Goal: Task Accomplishment & Management: Use online tool/utility

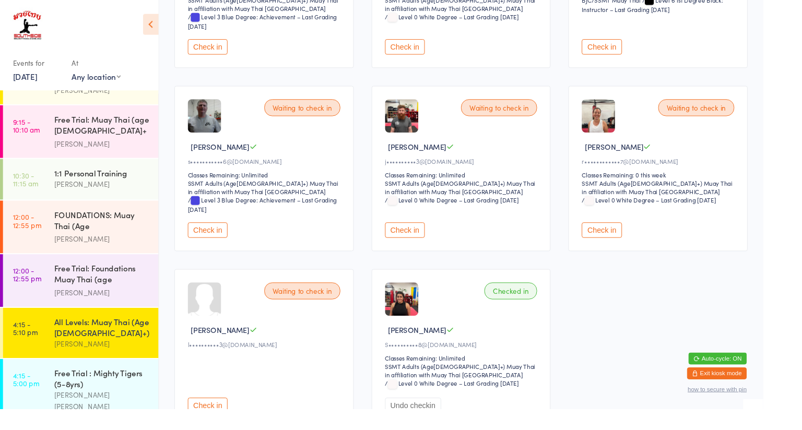
scroll to position [225, 0]
click at [435, 242] on button "Check in" at bounding box center [425, 243] width 42 height 16
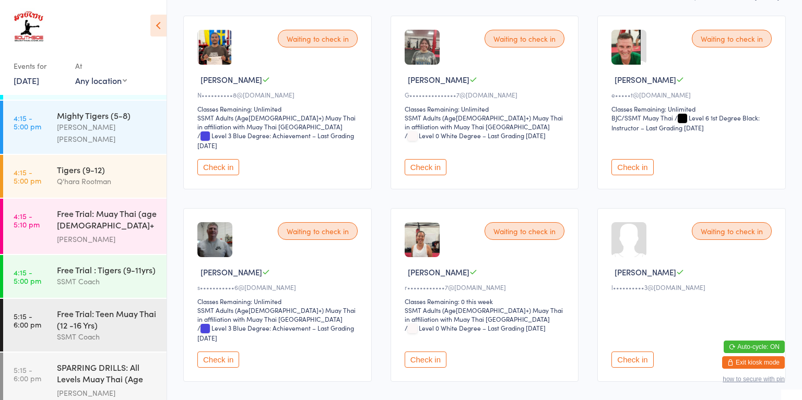
scroll to position [650, 0]
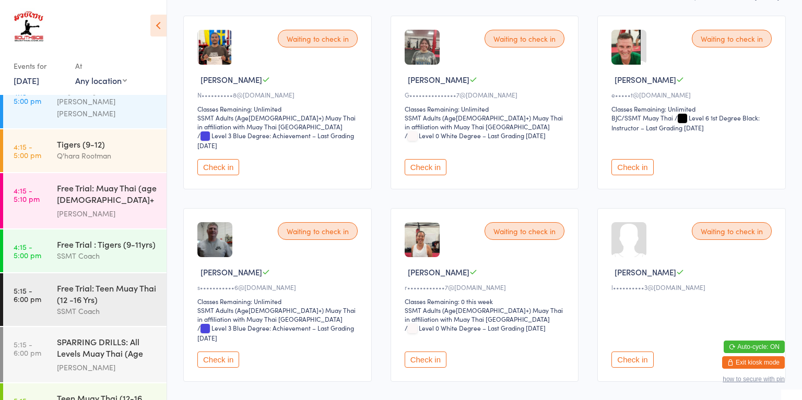
click at [68, 336] on div "SPARRING DRILLS: All Levels Muay Thai (Age [DEMOGRAPHIC_DATA]+)" at bounding box center [107, 349] width 101 height 26
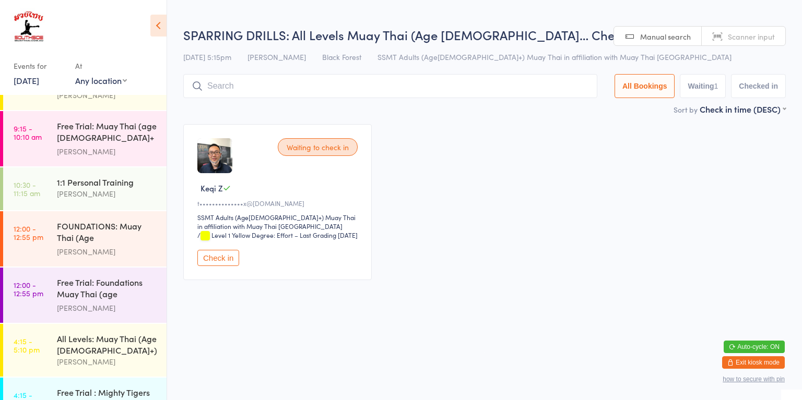
scroll to position [285, 0]
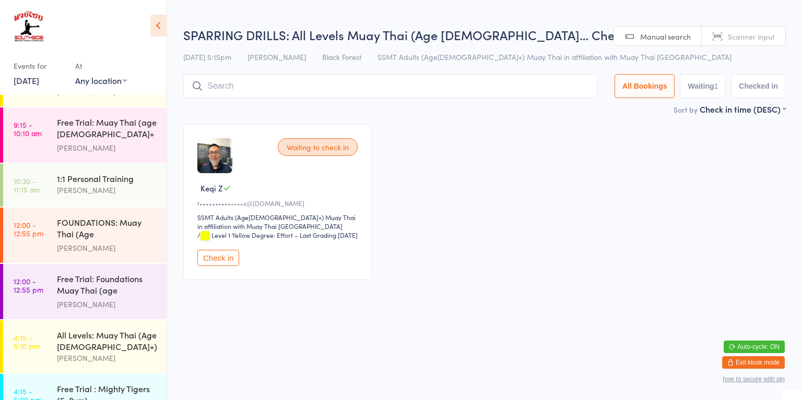
click at [34, 341] on time "4:15 - 5:10 pm" at bounding box center [27, 342] width 26 height 17
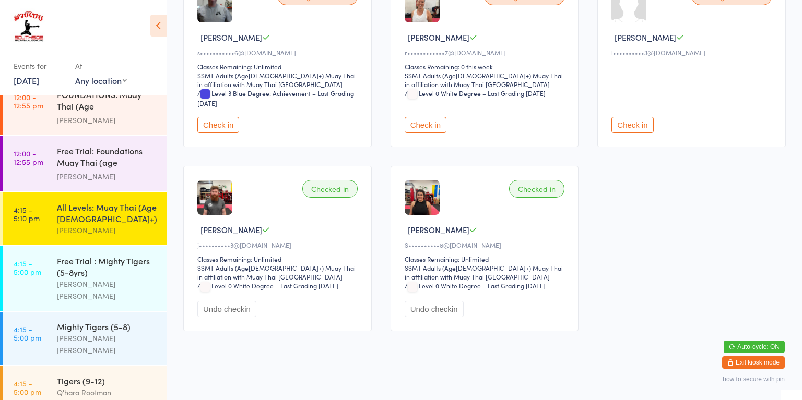
scroll to position [413, 0]
click at [120, 332] on div "[PERSON_NAME] [PERSON_NAME]" at bounding box center [107, 344] width 101 height 24
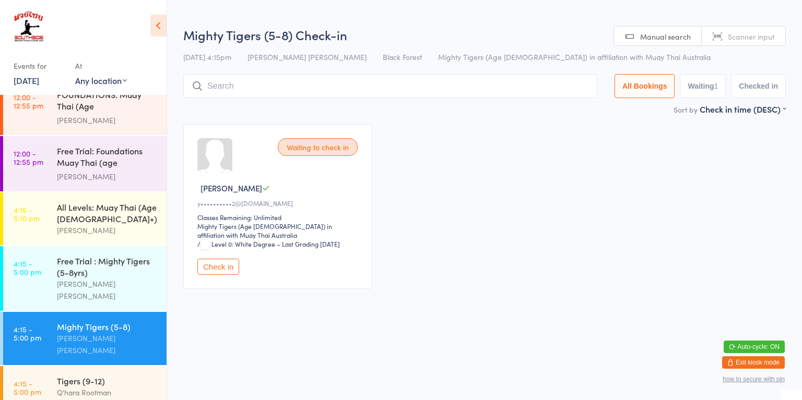
click at [312, 82] on input "search" at bounding box center [390, 86] width 414 height 24
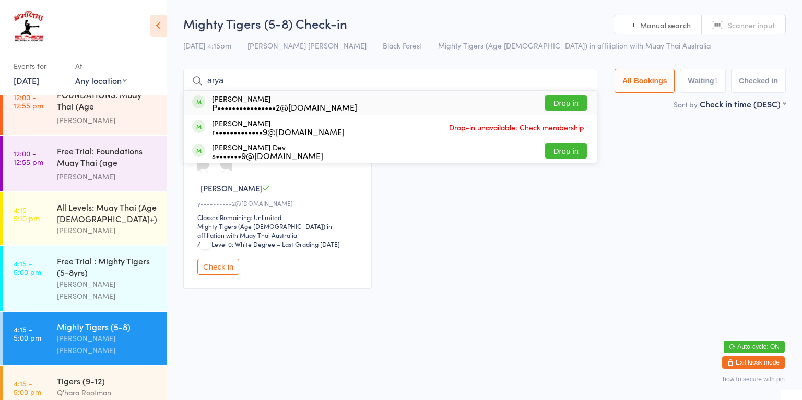
type input "arya"
click at [221, 110] on div "P••••••••••••••••2@[DOMAIN_NAME]" at bounding box center [284, 107] width 145 height 8
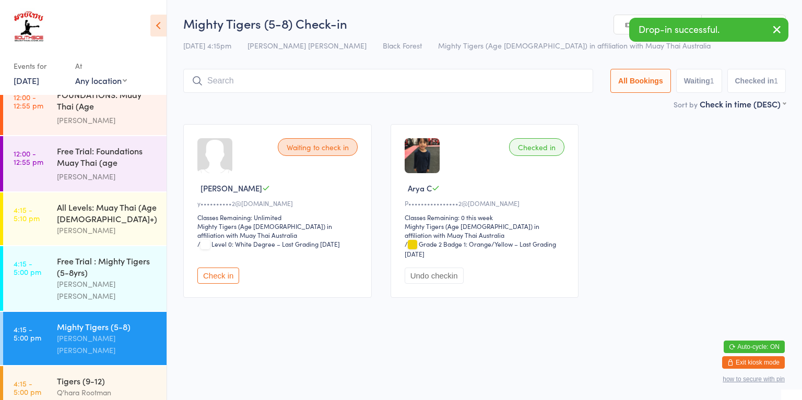
click at [539, 140] on div "Checked in" at bounding box center [536, 147] width 55 height 18
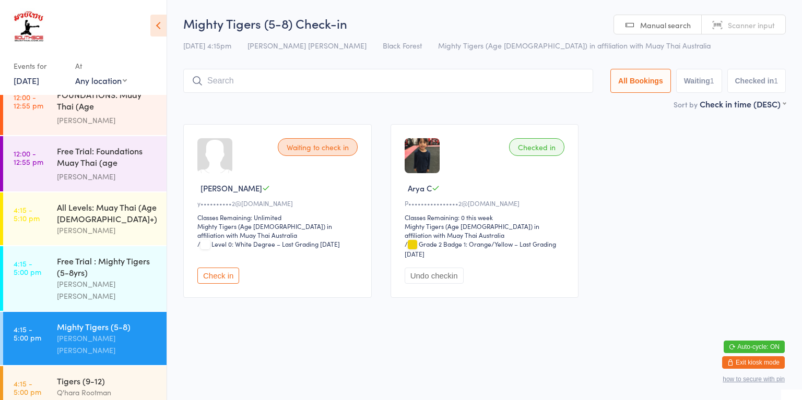
click at [536, 152] on div "Checked in" at bounding box center [536, 147] width 55 height 18
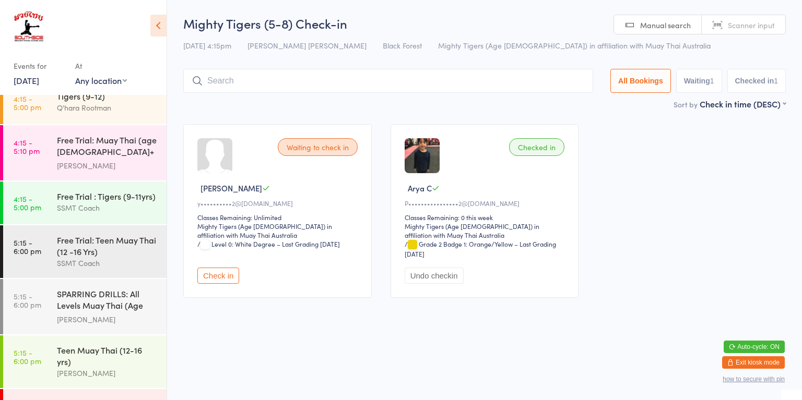
scroll to position [704, 0]
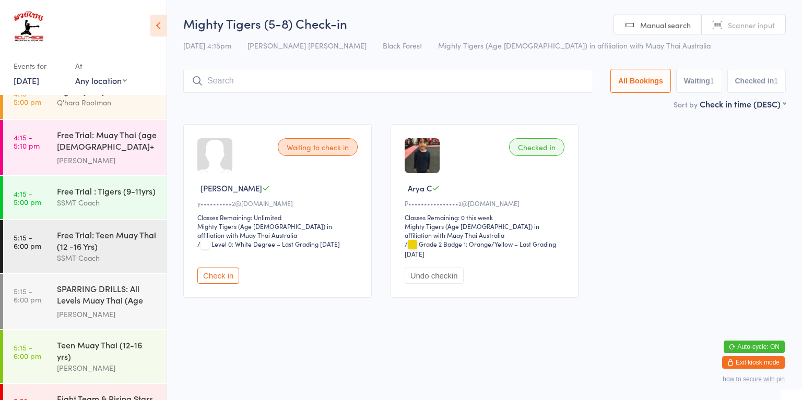
click at [59, 308] on div "[PERSON_NAME]" at bounding box center [107, 314] width 101 height 12
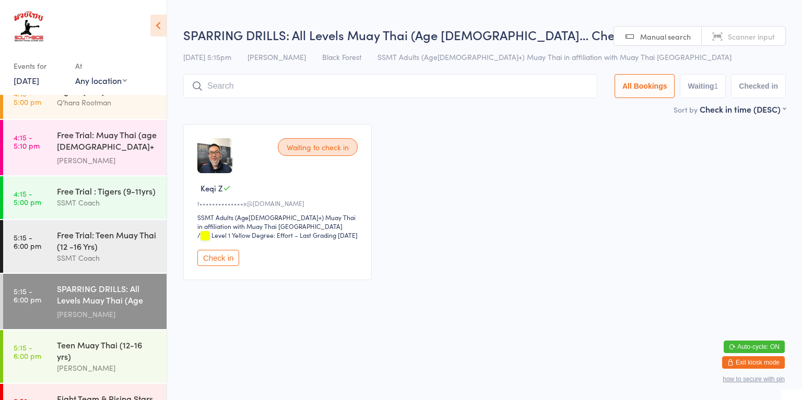
click at [484, 89] on input "search" at bounding box center [390, 86] width 414 height 24
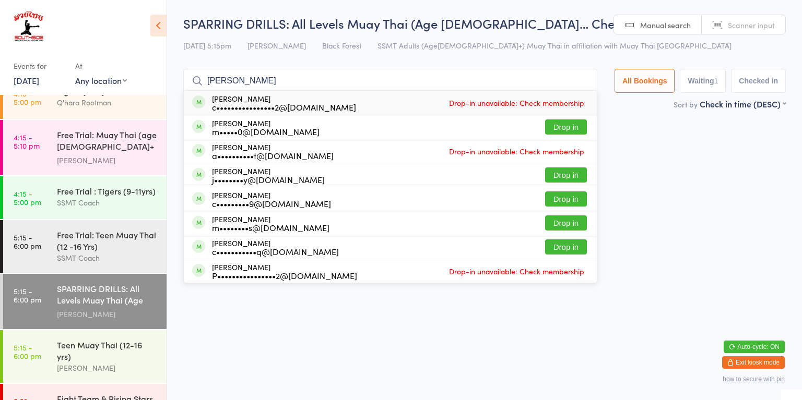
type input "[PERSON_NAME]"
click at [372, 102] on div "[PERSON_NAME] c••••••••••••••••2@[DOMAIN_NAME] Drop-in unavailable: Check membe…" at bounding box center [390, 103] width 413 height 24
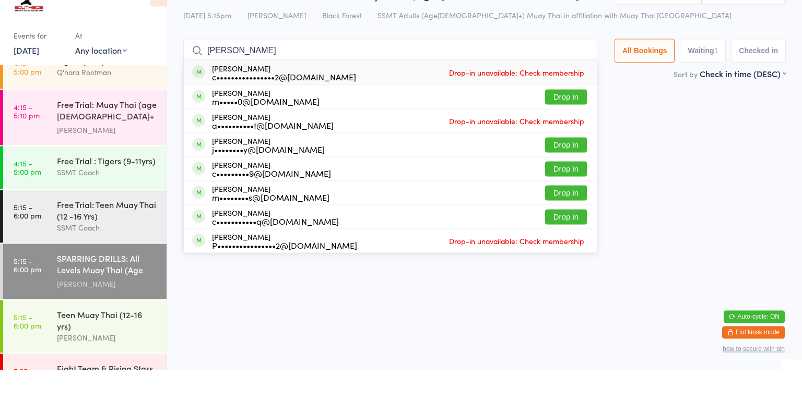
type input "[PERSON_NAME]"
click at [378, 128] on div "[PERSON_NAME] m•••••0@[DOMAIN_NAME] Drop in" at bounding box center [390, 126] width 413 height 23
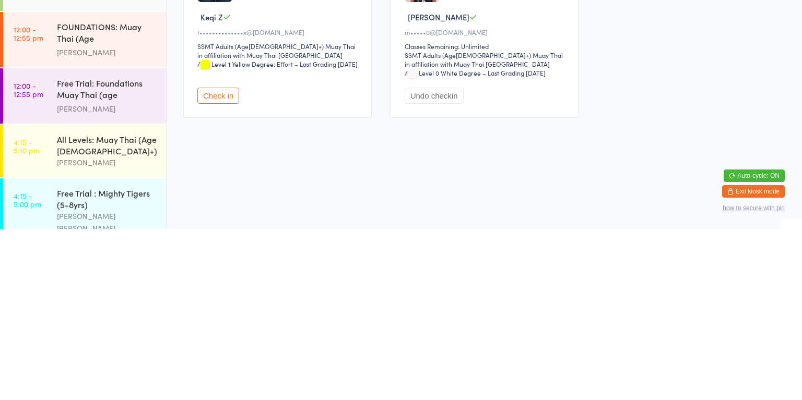
scroll to position [311, 0]
click at [110, 313] on div "All Levels: Muay Thai (Age [DEMOGRAPHIC_DATA]+)" at bounding box center [107, 315] width 101 height 23
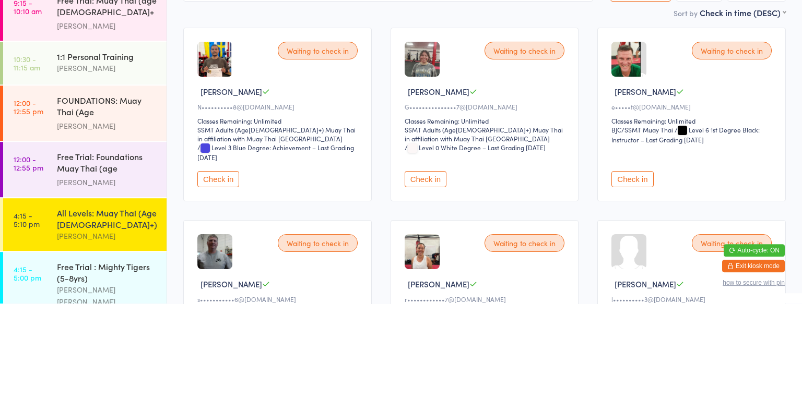
click at [635, 273] on button "Check in" at bounding box center [632, 276] width 42 height 16
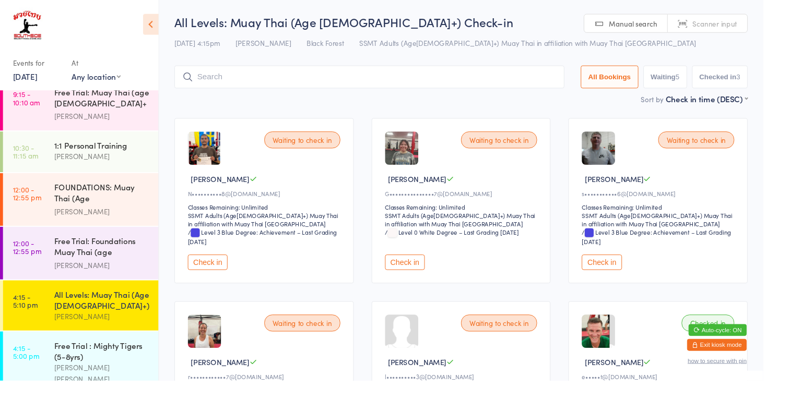
click at [19, 365] on time "4:15 - 5:00 pm" at bounding box center [28, 370] width 28 height 17
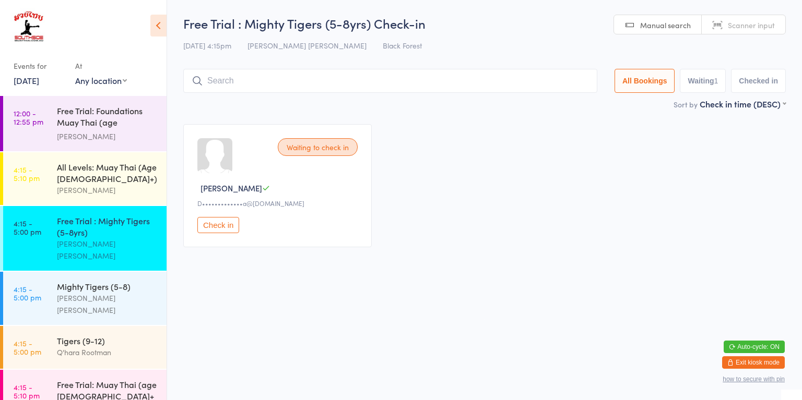
scroll to position [453, 0]
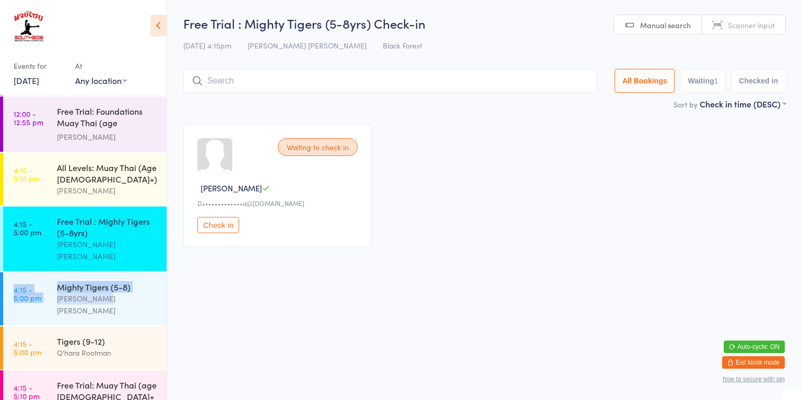
click at [96, 281] on div "Mighty Tigers (5-8)" at bounding box center [107, 286] width 101 height 11
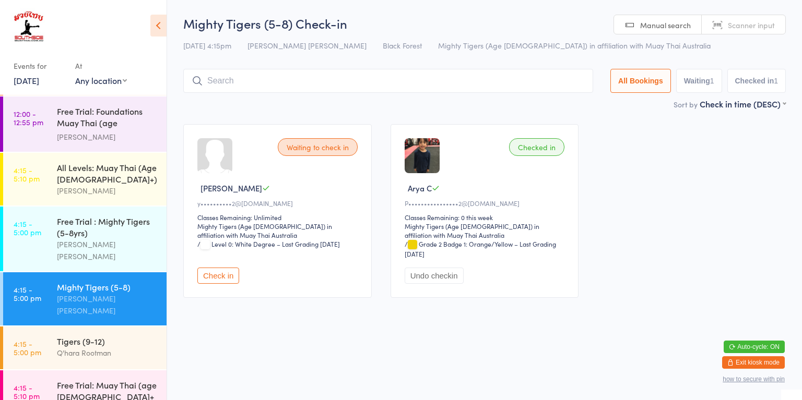
click at [219, 279] on button "Check in" at bounding box center [218, 276] width 42 height 16
click at [110, 175] on div "All Levels: Muay Thai (Age [DEMOGRAPHIC_DATA]+)" at bounding box center [107, 173] width 101 height 23
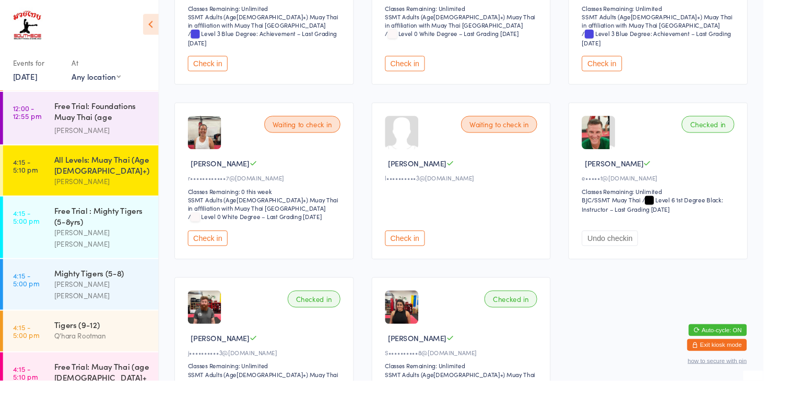
scroll to position [208, 0]
click at [101, 239] on div "[PERSON_NAME] [PERSON_NAME]" at bounding box center [107, 251] width 101 height 24
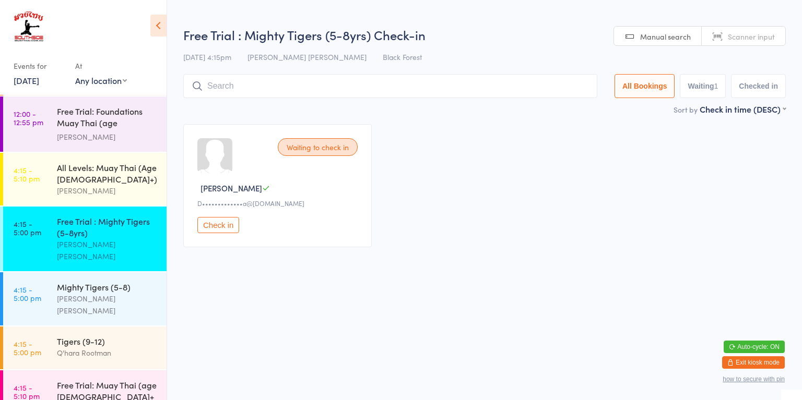
click at [103, 173] on div "All Levels: Muay Thai (Age [DEMOGRAPHIC_DATA]+)" at bounding box center [107, 173] width 101 height 23
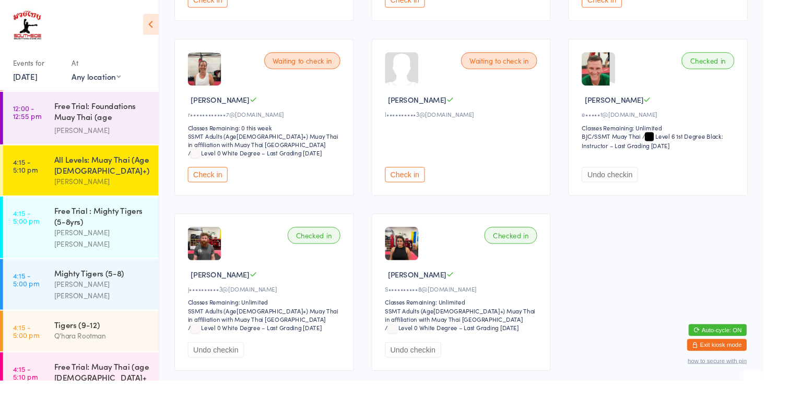
scroll to position [314, 0]
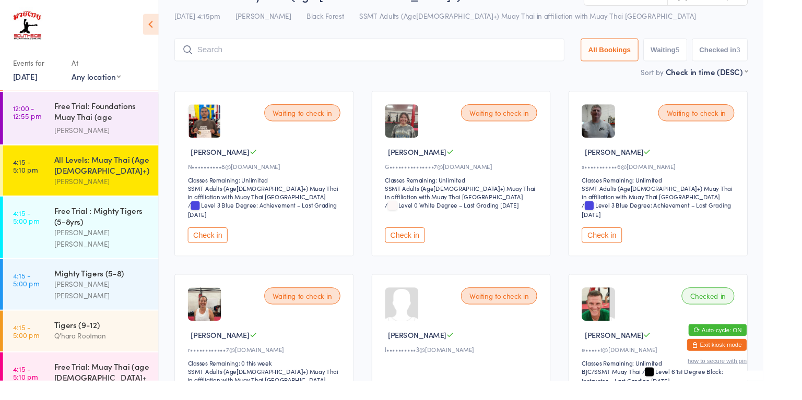
click at [287, 55] on input "search" at bounding box center [388, 52] width 410 height 24
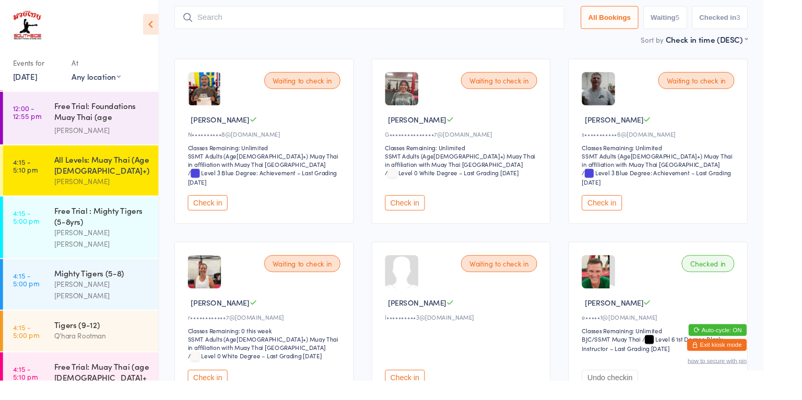
scroll to position [69, 0]
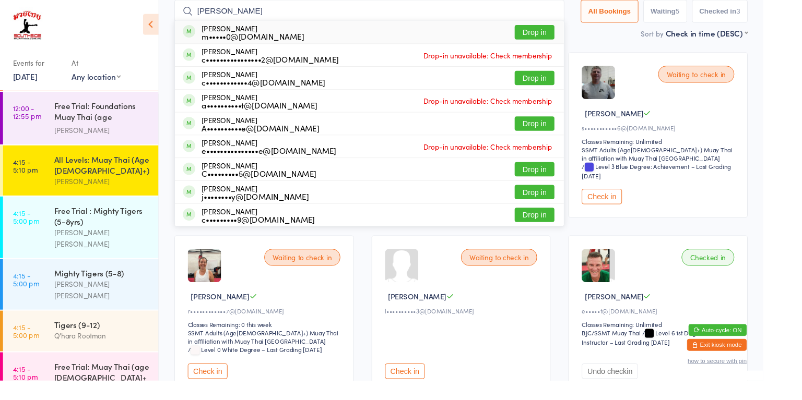
type input "[PERSON_NAME]"
click at [558, 37] on button "Drop in" at bounding box center [562, 34] width 42 height 15
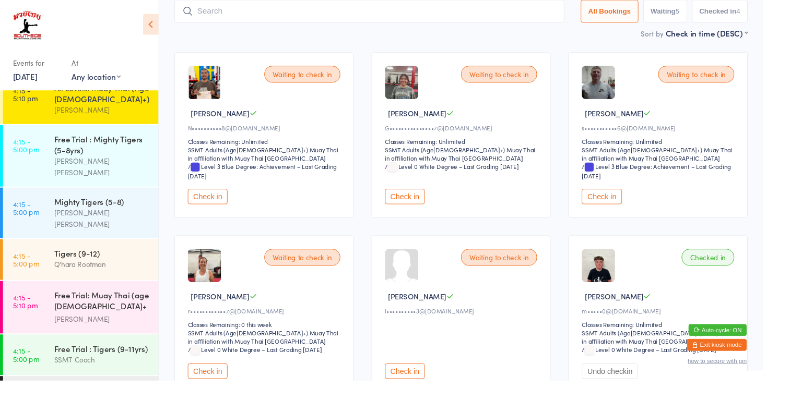
scroll to position [528, 0]
click at [65, 210] on div "Mighty Tigers (5-8) [PERSON_NAME] [PERSON_NAME]" at bounding box center [112, 223] width 110 height 53
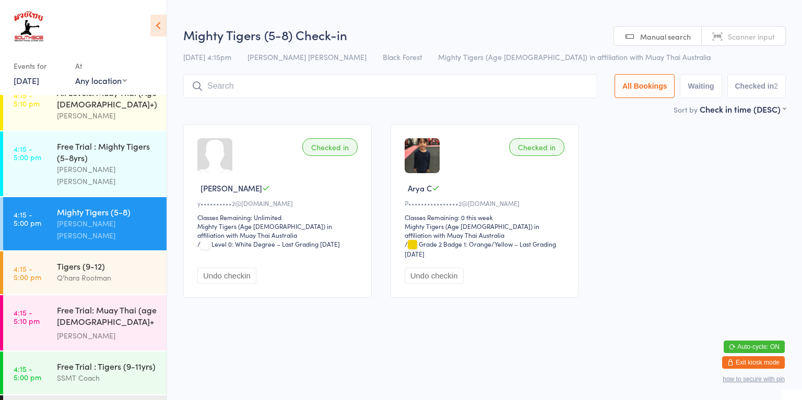
click at [431, 166] on img at bounding box center [421, 155] width 35 height 35
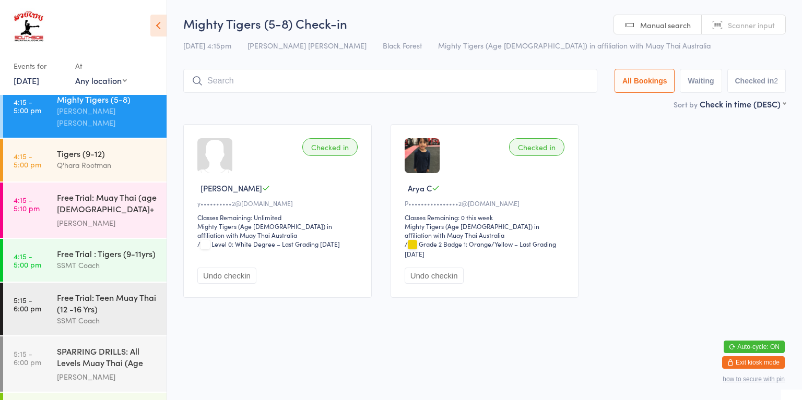
scroll to position [641, 0]
click at [109, 192] on div "Free Trial: Muay Thai (age [DEMOGRAPHIC_DATA]+ years)" at bounding box center [107, 205] width 101 height 26
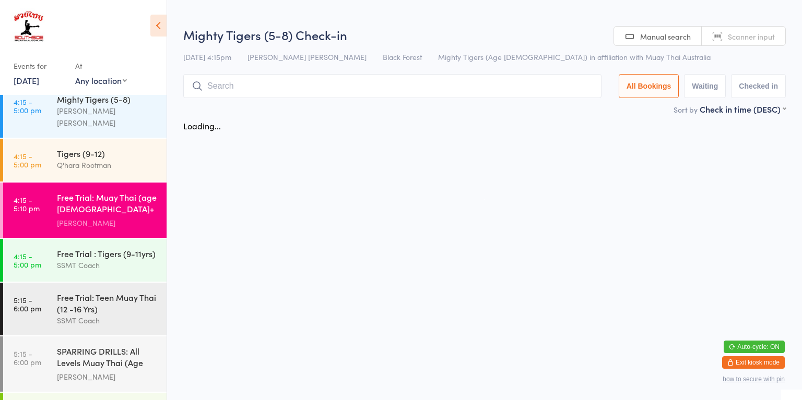
click at [324, 89] on input "search" at bounding box center [392, 86] width 418 height 24
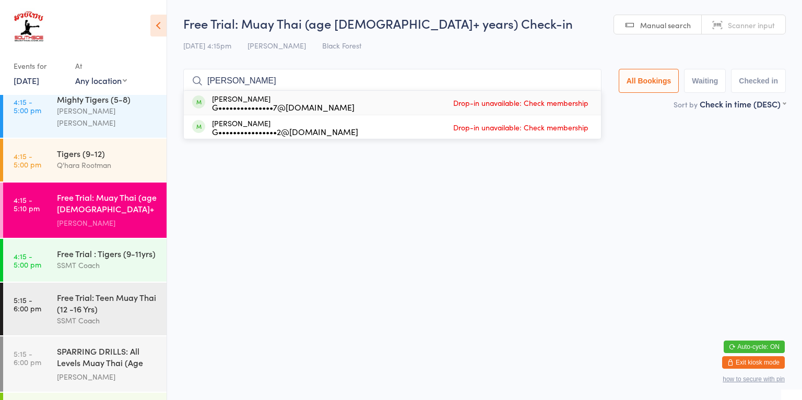
type input "[PERSON_NAME]"
click at [401, 191] on html "You have now entered Kiosk Mode. Members will be able to check themselves in us…" at bounding box center [401, 200] width 802 height 400
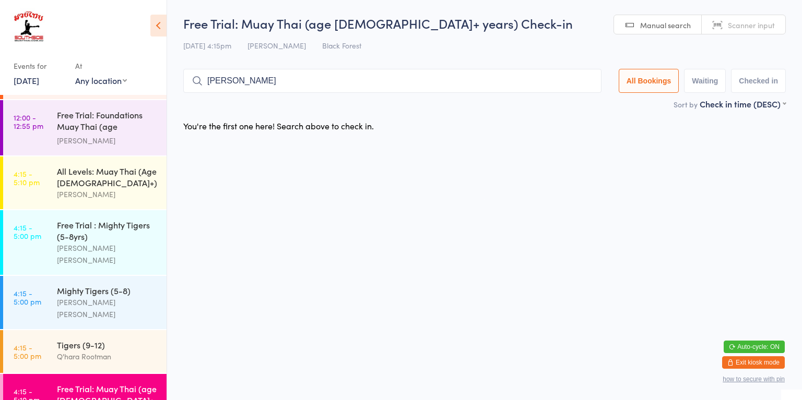
scroll to position [450, 0]
click at [125, 188] on div "[PERSON_NAME]" at bounding box center [107, 194] width 101 height 12
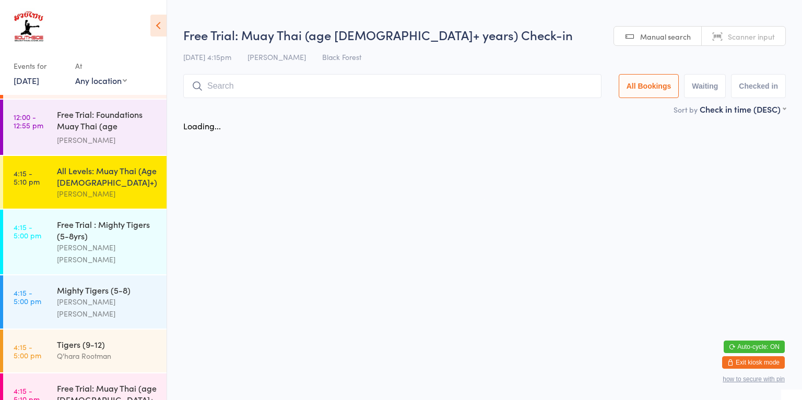
click at [336, 82] on input "search" at bounding box center [392, 86] width 418 height 24
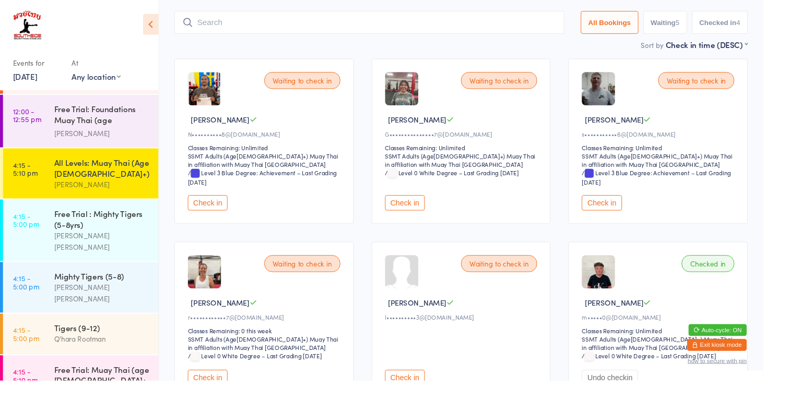
scroll to position [75, 0]
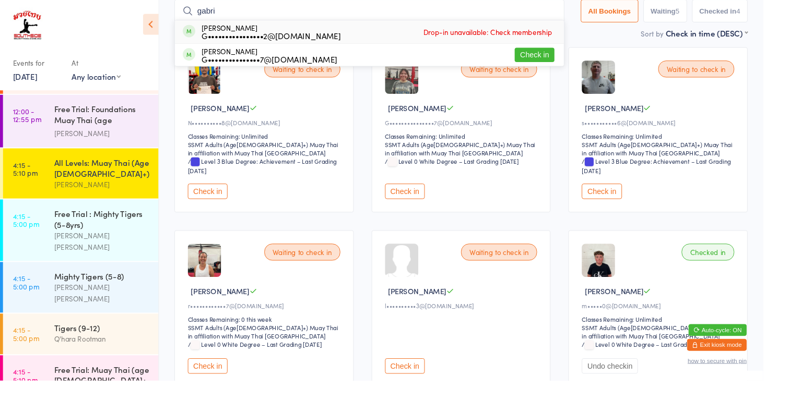
type input "gabri"
click at [566, 61] on button "Check in" at bounding box center [562, 57] width 42 height 15
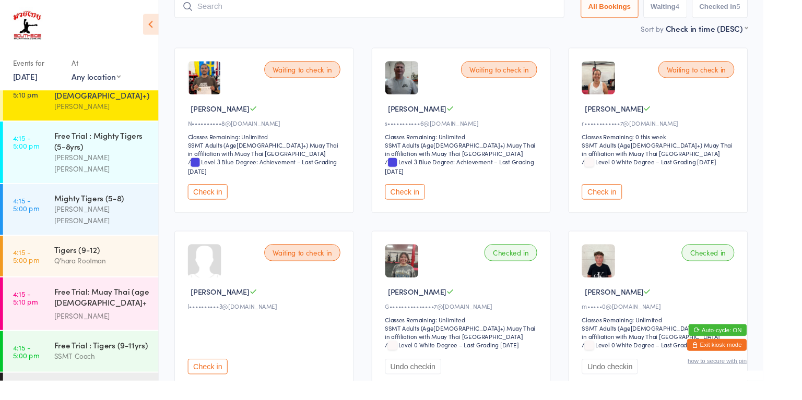
scroll to position [532, 0]
click at [111, 213] on div "[PERSON_NAME] [PERSON_NAME]" at bounding box center [107, 225] width 101 height 24
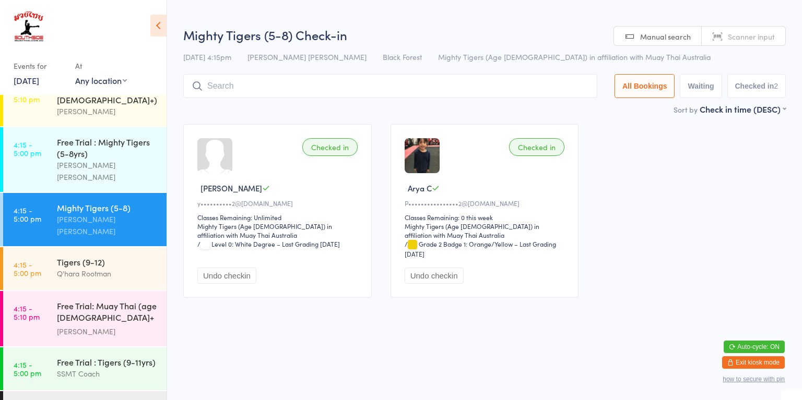
click at [349, 91] on input "search" at bounding box center [390, 86] width 414 height 24
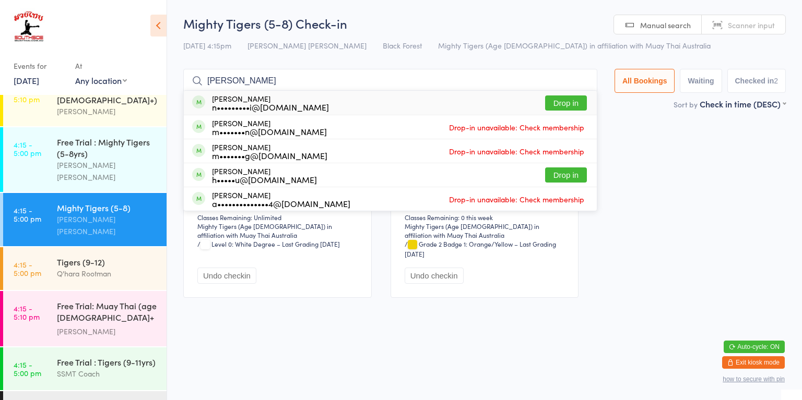
type input "[PERSON_NAME]"
click at [285, 106] on div "n•••••••••i@[DOMAIN_NAME]" at bounding box center [270, 107] width 117 height 8
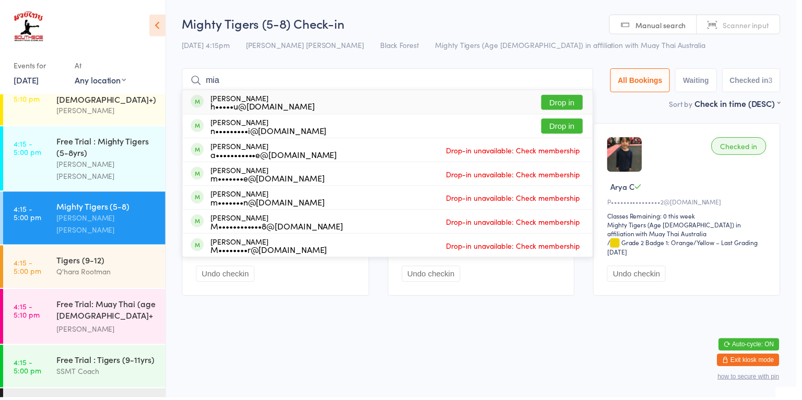
type input "mia"
click at [214, 129] on div "n•••••••••i@[DOMAIN_NAME]" at bounding box center [270, 131] width 117 height 8
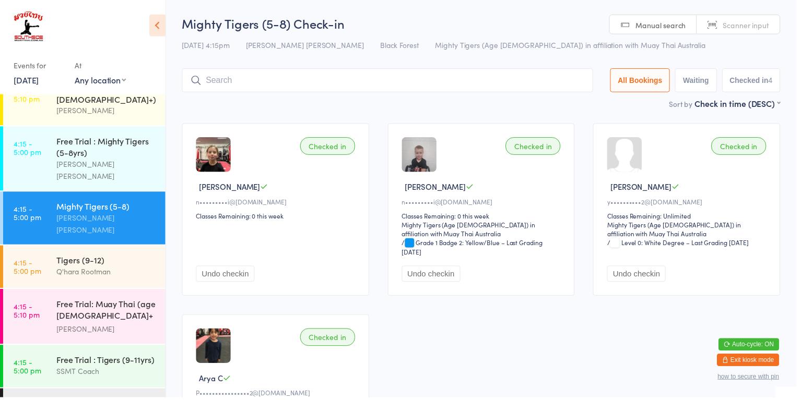
click at [210, 114] on main "Mighty Tigers (5-8) Check-in [DATE] 4:15pm [PERSON_NAME] [PERSON_NAME] Black Fo…" at bounding box center [484, 257] width 602 height 485
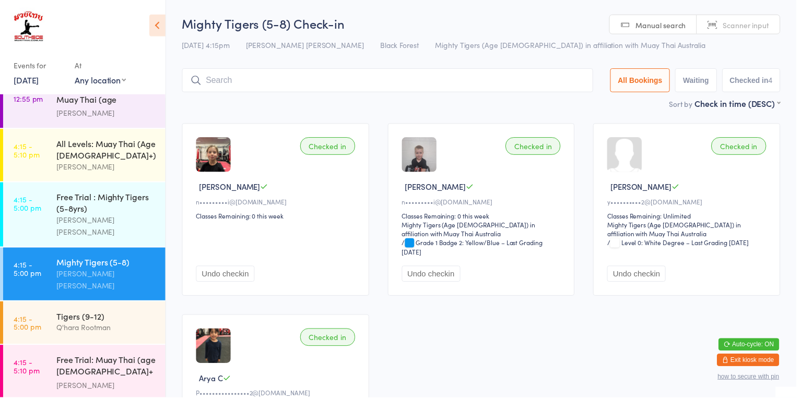
scroll to position [468, 0]
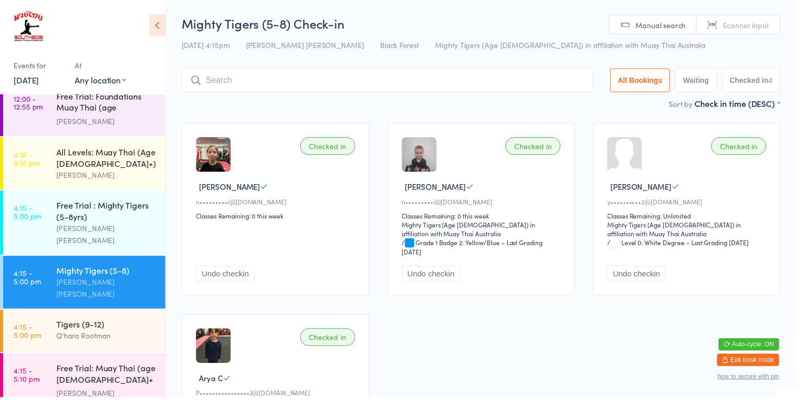
click at [52, 175] on link "4:15 - 5:10 pm All Levels: Muay Thai (Age [DEMOGRAPHIC_DATA]+) [PERSON_NAME]" at bounding box center [84, 164] width 163 height 53
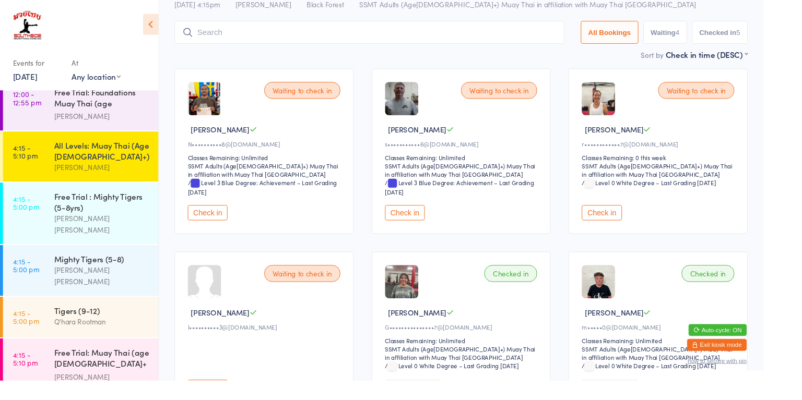
scroll to position [76, 0]
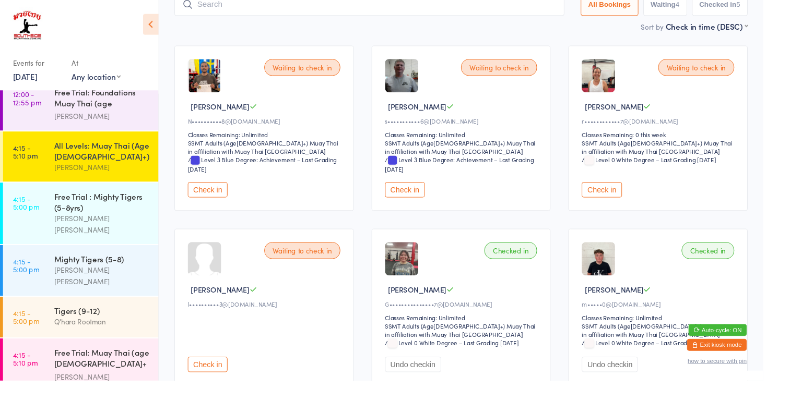
click at [210, 376] on button "Check in" at bounding box center [218, 383] width 42 height 16
click at [636, 206] on button "Check in" at bounding box center [632, 200] width 42 height 16
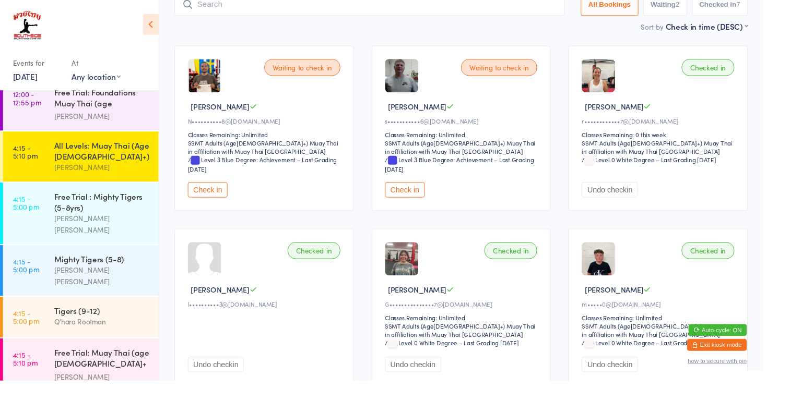
click at [223, 203] on button "Check in" at bounding box center [218, 200] width 42 height 16
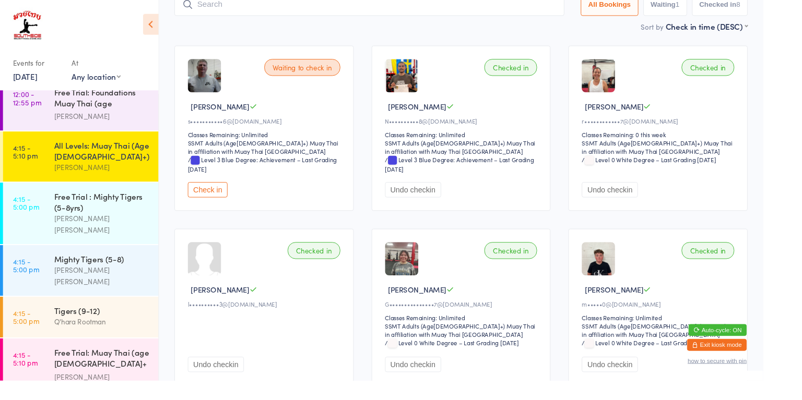
click at [232, 192] on button "Check in" at bounding box center [218, 200] width 42 height 16
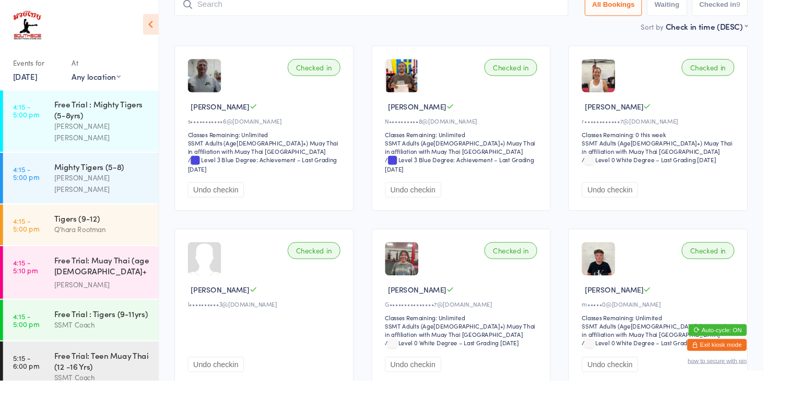
scroll to position [565, 0]
click at [62, 127] on div "[PERSON_NAME] [PERSON_NAME]" at bounding box center [107, 139] width 101 height 24
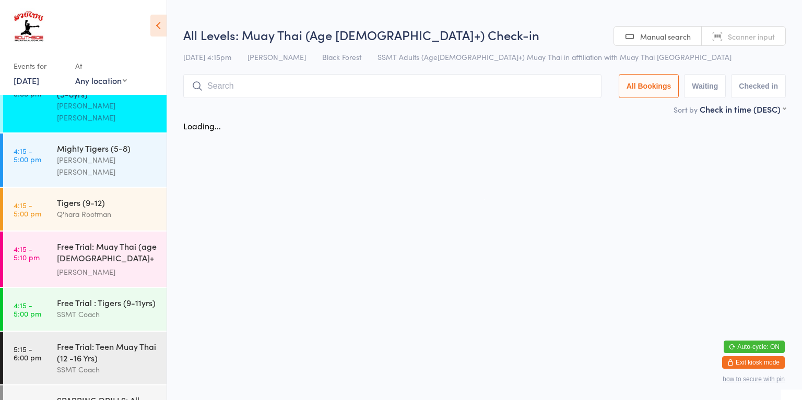
scroll to position [594, 0]
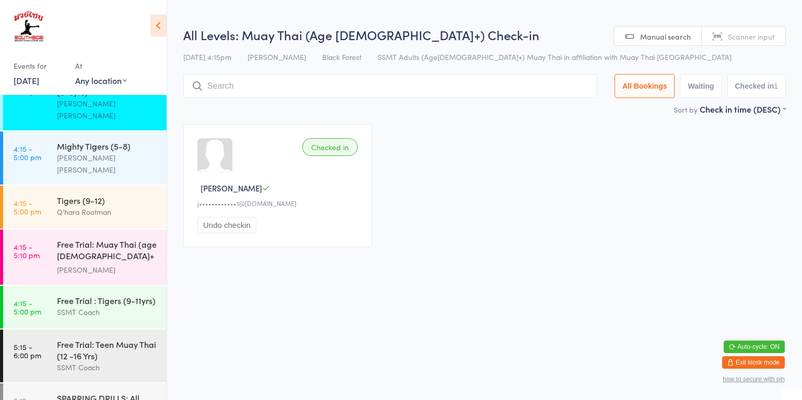
click at [57, 195] on div "Tigers (9-12)" at bounding box center [107, 200] width 101 height 11
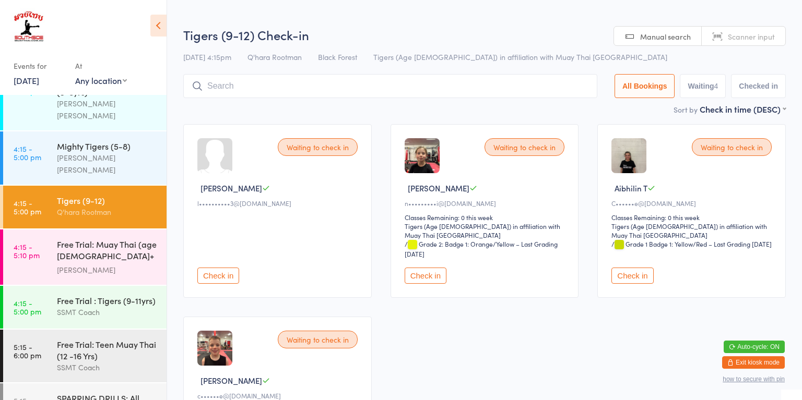
click at [64, 306] on div "SSMT Coach" at bounding box center [107, 312] width 101 height 12
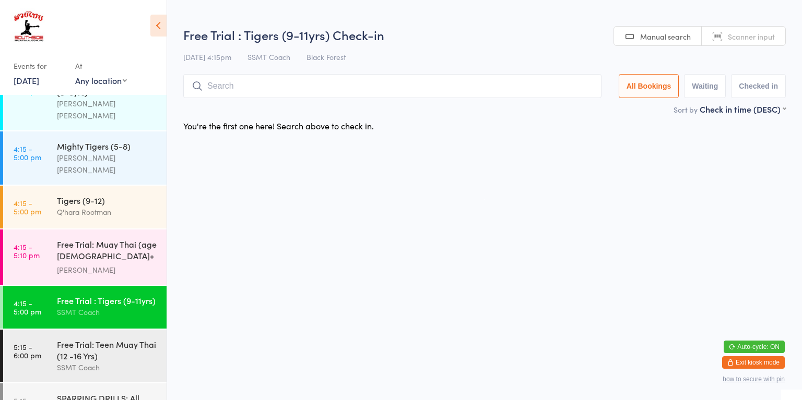
click at [61, 189] on div "Tigers (9-12) Q'hara Rootman" at bounding box center [112, 206] width 110 height 41
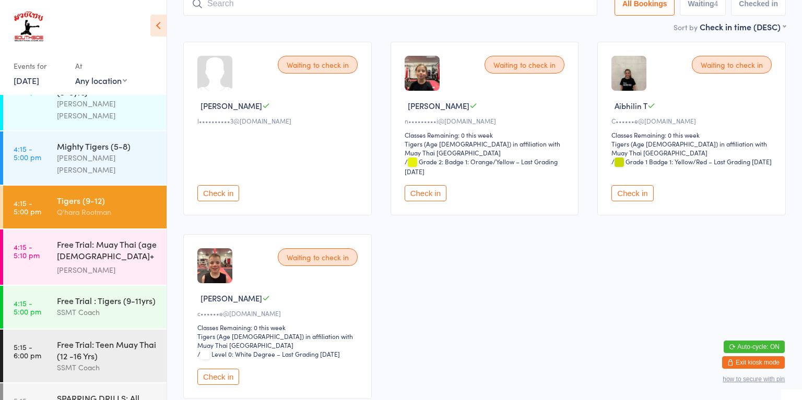
scroll to position [104, 0]
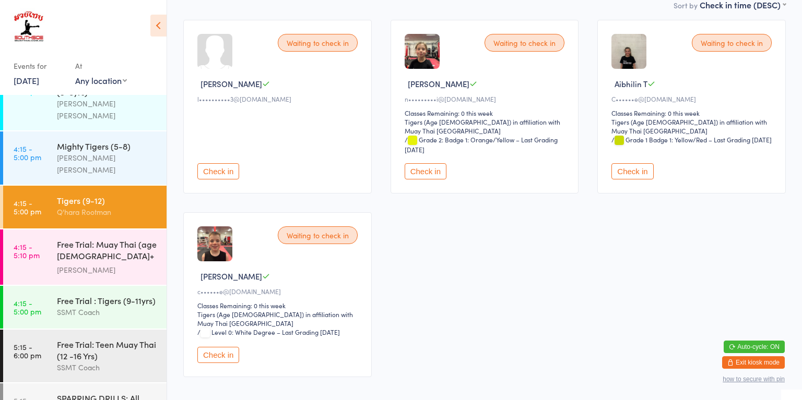
click at [418, 164] on button "Check in" at bounding box center [425, 171] width 42 height 16
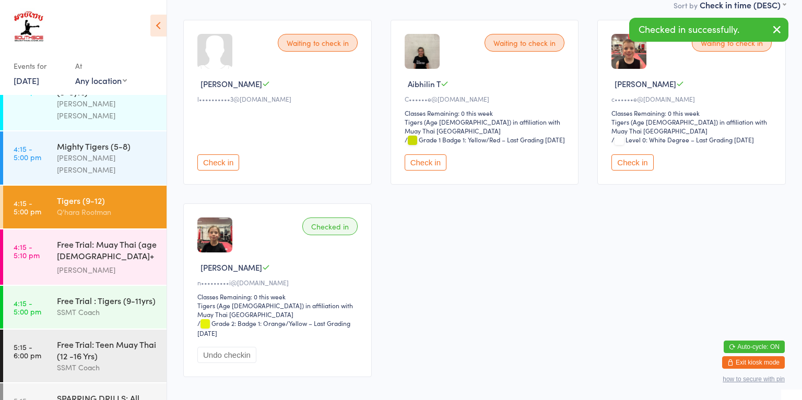
click at [412, 159] on button "Check in" at bounding box center [425, 162] width 42 height 16
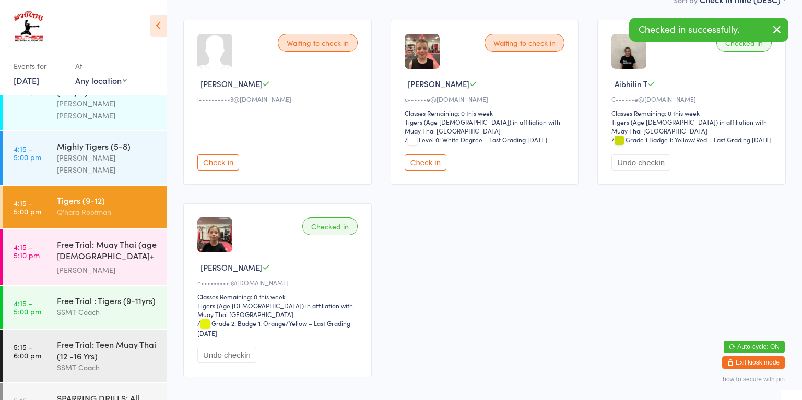
click at [425, 161] on button "Check in" at bounding box center [425, 162] width 42 height 16
click at [217, 163] on button "Check in" at bounding box center [218, 162] width 42 height 16
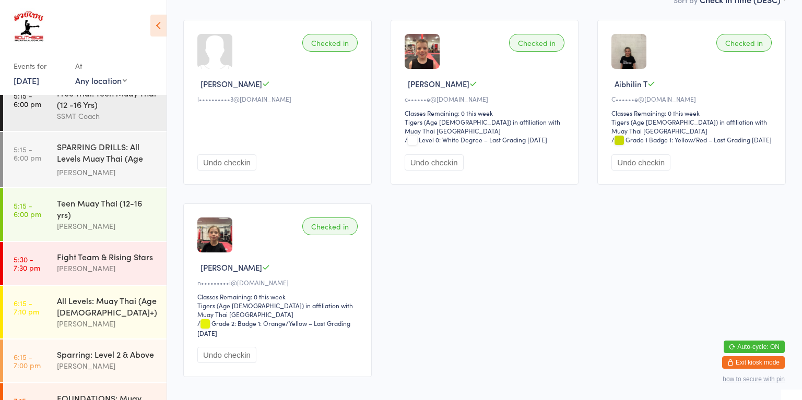
scroll to position [853, 0]
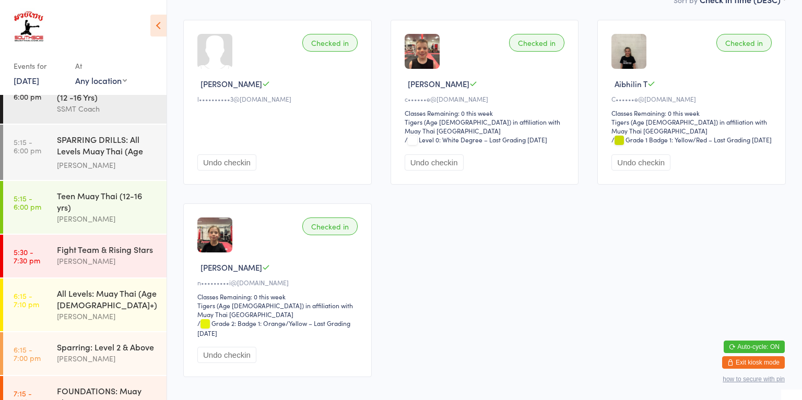
click at [61, 332] on div "Sparring: Level 2 & Above [PERSON_NAME]" at bounding box center [112, 352] width 110 height 41
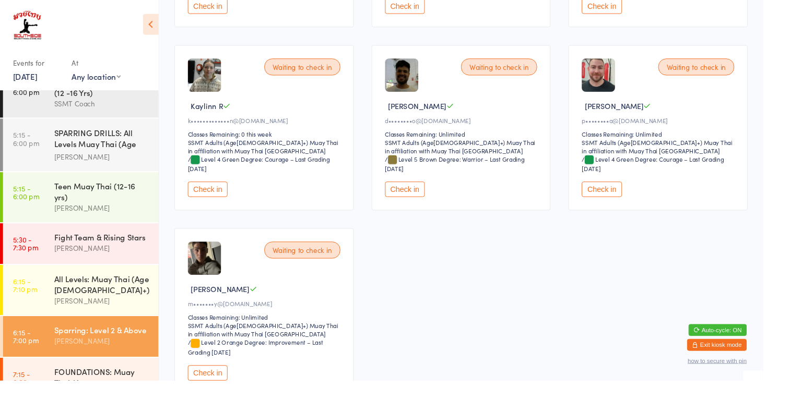
scroll to position [270, 0]
click at [211, 394] on button "Check in" at bounding box center [218, 392] width 42 height 16
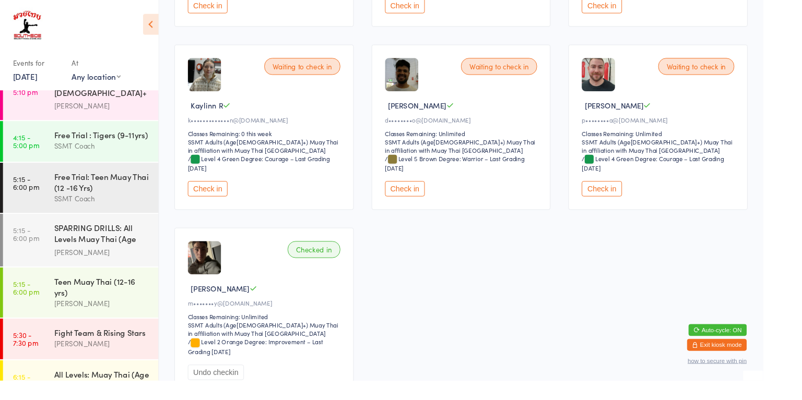
scroll to position [756, 0]
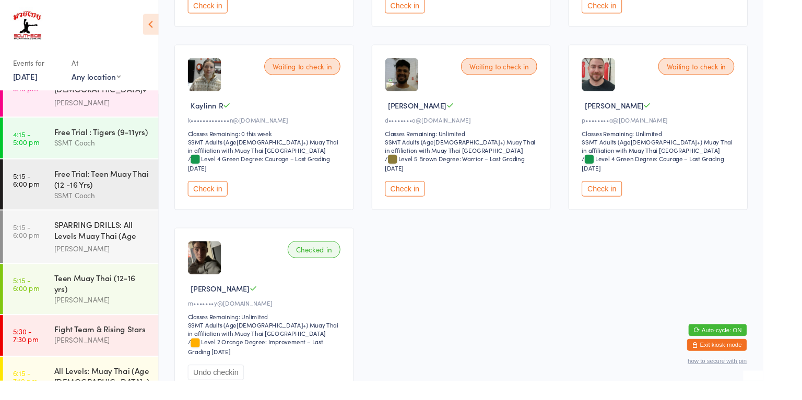
click at [103, 384] on div "All Levels: Muay Thai (Age [DEMOGRAPHIC_DATA]+)" at bounding box center [107, 395] width 101 height 23
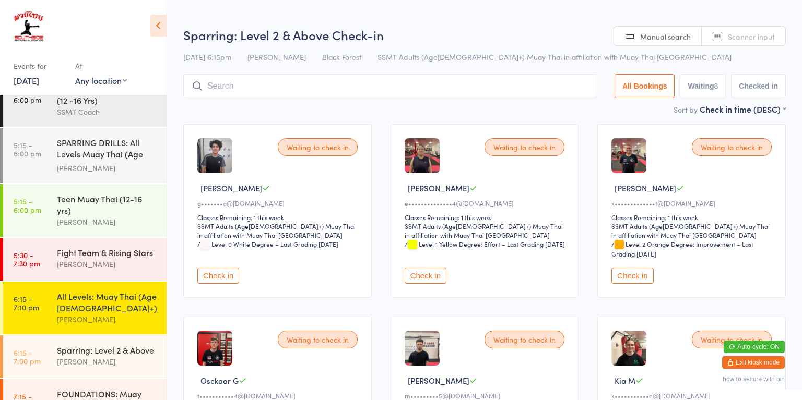
scroll to position [875, 0]
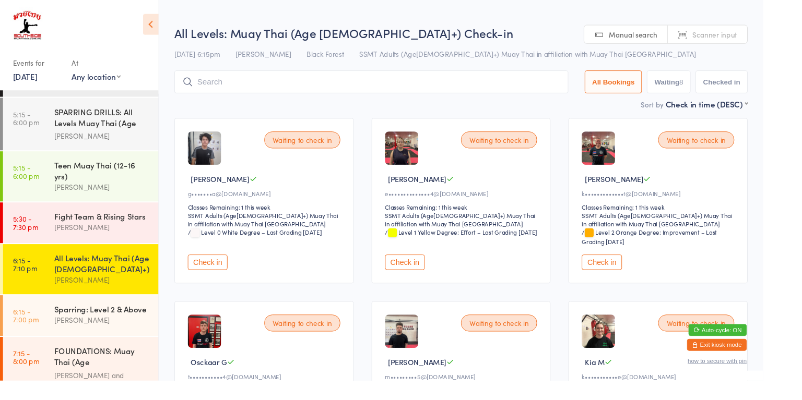
click at [68, 319] on div "Sparring: Level 2 & Above" at bounding box center [107, 324] width 101 height 11
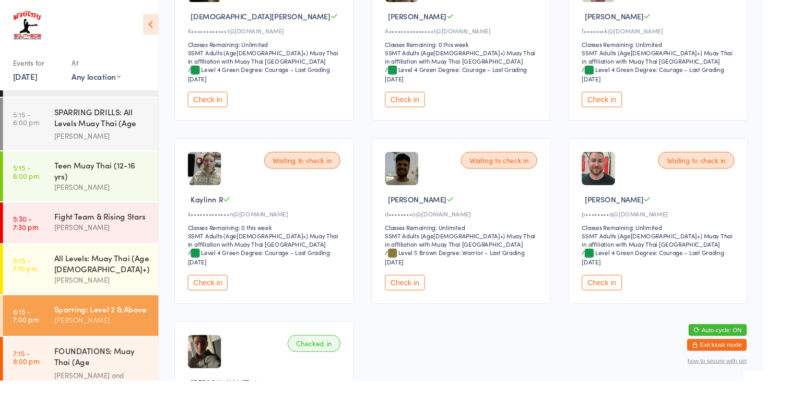
scroll to position [174, 0]
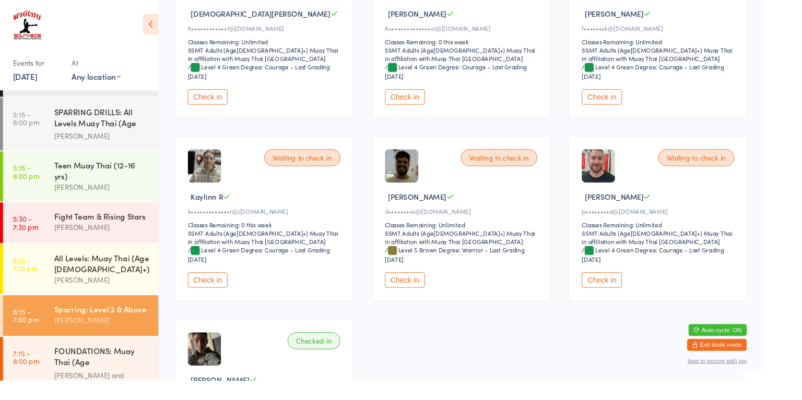
click at [218, 318] on div "Waiting to check in [PERSON_NAME]••••••••••••1@[DOMAIN_NAME] Classes Remaining:…" at bounding box center [484, 230] width 621 height 578
click at [222, 300] on button "Check in" at bounding box center [218, 295] width 42 height 16
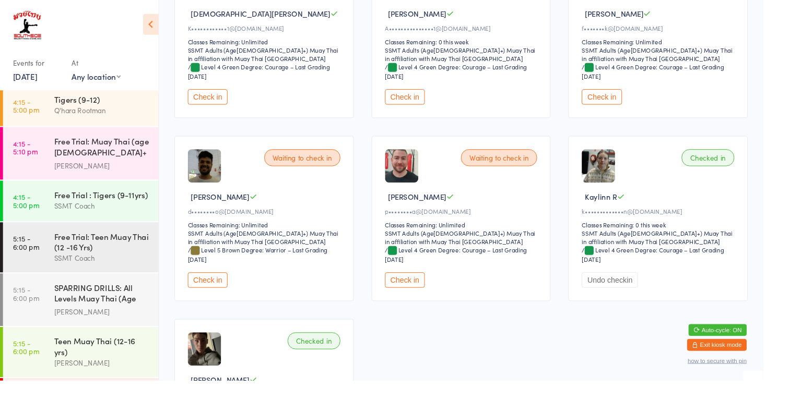
scroll to position [691, 0]
click at [118, 352] on div "Teen Muay Thai (12-16 yrs)" at bounding box center [107, 363] width 101 height 23
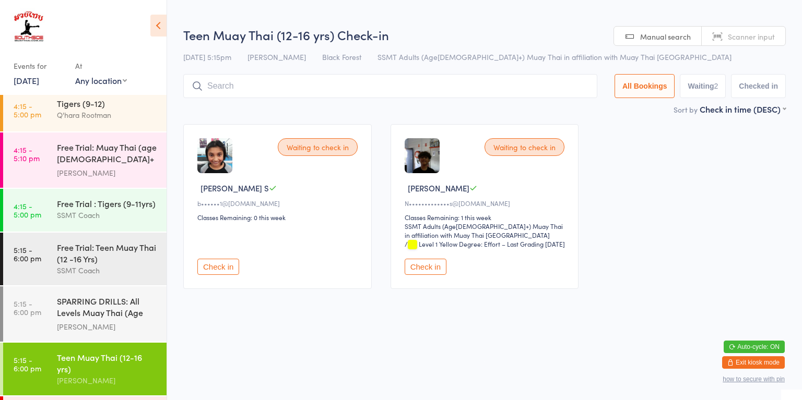
click at [92, 265] on div "SSMT Coach" at bounding box center [107, 271] width 101 height 12
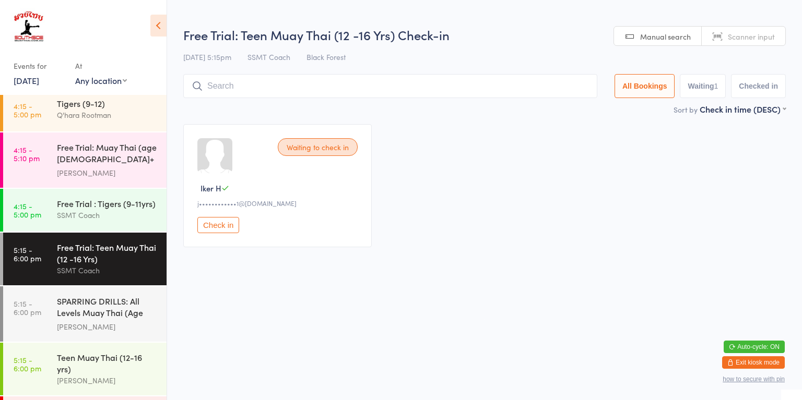
click at [128, 375] on div "[PERSON_NAME]" at bounding box center [107, 381] width 101 height 12
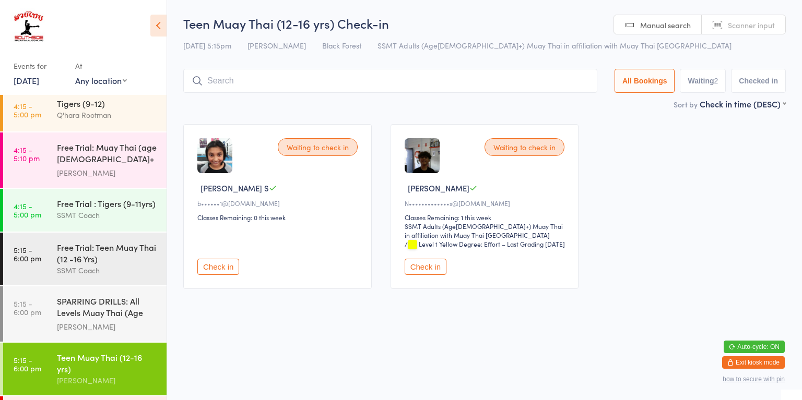
click at [77, 295] on div "SPARRING DRILLS: All Levels Muay Thai (Age [DEMOGRAPHIC_DATA]+)" at bounding box center [107, 308] width 101 height 26
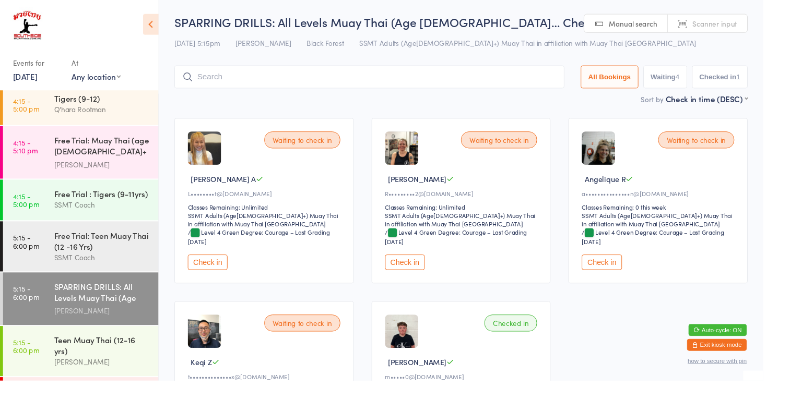
click at [96, 209] on div "SSMT Coach" at bounding box center [107, 215] width 101 height 12
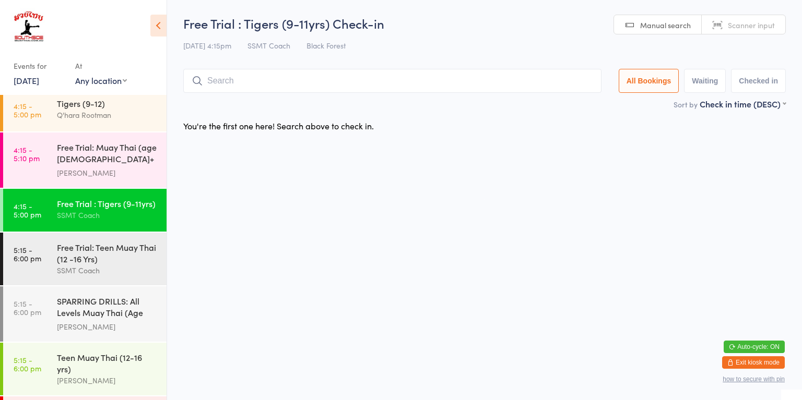
click at [117, 375] on div "[PERSON_NAME]" at bounding box center [107, 381] width 101 height 12
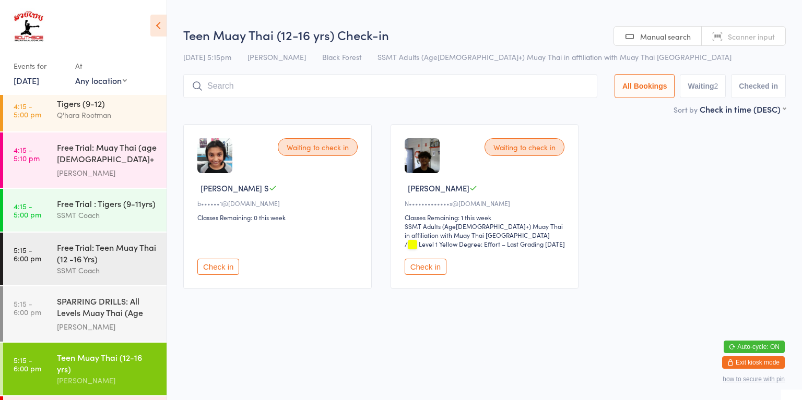
click at [431, 96] on input "search" at bounding box center [390, 86] width 414 height 24
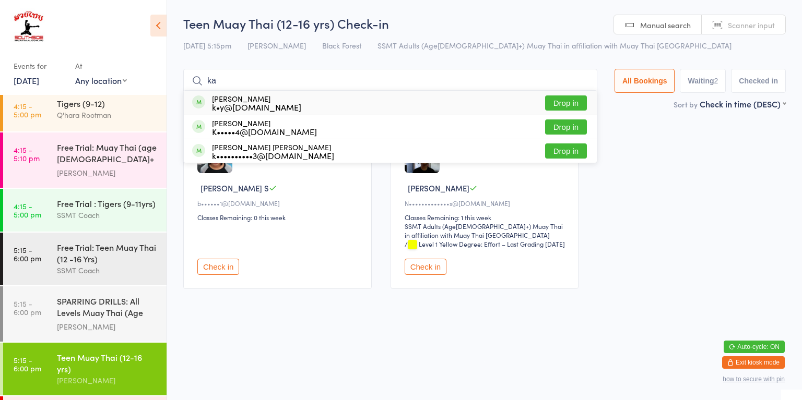
type input "[PERSON_NAME]"
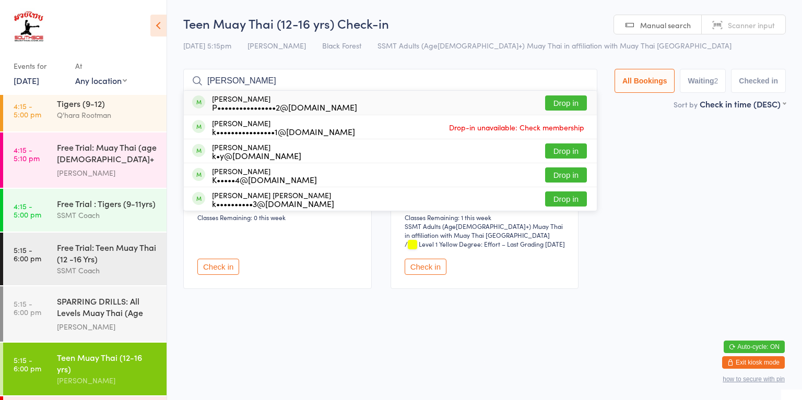
click at [552, 115] on li "[PERSON_NAME] k••••••••••••••••1@[DOMAIN_NAME] Drop-in unavailable: Check membe…" at bounding box center [390, 127] width 413 height 24
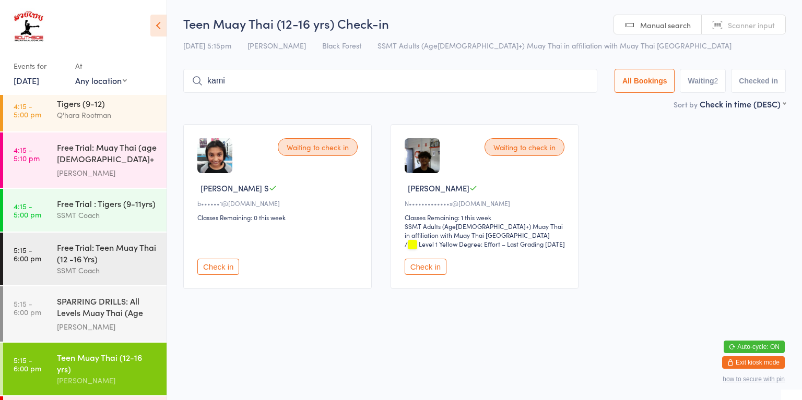
type input "[PERSON_NAME]"
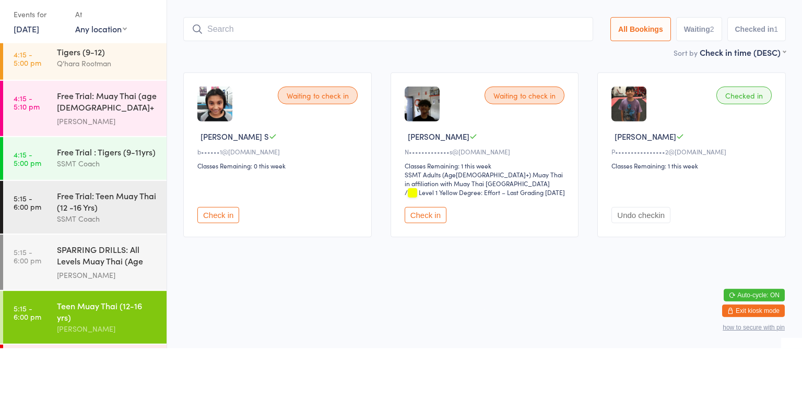
click at [201, 113] on main "Teen Muay Thai (12-16 yrs) Check-in [DATE] 5:15pm [PERSON_NAME] Black Forest SS…" at bounding box center [484, 157] width 602 height 284
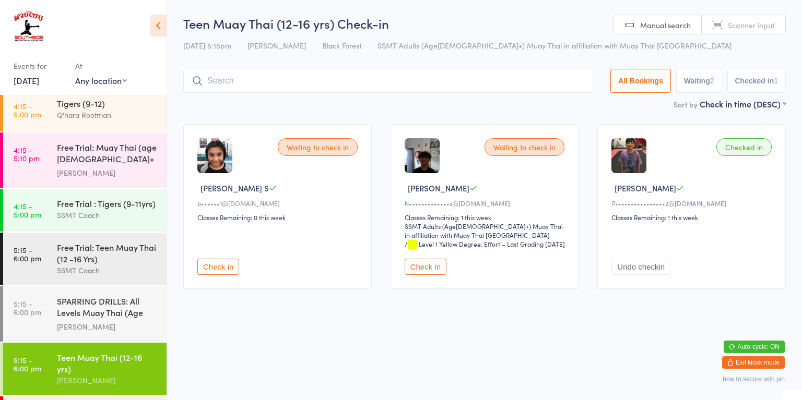
click at [101, 295] on div "SPARRING DRILLS: All Levels Muay Thai (Age [DEMOGRAPHIC_DATA]+)" at bounding box center [107, 308] width 101 height 26
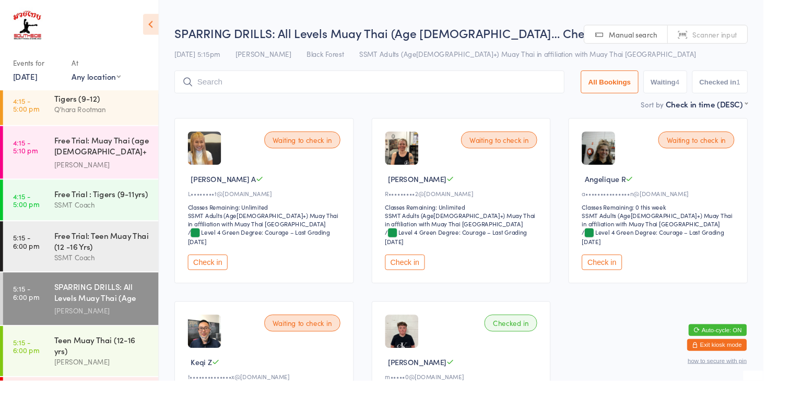
click at [222, 276] on button "Check in" at bounding box center [218, 276] width 42 height 16
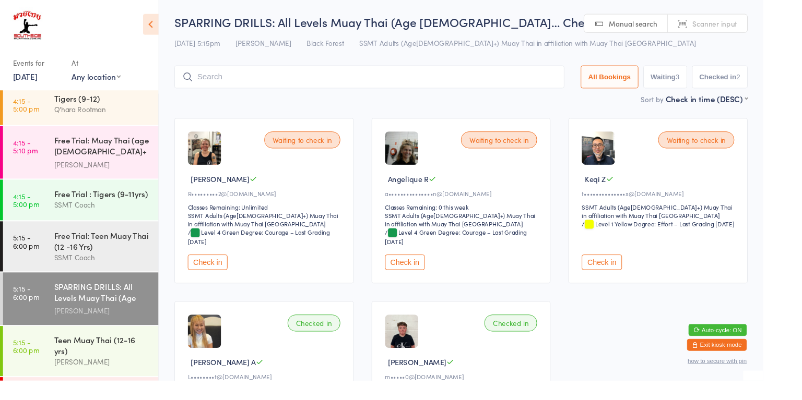
click at [220, 273] on button "Check in" at bounding box center [218, 276] width 42 height 16
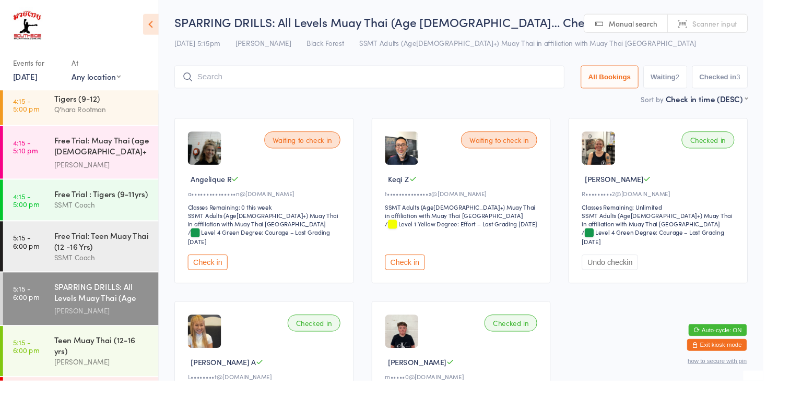
click at [124, 352] on div "Teen Muay Thai (12-16 yrs)" at bounding box center [107, 363] width 101 height 23
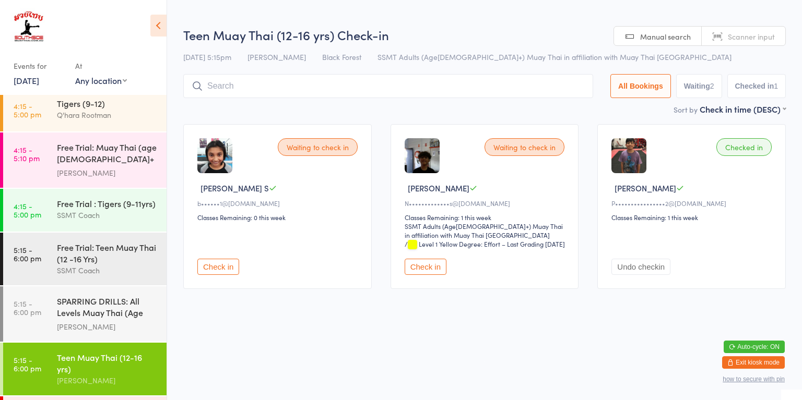
click at [125, 209] on div "SSMT Coach" at bounding box center [107, 215] width 101 height 12
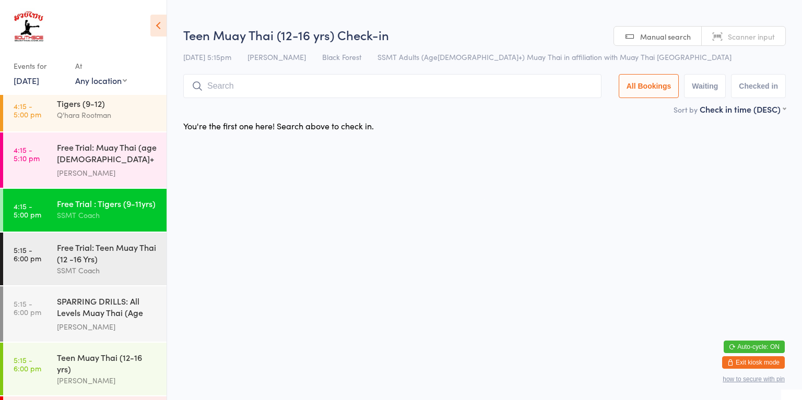
click at [121, 375] on div "[PERSON_NAME]" at bounding box center [107, 381] width 101 height 12
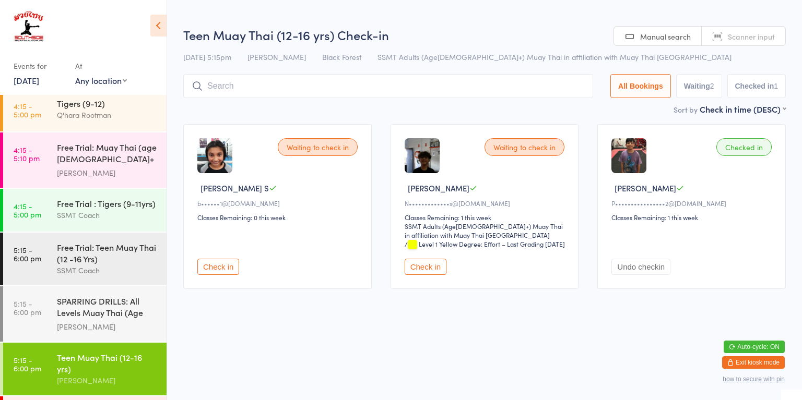
click at [132, 265] on div "SSMT Coach" at bounding box center [107, 271] width 101 height 12
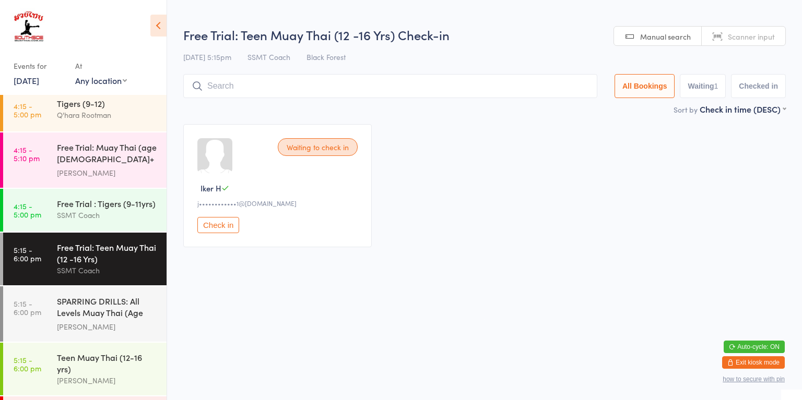
click at [143, 352] on div "Teen Muay Thai (12-16 yrs)" at bounding box center [107, 363] width 101 height 23
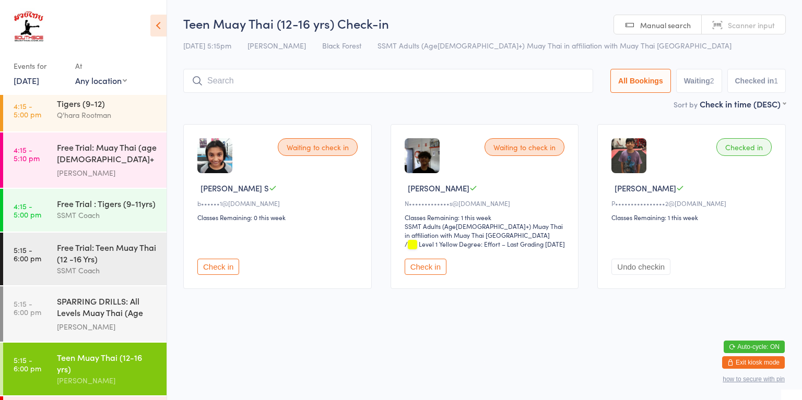
click at [133, 245] on div "Free Trial: Teen Muay Thai (12 -16 Yrs) SSMT Coach" at bounding box center [112, 259] width 110 height 53
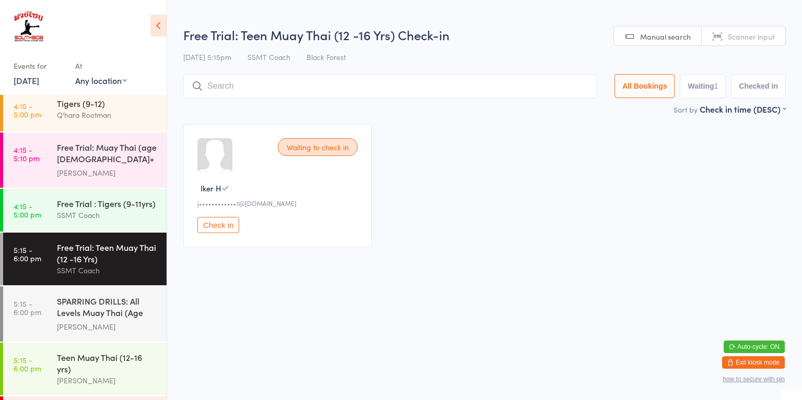
click at [232, 228] on button "Check in" at bounding box center [218, 225] width 42 height 16
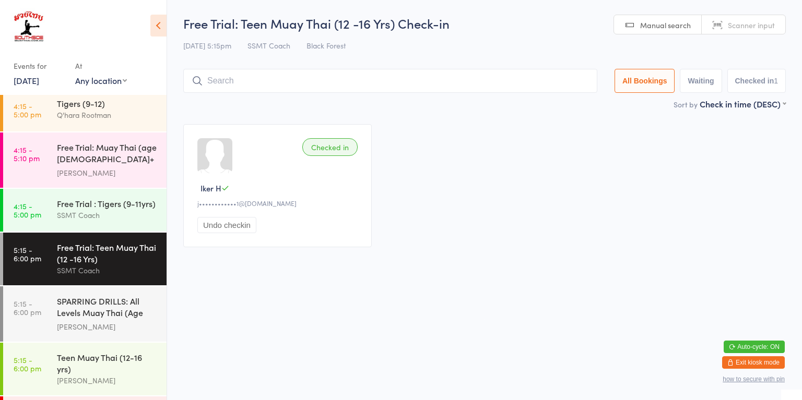
click at [84, 295] on div "SPARRING DRILLS: All Levels Muay Thai (Age [DEMOGRAPHIC_DATA]+)" at bounding box center [107, 308] width 101 height 26
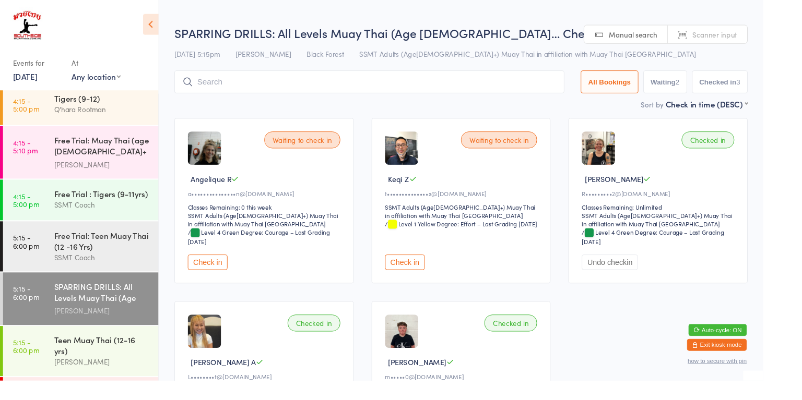
click at [427, 270] on button "Check in" at bounding box center [425, 276] width 42 height 16
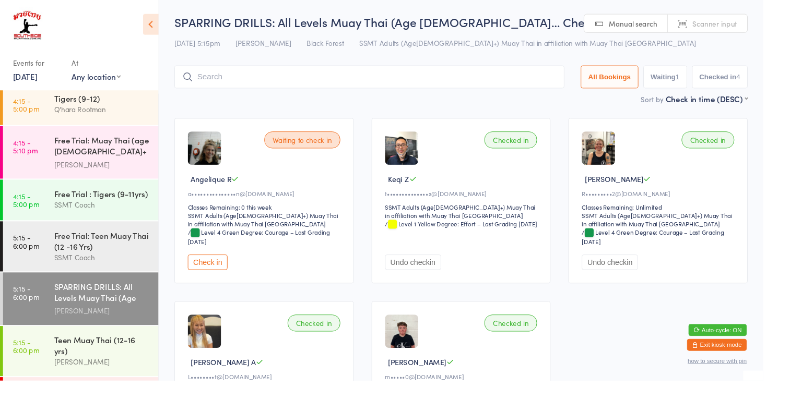
click at [127, 321] on div "[PERSON_NAME]" at bounding box center [107, 327] width 101 height 12
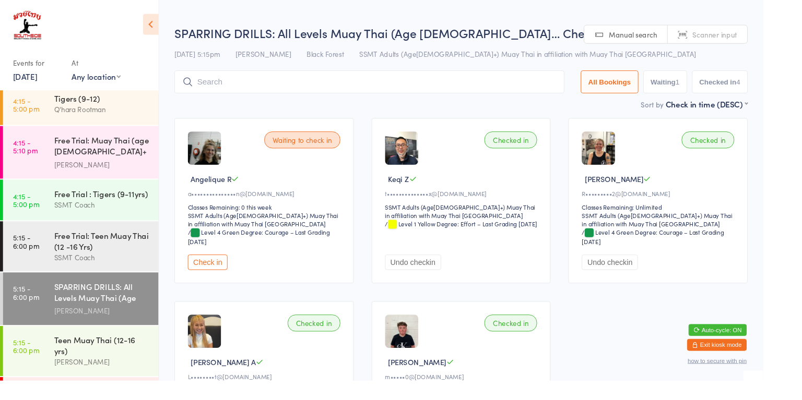
click at [490, 89] on input "search" at bounding box center [388, 86] width 410 height 24
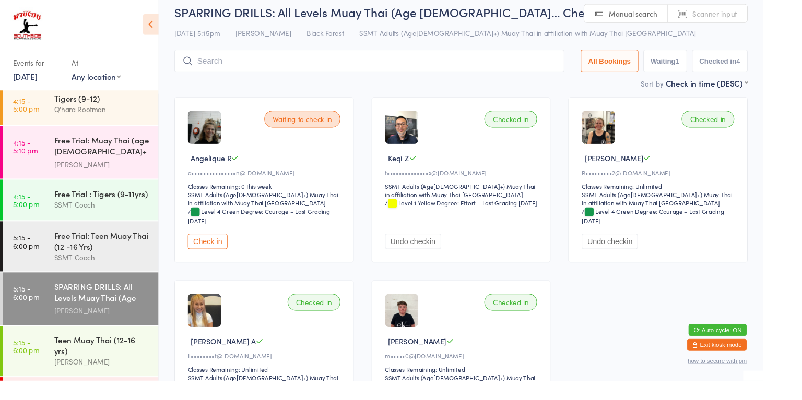
scroll to position [75, 0]
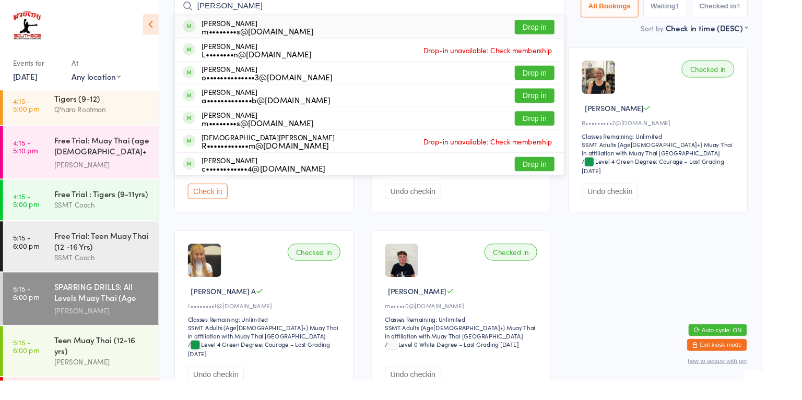
type input "[PERSON_NAME]"
click at [565, 32] on button "Drop in" at bounding box center [562, 28] width 42 height 15
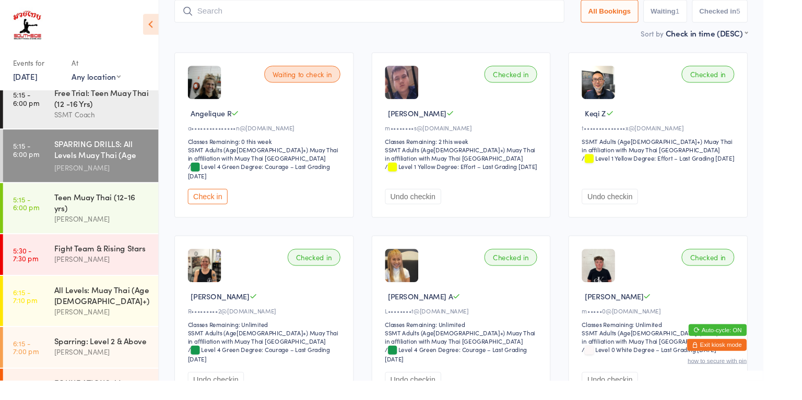
scroll to position [840, 0]
click at [132, 226] on div "[PERSON_NAME]" at bounding box center [107, 232] width 101 height 12
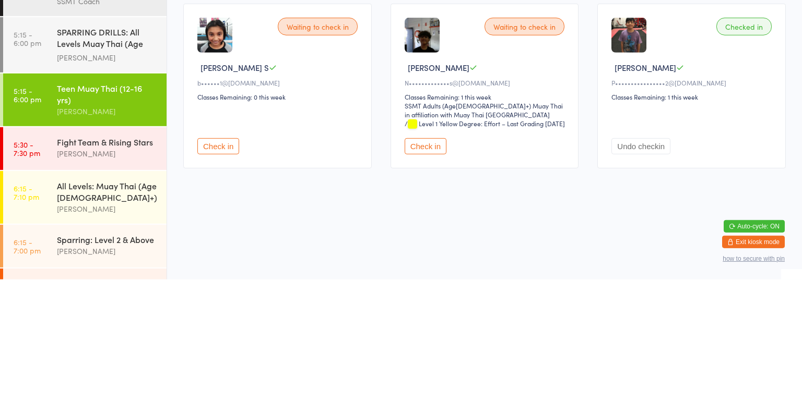
click at [418, 275] on button "Check in" at bounding box center [425, 267] width 42 height 16
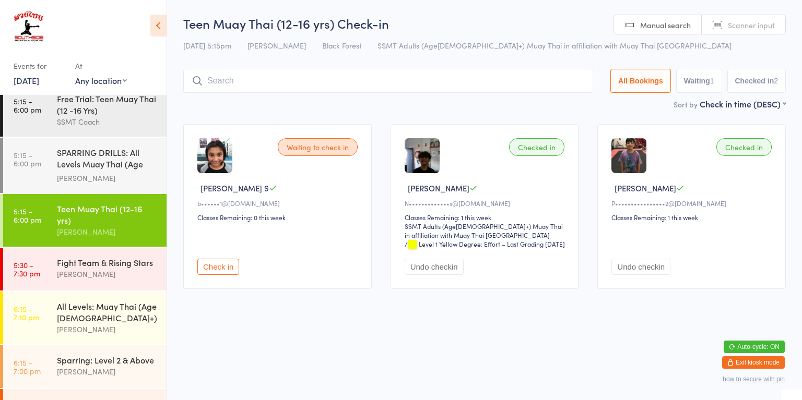
click at [219, 289] on div "Waiting to check in [PERSON_NAME] S b••••••1@[DOMAIN_NAME] Classes Remaining: 0…" at bounding box center [277, 206] width 188 height 165
click at [221, 275] on button "Check in" at bounding box center [218, 267] width 42 height 16
click at [102, 147] on div "SPARRING DRILLS: All Levels Muay Thai (Age [DEMOGRAPHIC_DATA]+)" at bounding box center [107, 160] width 101 height 26
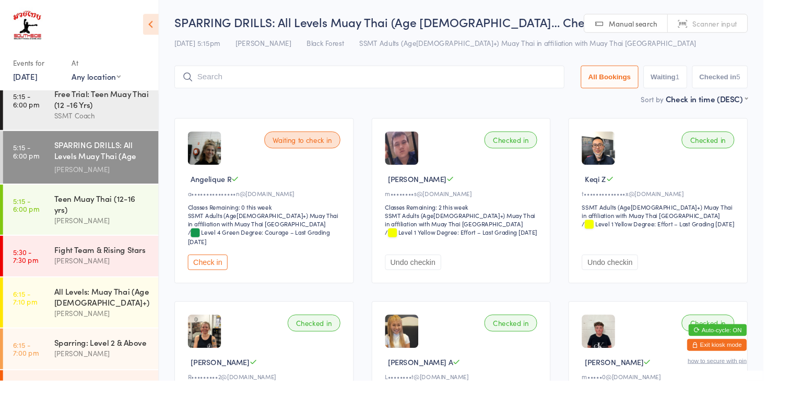
click at [478, 78] on input "search" at bounding box center [388, 81] width 410 height 24
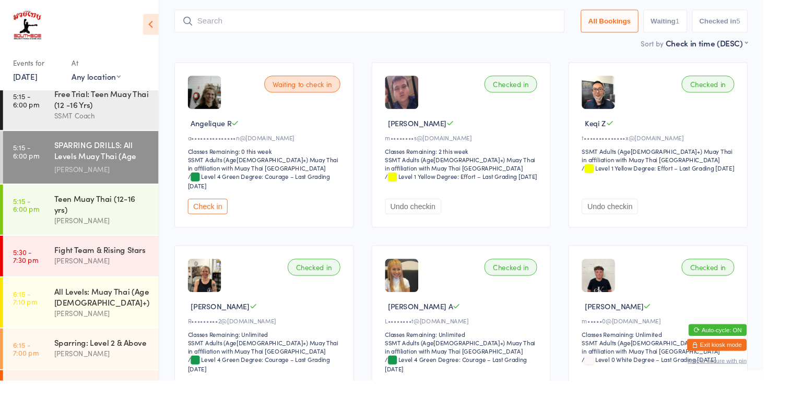
scroll to position [69, 0]
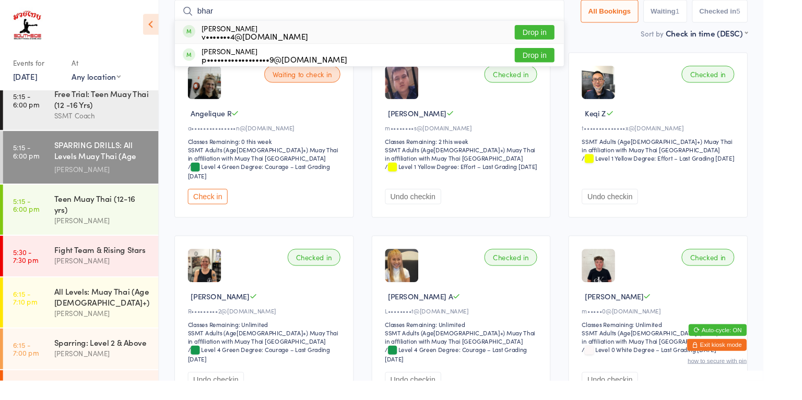
type input "bhar"
click at [557, 33] on button "Drop in" at bounding box center [562, 34] width 42 height 15
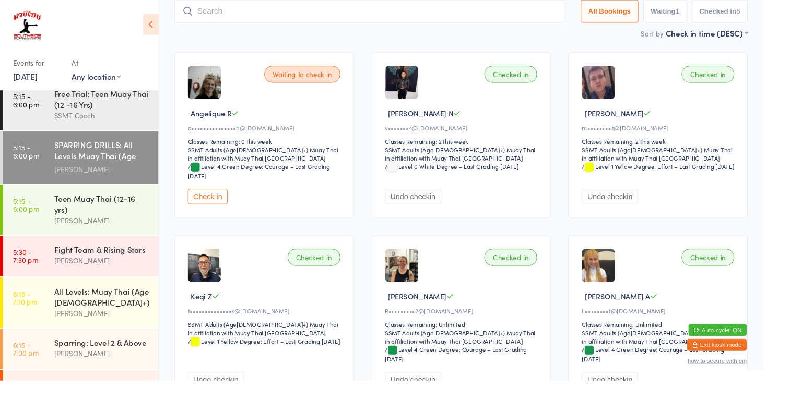
click at [220, 213] on button "Check in" at bounding box center [218, 207] width 42 height 16
click at [67, 205] on link "5:15 - 6:00 pm Teen Muay Thai (12-16 yrs) [PERSON_NAME]" at bounding box center [84, 220] width 163 height 53
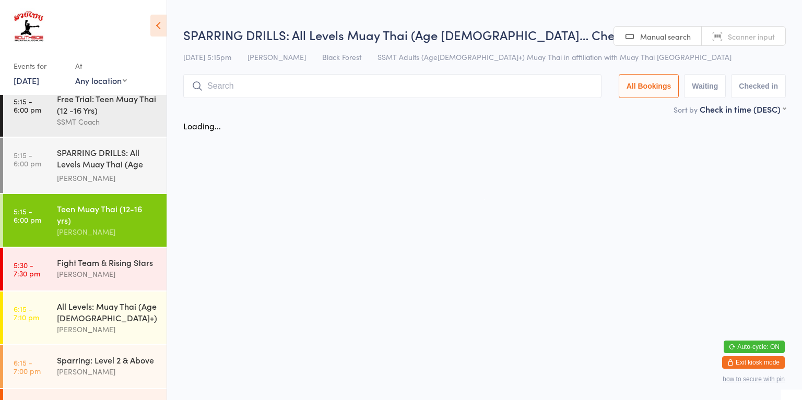
click at [94, 204] on link "5:15 - 6:00 pm Teen Muay Thai (12-16 yrs) [PERSON_NAME]" at bounding box center [84, 220] width 163 height 53
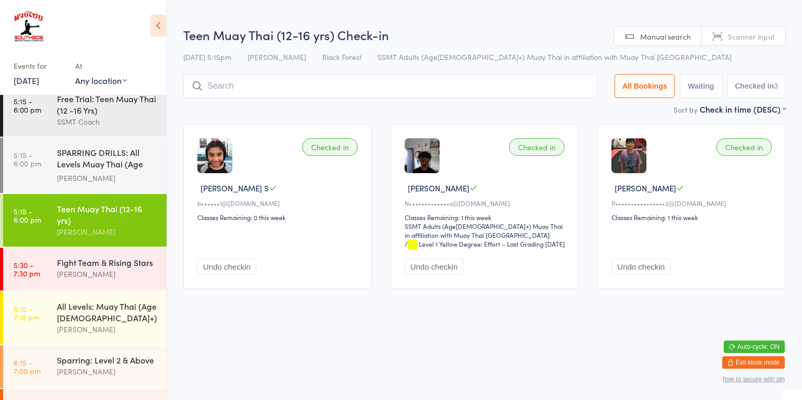
click at [107, 268] on div "[PERSON_NAME]" at bounding box center [107, 274] width 101 height 12
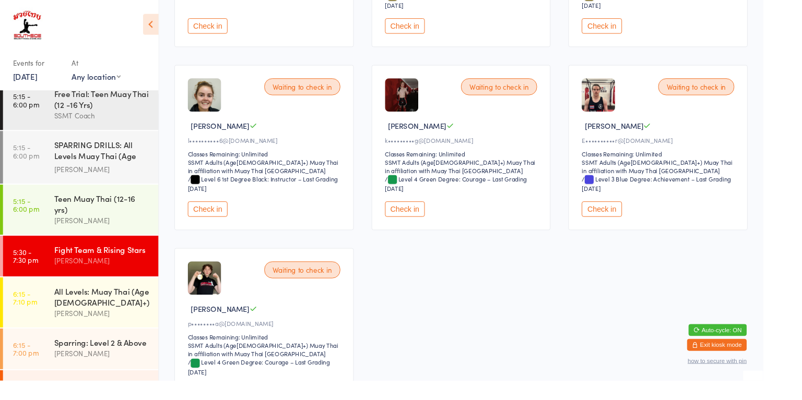
scroll to position [248, 0]
click at [417, 217] on button "Check in" at bounding box center [425, 220] width 42 height 16
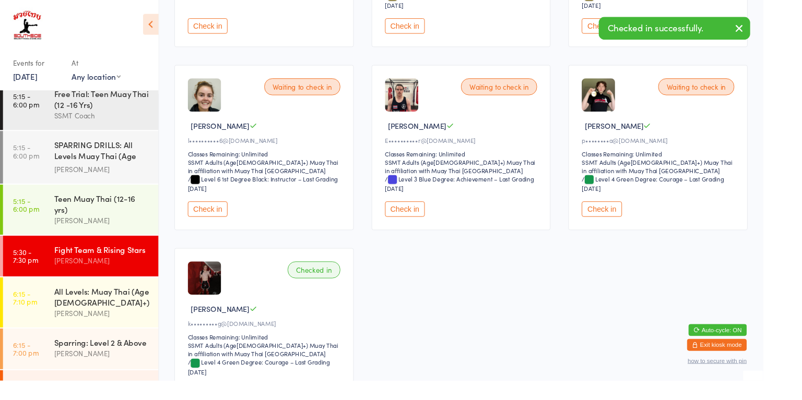
click at [110, 366] on div "[PERSON_NAME]" at bounding box center [107, 372] width 101 height 12
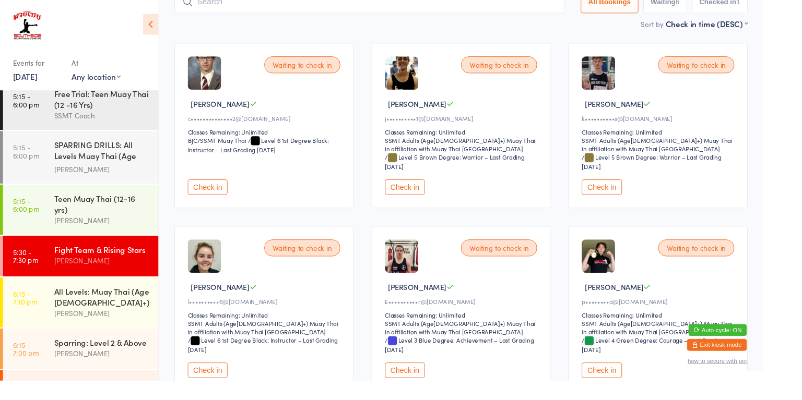
scroll to position [97, 0]
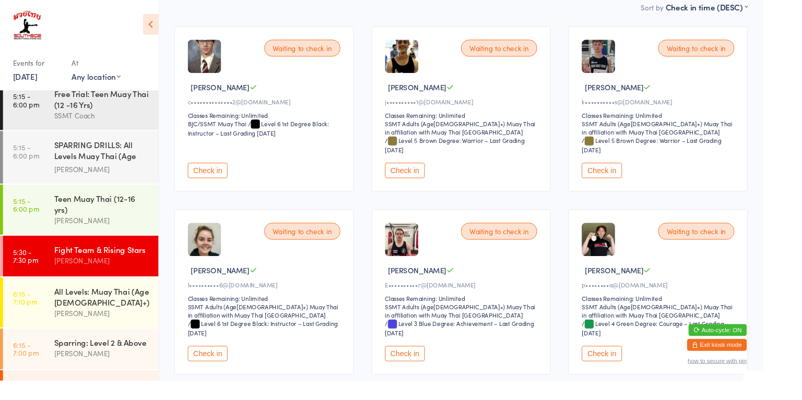
click at [424, 376] on button "Check in" at bounding box center [425, 372] width 42 height 16
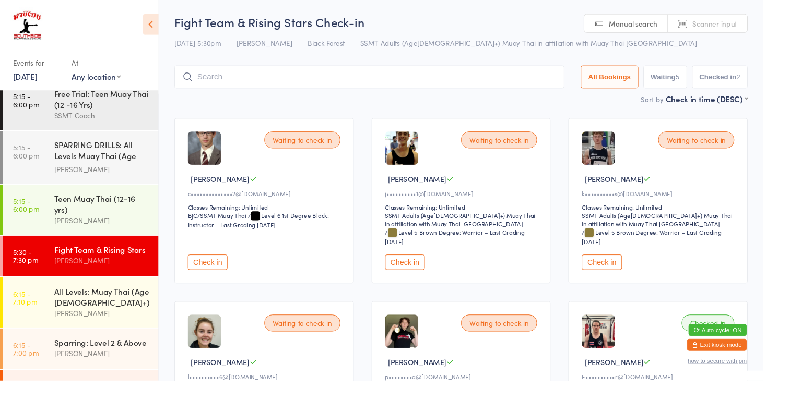
scroll to position [875, 0]
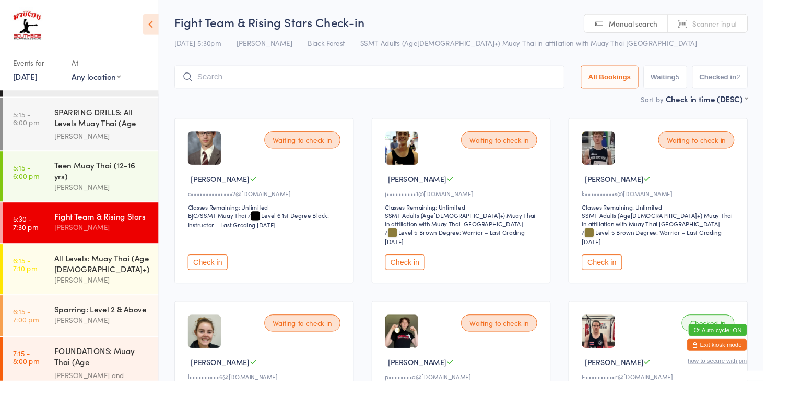
click at [113, 319] on div "Sparring: Level 2 & Above" at bounding box center [107, 324] width 101 height 11
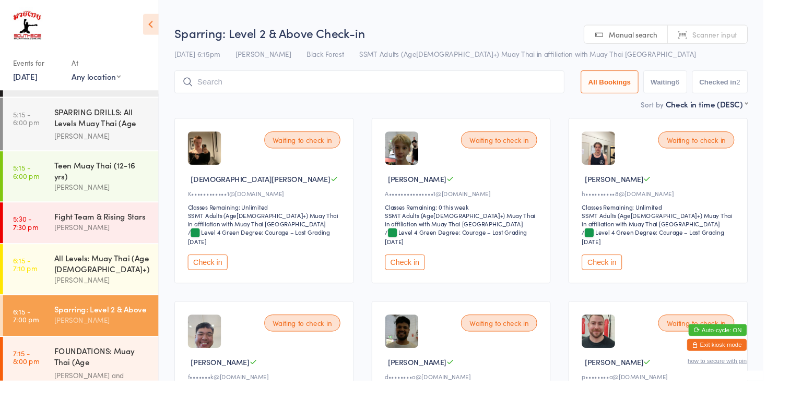
click at [223, 279] on button "Check in" at bounding box center [218, 276] width 42 height 16
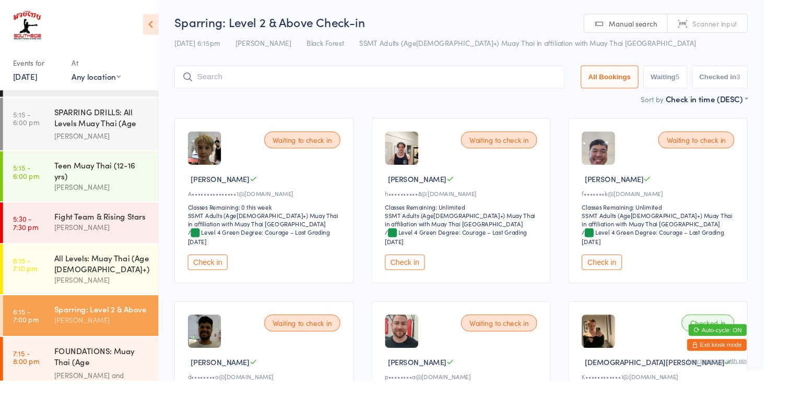
click at [438, 279] on button "Check in" at bounding box center [425, 276] width 42 height 16
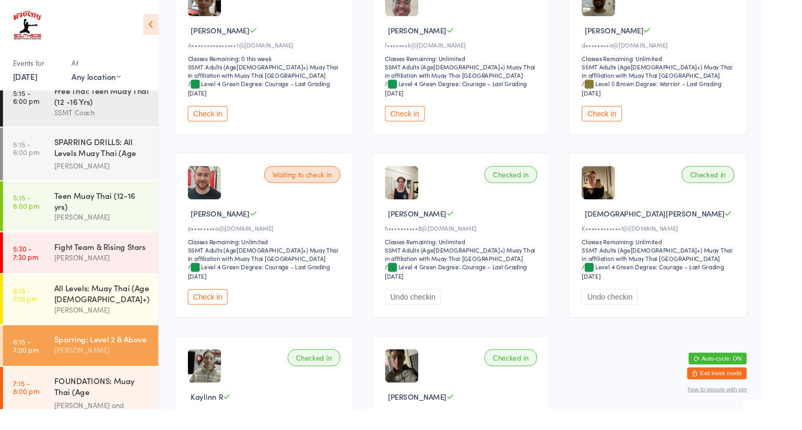
scroll to position [166, 0]
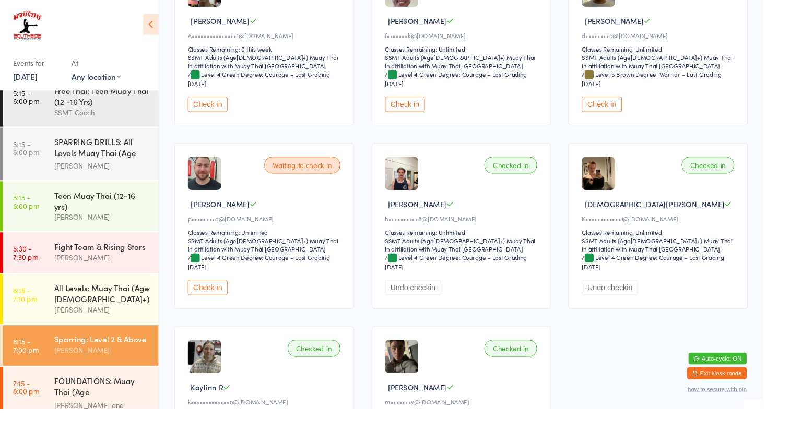
click at [220, 306] on button "Check in" at bounding box center [218, 302] width 42 height 16
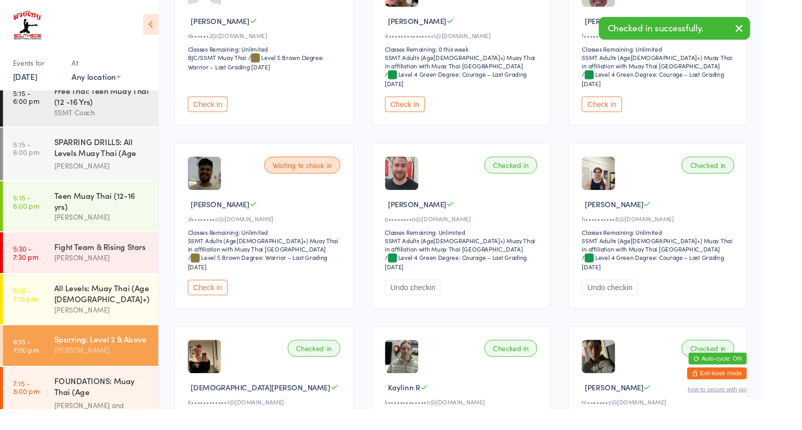
click at [126, 265] on div "[PERSON_NAME]" at bounding box center [107, 271] width 101 height 12
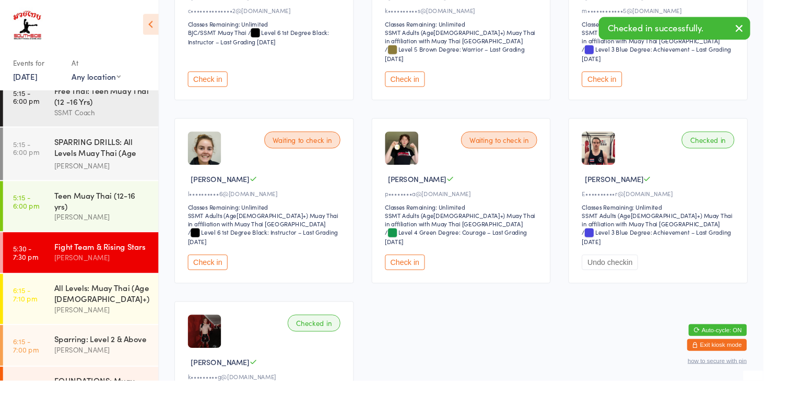
scroll to position [214, 0]
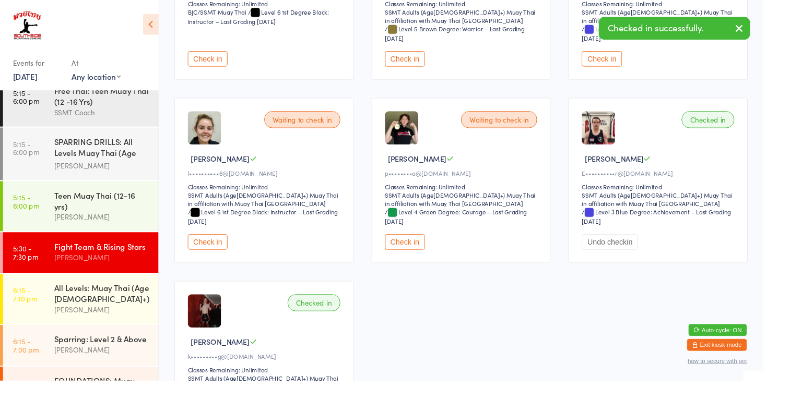
click at [424, 258] on button "Check in" at bounding box center [425, 254] width 42 height 16
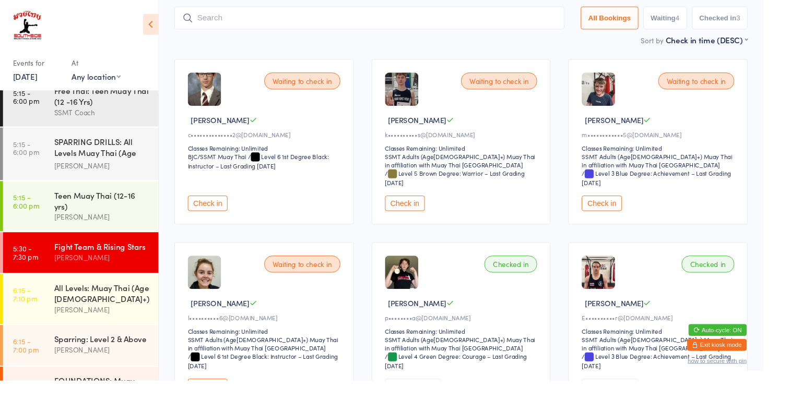
scroll to position [60, 0]
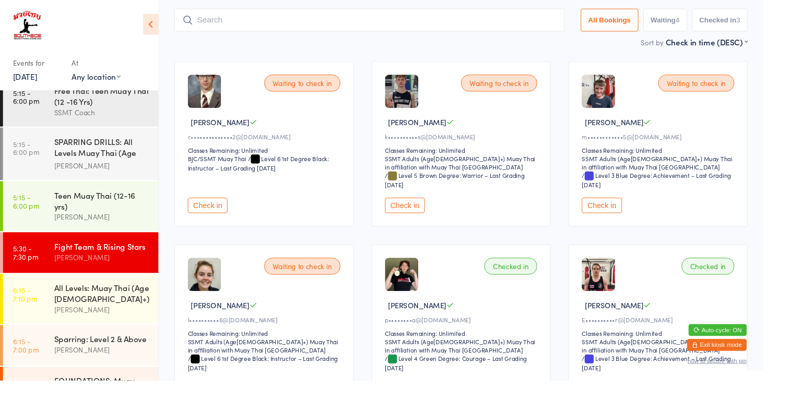
click at [221, 217] on button "Check in" at bounding box center [218, 216] width 42 height 16
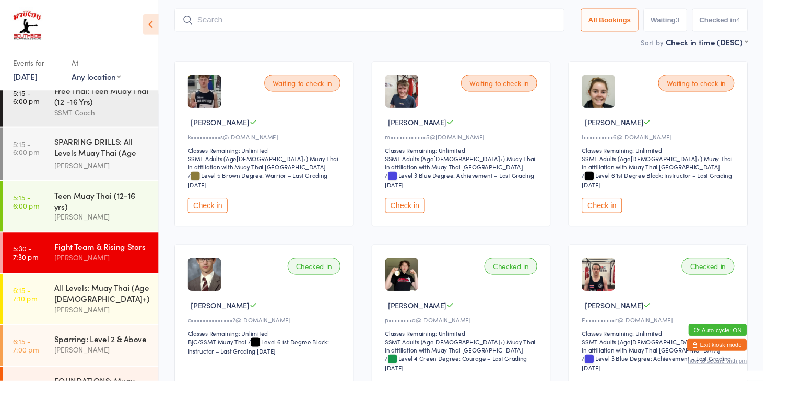
click at [223, 219] on button "Check in" at bounding box center [218, 216] width 42 height 16
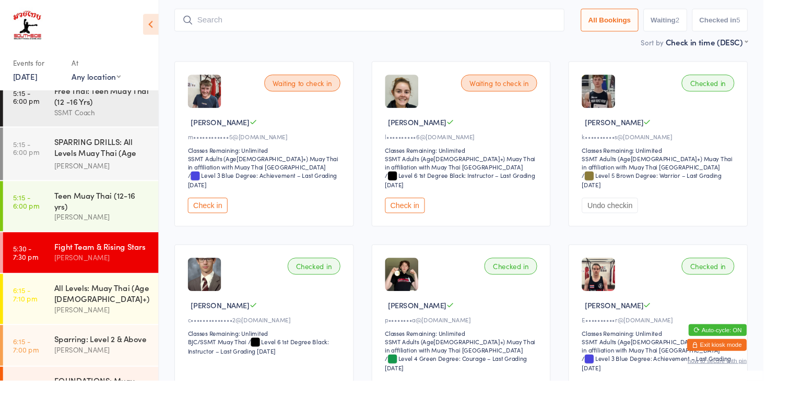
click at [216, 215] on button "Check in" at bounding box center [218, 216] width 42 height 16
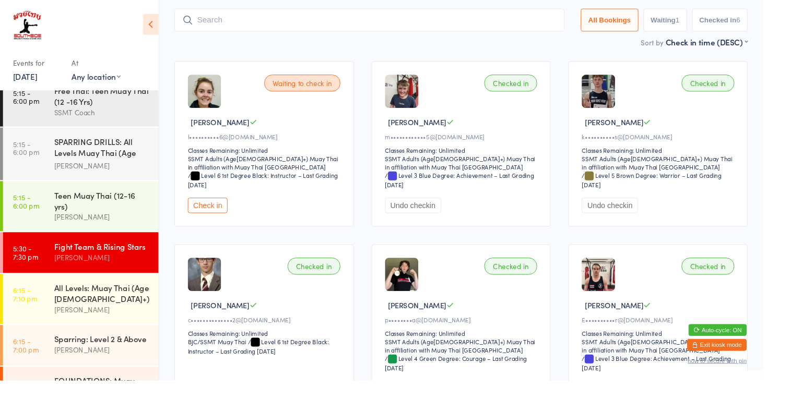
click at [116, 362] on div "[PERSON_NAME]" at bounding box center [107, 368] width 101 height 12
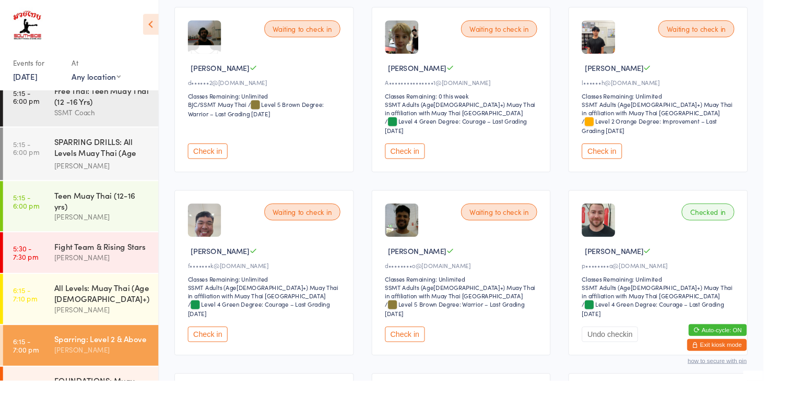
scroll to position [122, 0]
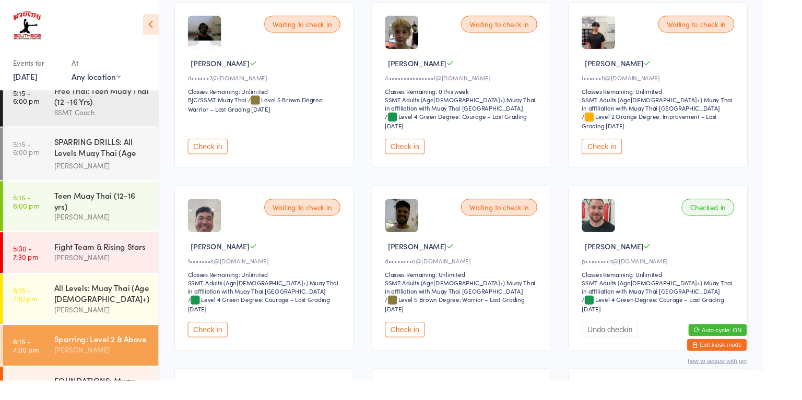
click at [429, 349] on button "Check in" at bounding box center [425, 347] width 42 height 16
click at [105, 297] on div "All Levels: Muay Thai (Age [DEMOGRAPHIC_DATA]+)" at bounding box center [107, 308] width 101 height 23
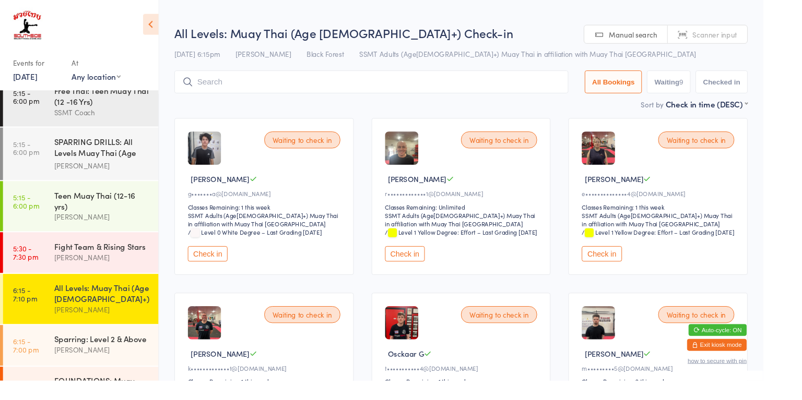
click at [644, 274] on button "Check in" at bounding box center [632, 267] width 42 height 16
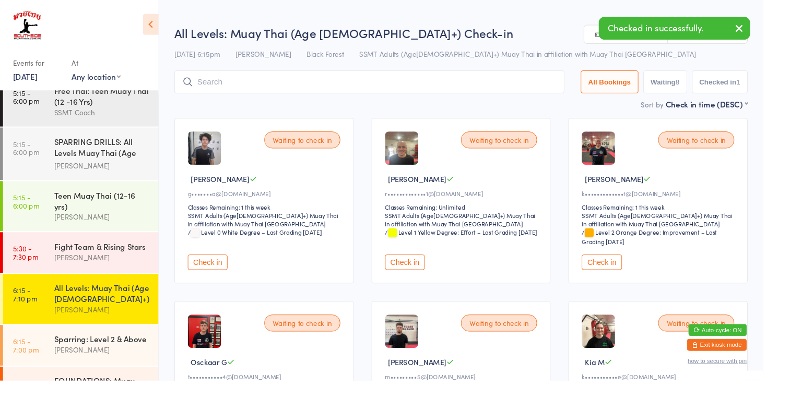
click at [635, 272] on button "Check in" at bounding box center [632, 276] width 42 height 16
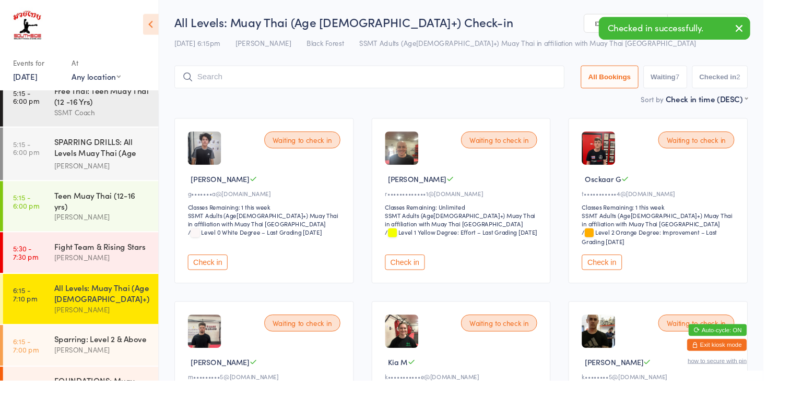
click at [635, 278] on button "Check in" at bounding box center [632, 276] width 42 height 16
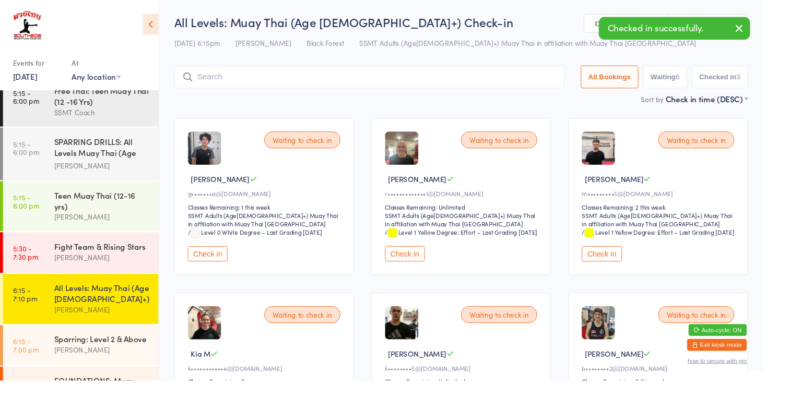
click at [90, 395] on div "FOUNDATIONS: Muay Thai (Age [DEMOGRAPHIC_DATA]+)" at bounding box center [107, 408] width 101 height 26
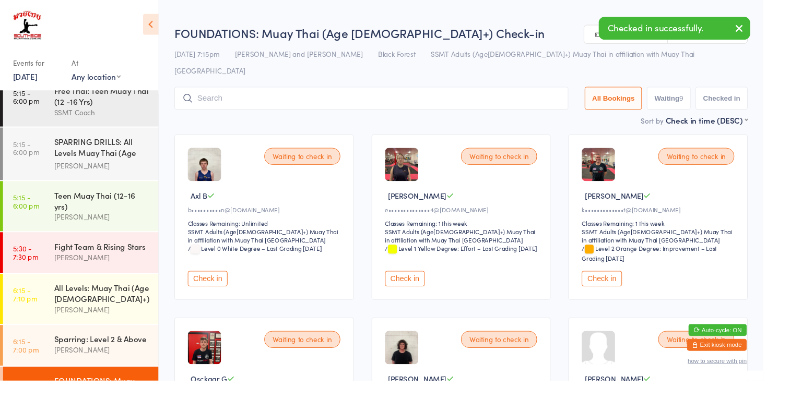
click at [424, 285] on button "Check in" at bounding box center [425, 293] width 42 height 16
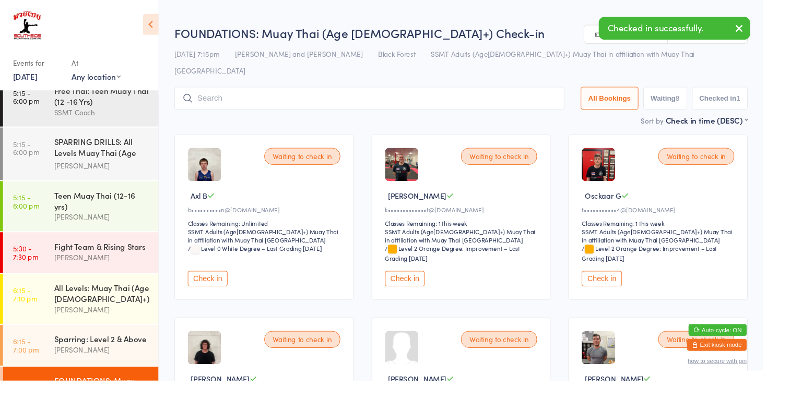
click at [427, 285] on button "Check in" at bounding box center [425, 293] width 42 height 16
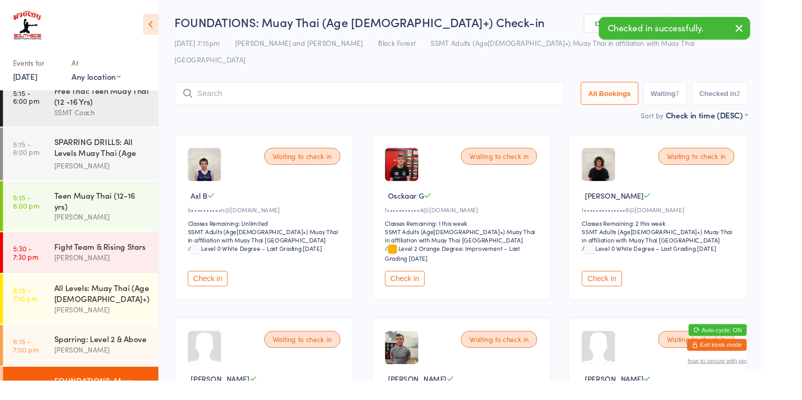
click at [428, 285] on button "Check in" at bounding box center [425, 293] width 42 height 16
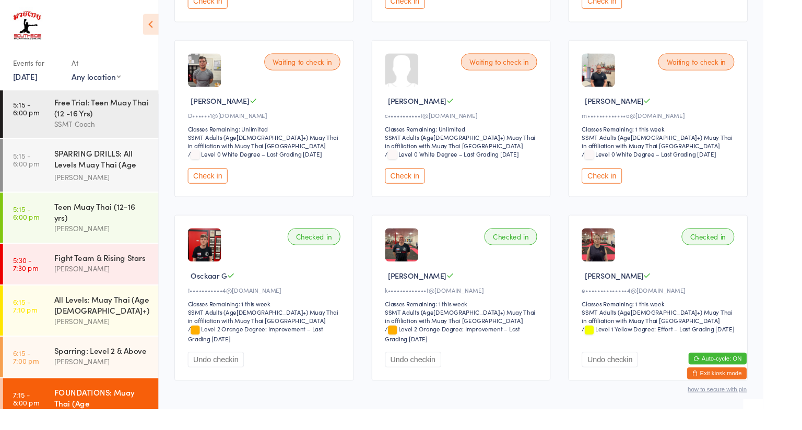
scroll to position [843, 0]
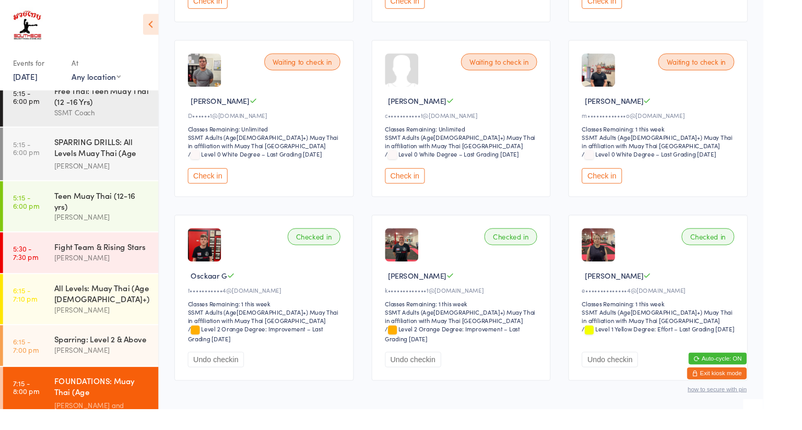
click at [51, 342] on link "6:15 - 7:00 pm Sparring: Level 2 & Above [PERSON_NAME]" at bounding box center [84, 363] width 163 height 43
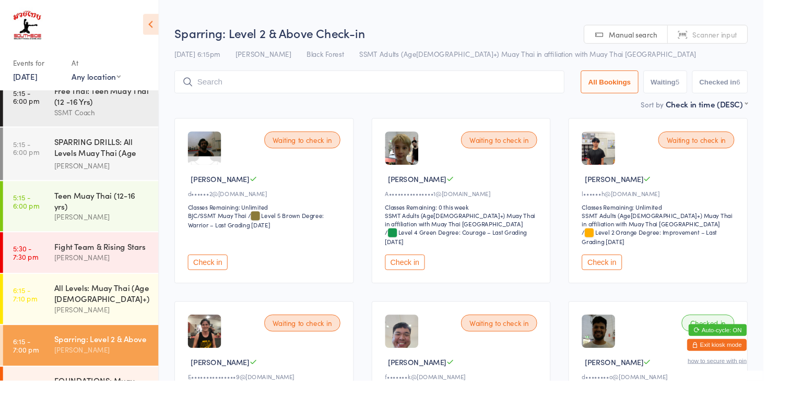
click at [434, 276] on button "Check in" at bounding box center [425, 276] width 42 height 16
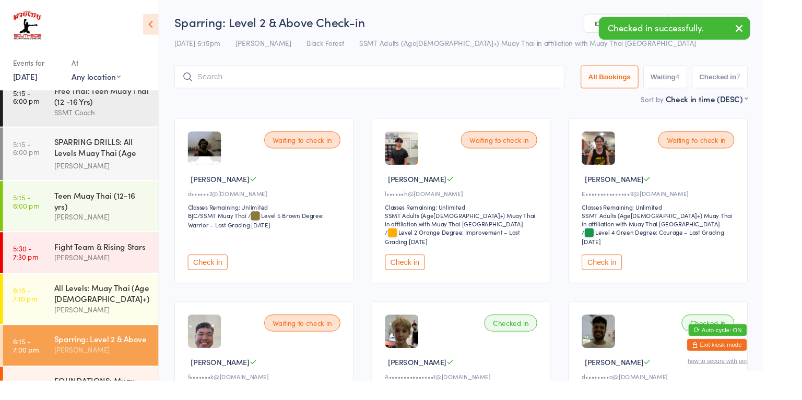
click at [637, 283] on button "Check in" at bounding box center [632, 276] width 42 height 16
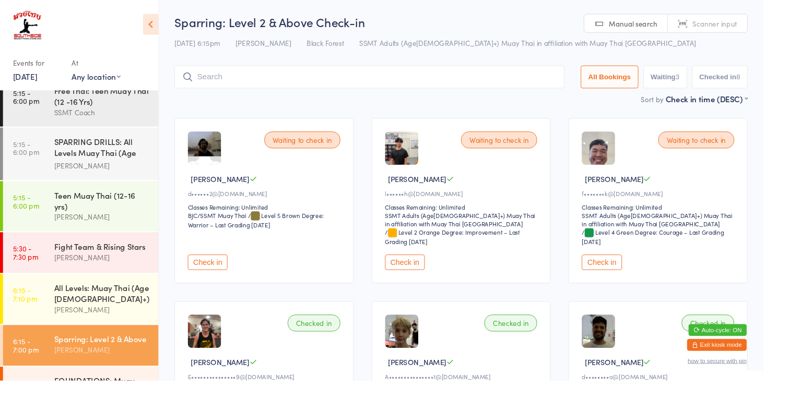
click at [80, 297] on div "All Levels: Muay Thai (Age [DEMOGRAPHIC_DATA]+)" at bounding box center [107, 308] width 101 height 23
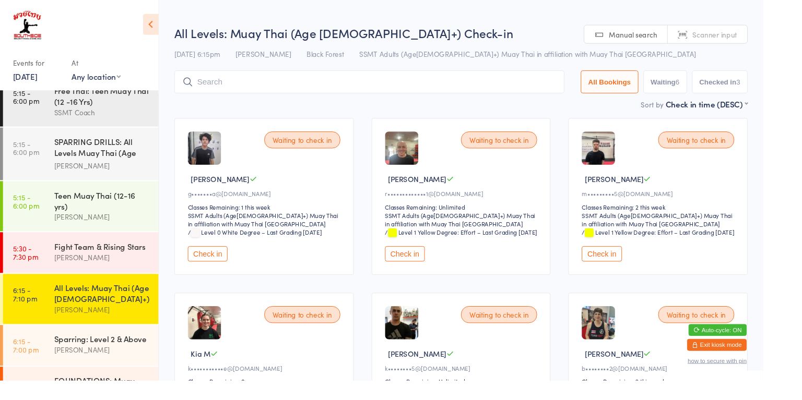
click at [267, 83] on input "search" at bounding box center [388, 86] width 410 height 24
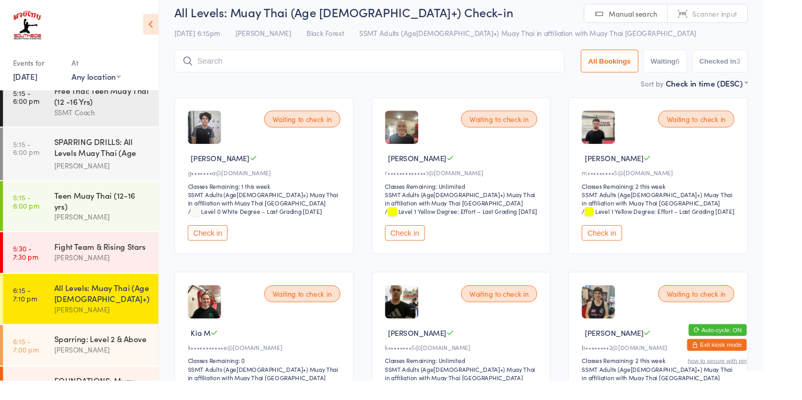
scroll to position [75, 0]
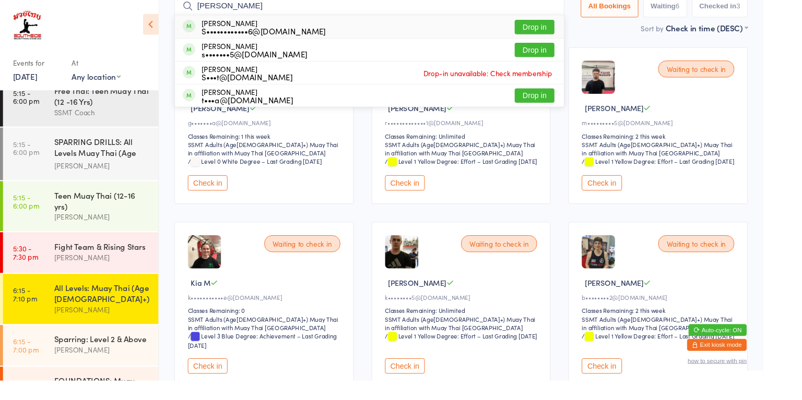
type input "[PERSON_NAME]"
click at [565, 31] on button "Drop in" at bounding box center [562, 28] width 42 height 15
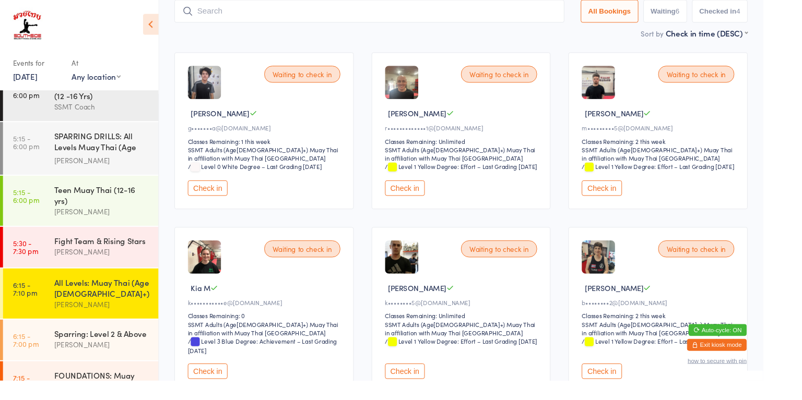
scroll to position [875, 0]
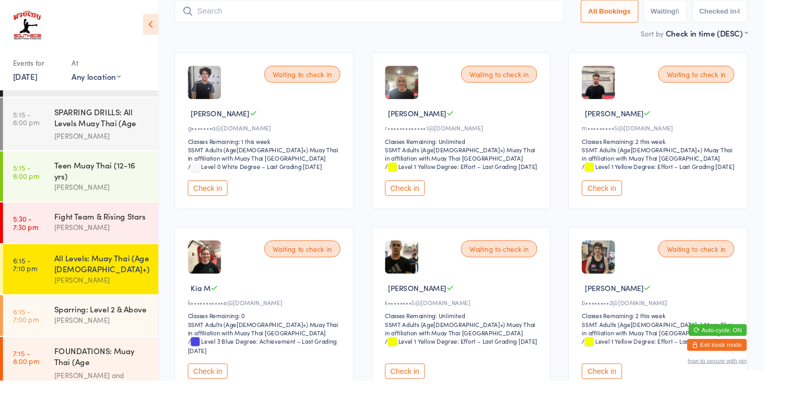
click at [126, 331] on div "[PERSON_NAME]" at bounding box center [107, 337] width 101 height 12
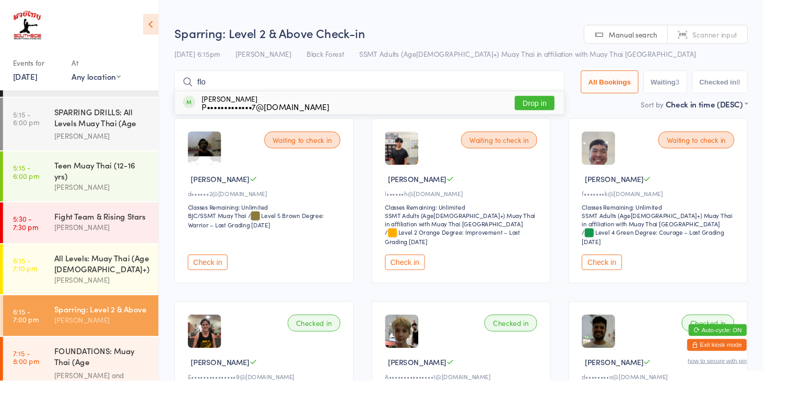
type input "flo"
click at [560, 110] on button "Drop in" at bounding box center [562, 108] width 42 height 15
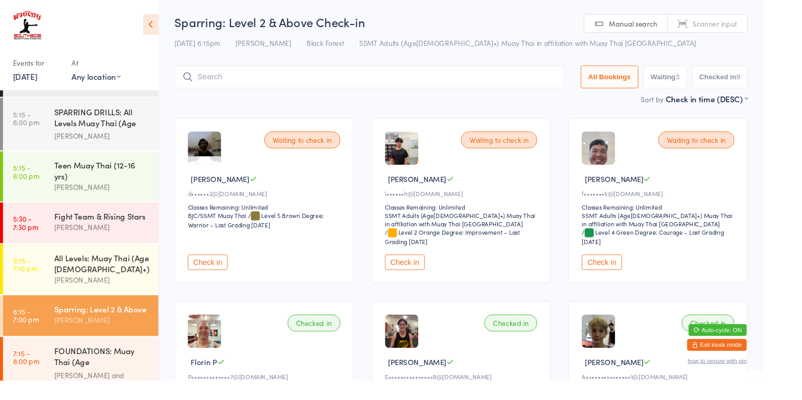
click at [372, 107] on div "Sort by Check in time (DESC) First name (ASC) First name (DESC) Last name (ASC)…" at bounding box center [484, 103] width 602 height 11
click at [212, 272] on button "Check in" at bounding box center [218, 276] width 42 height 16
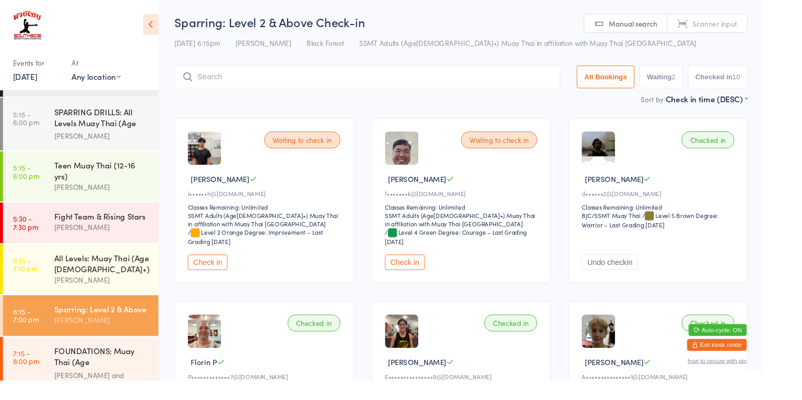
click at [435, 280] on button "Check in" at bounding box center [425, 276] width 42 height 16
click at [87, 257] on div "All Levels: Muay Thai (Age [DEMOGRAPHIC_DATA]+) [PERSON_NAME]" at bounding box center [112, 283] width 110 height 53
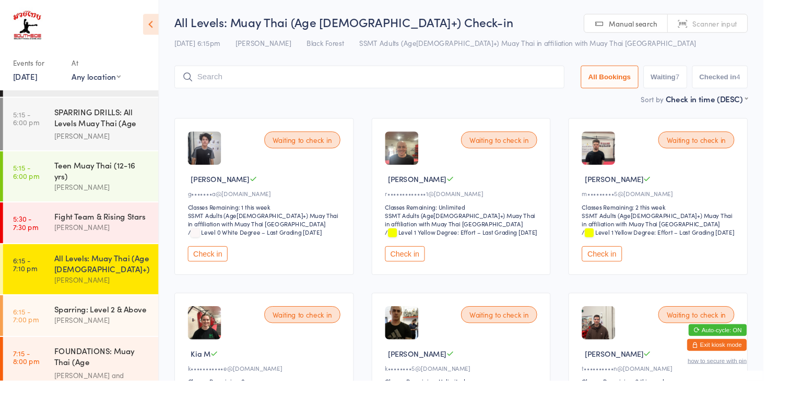
click at [62, 266] on div "All Levels: Muay Thai (Age [DEMOGRAPHIC_DATA]+)" at bounding box center [107, 277] width 101 height 23
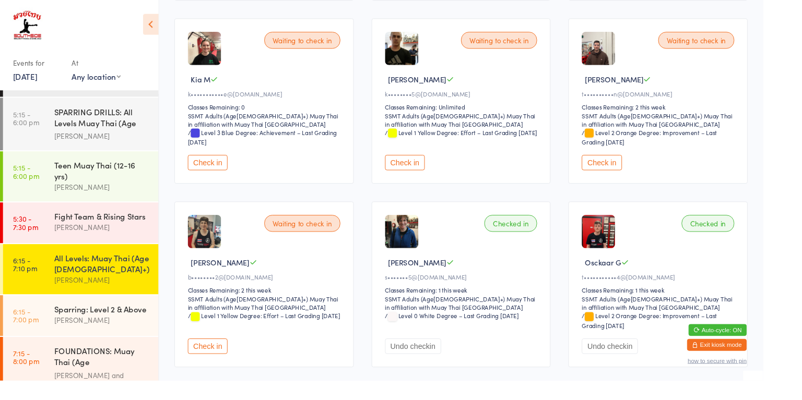
scroll to position [291, 0]
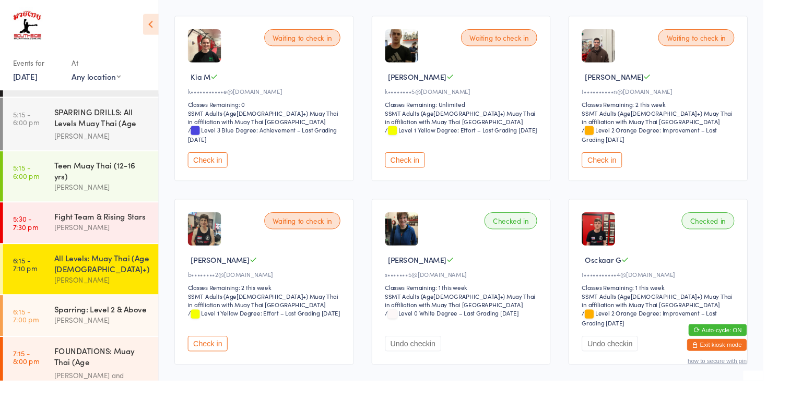
click at [228, 368] on button "Check in" at bounding box center [218, 361] width 42 height 16
click at [121, 266] on div "All Levels: Muay Thai (Age [DEMOGRAPHIC_DATA]+)" at bounding box center [107, 277] width 101 height 23
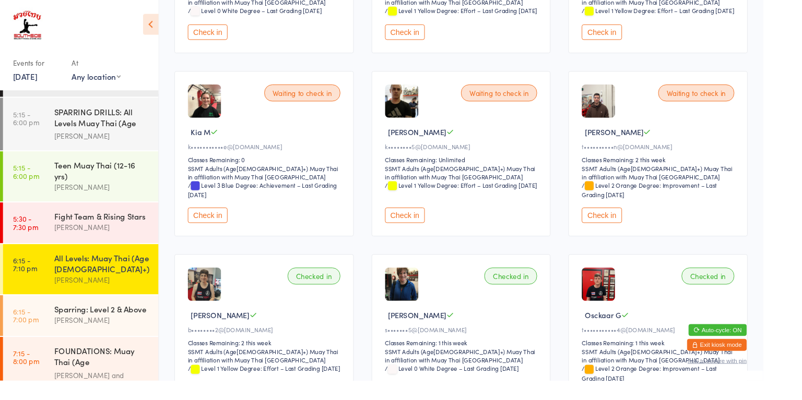
scroll to position [0, 0]
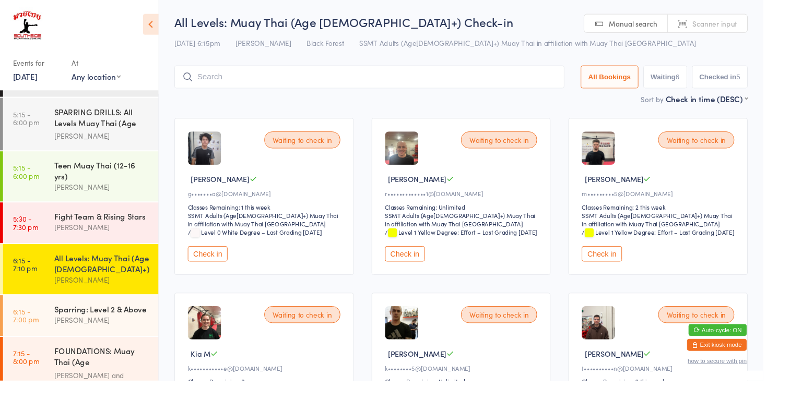
click at [127, 363] on div "FOUNDATIONS: Muay Thai (Age [DEMOGRAPHIC_DATA]+)" at bounding box center [107, 376] width 101 height 26
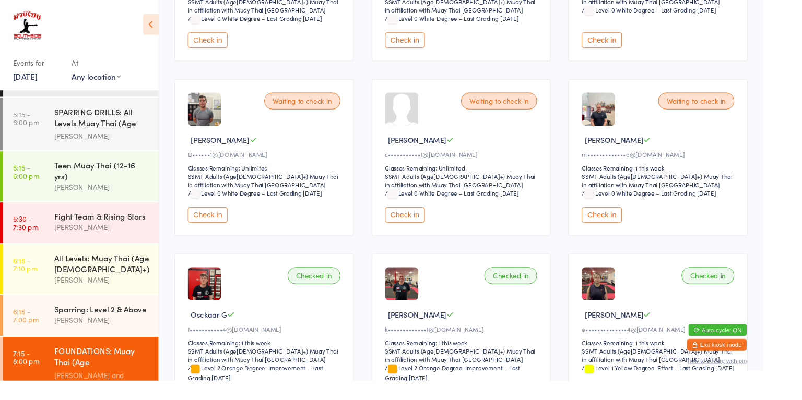
scroll to position [242, 0]
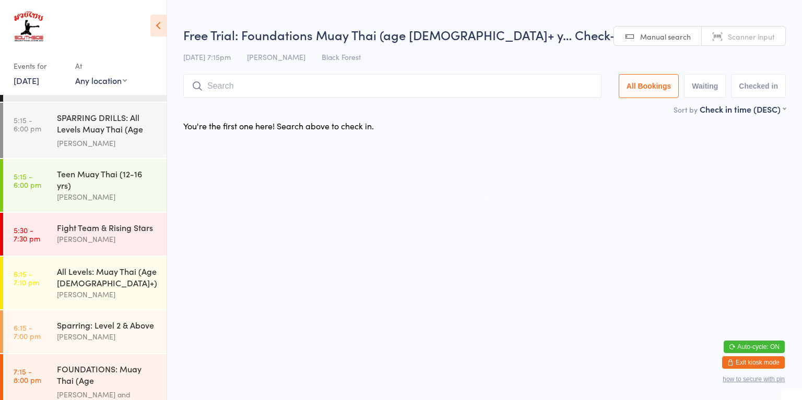
click at [112, 389] on div "[PERSON_NAME] and [PERSON_NAME]" at bounding box center [107, 401] width 101 height 24
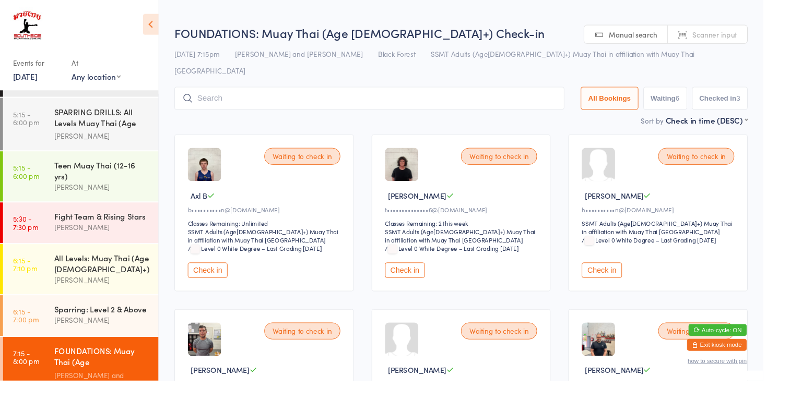
click at [140, 266] on div "All Levels: Muay Thai (Age [DEMOGRAPHIC_DATA]+)" at bounding box center [107, 277] width 101 height 23
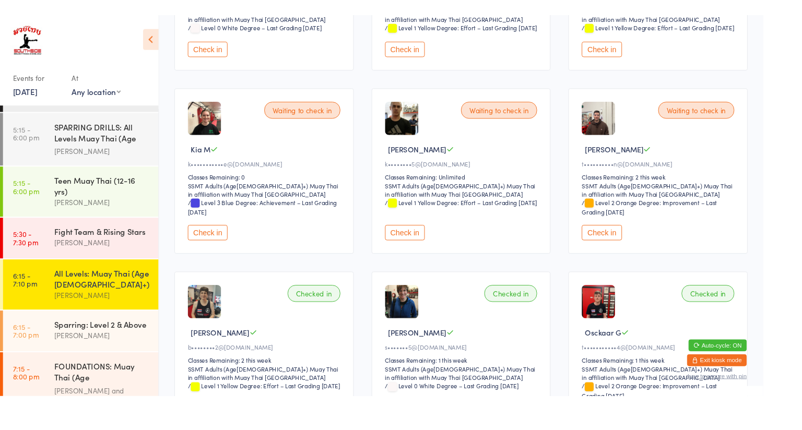
scroll to position [275, 0]
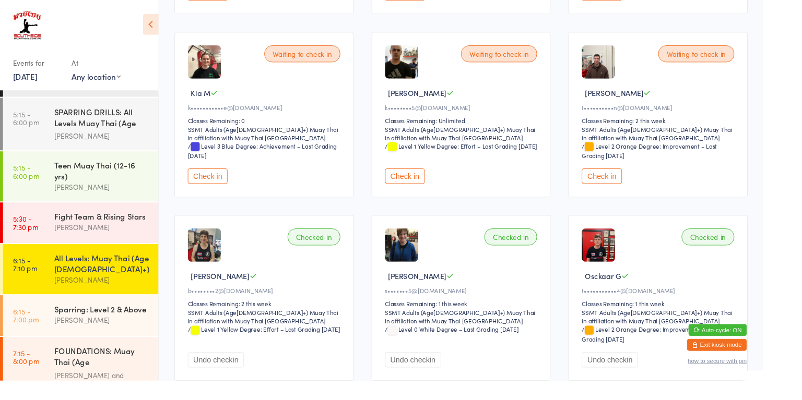
click at [635, 193] on button "Check in" at bounding box center [632, 185] width 42 height 16
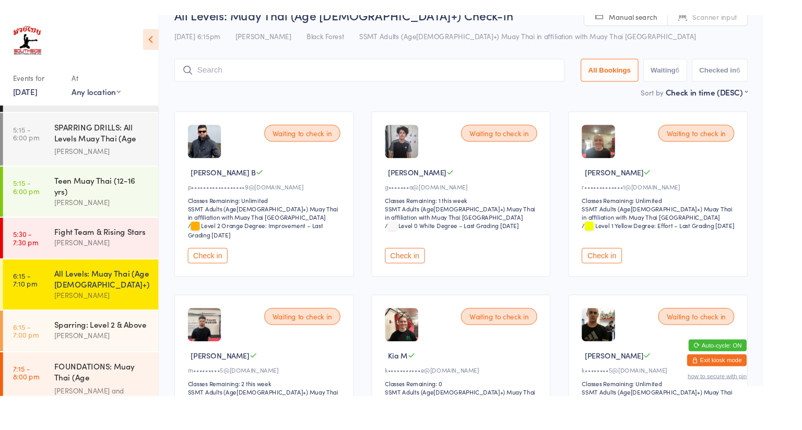
scroll to position [0, 0]
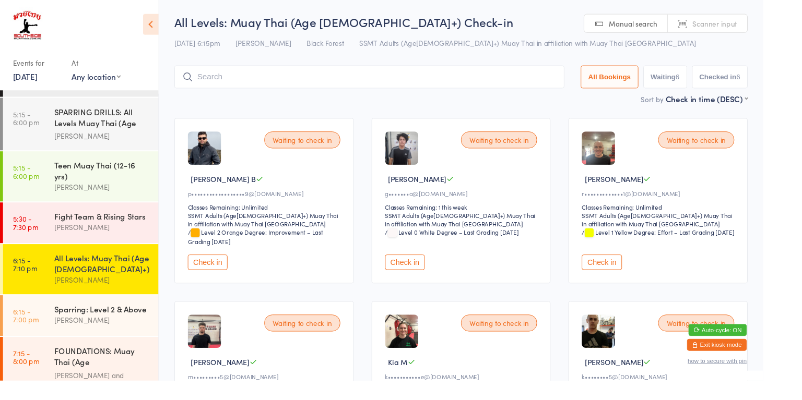
click at [632, 274] on button "Check in" at bounding box center [632, 276] width 42 height 16
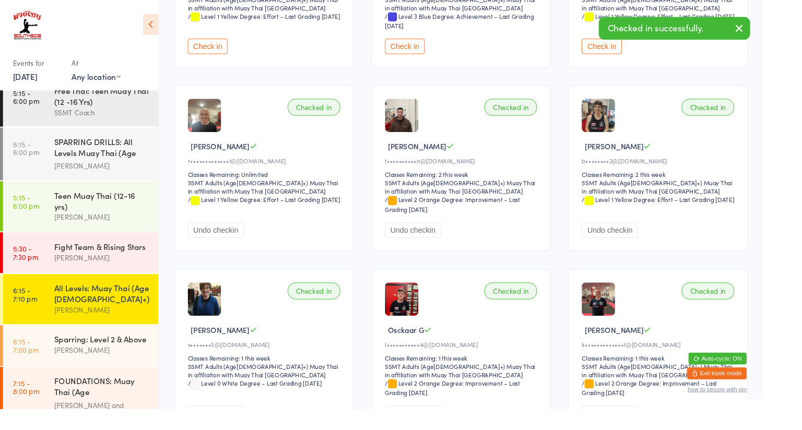
scroll to position [421, 0]
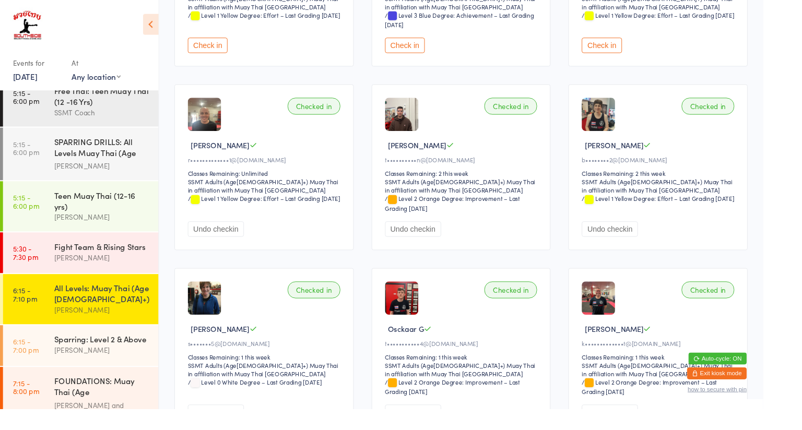
click at [125, 320] on div "[PERSON_NAME]" at bounding box center [107, 326] width 101 height 12
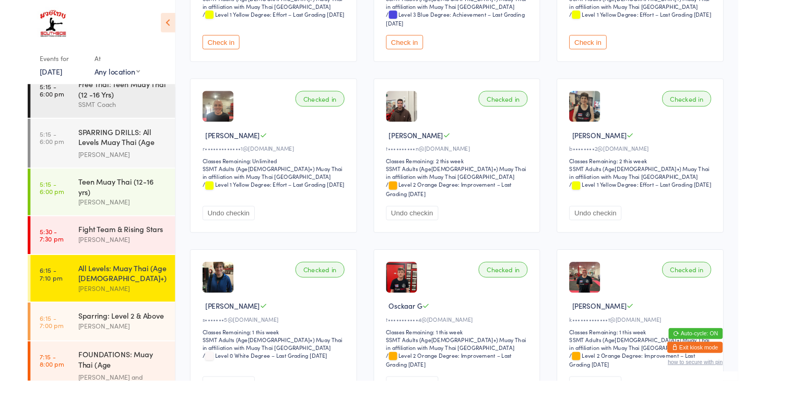
scroll to position [0, 0]
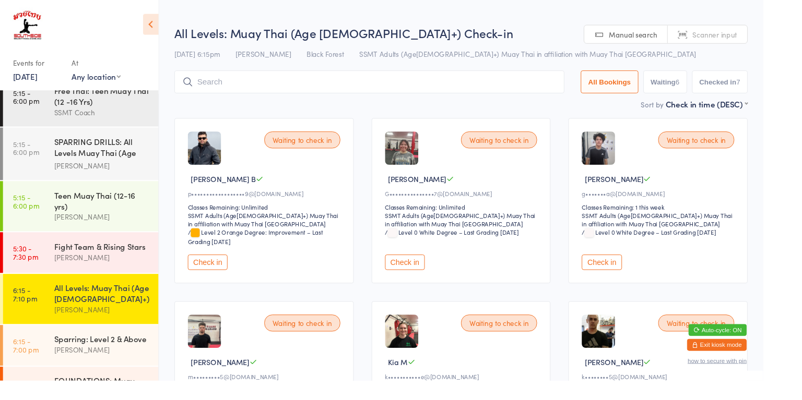
click at [306, 90] on input "search" at bounding box center [388, 86] width 410 height 24
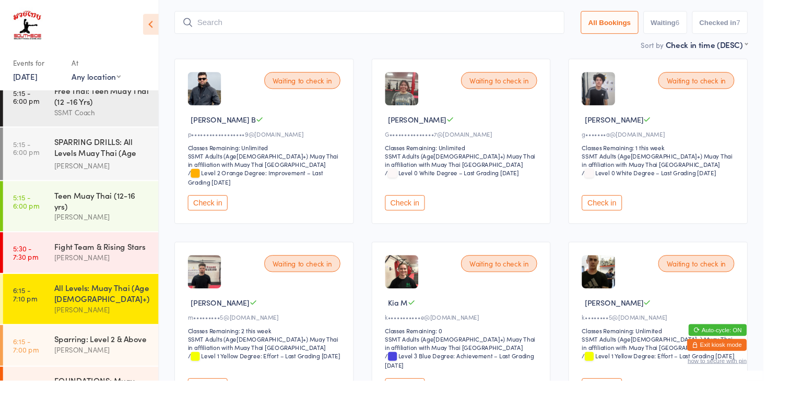
scroll to position [75, 0]
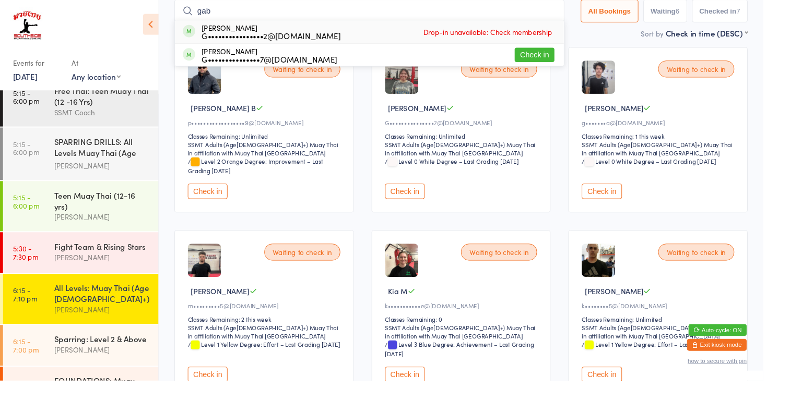
type input "gab"
click at [556, 58] on button "Check in" at bounding box center [562, 57] width 42 height 15
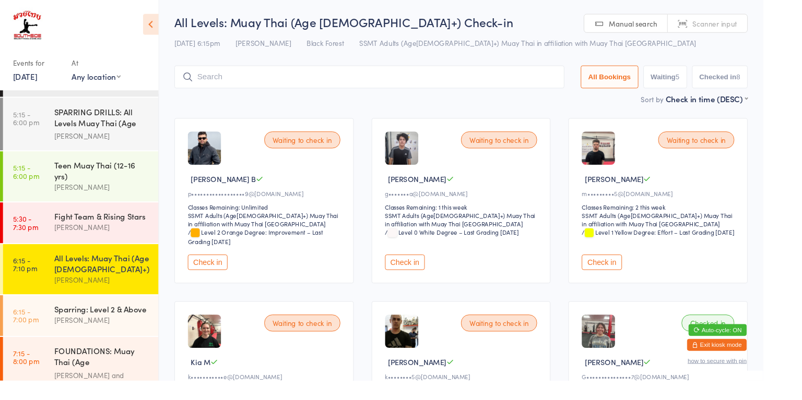
scroll to position [873, 0]
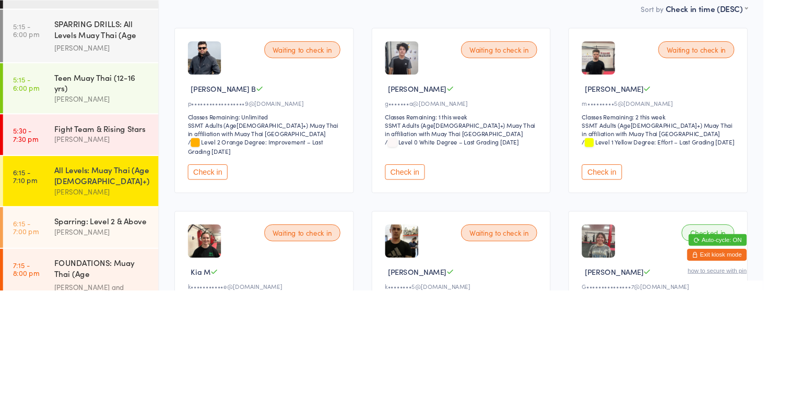
click at [625, 276] on button "Check in" at bounding box center [632, 276] width 42 height 16
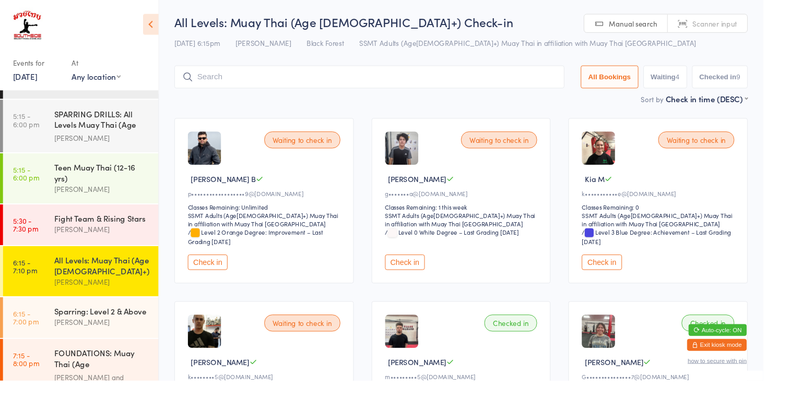
click at [126, 268] on div "All Levels: Muay Thai (Age [DEMOGRAPHIC_DATA]+)" at bounding box center [107, 279] width 101 height 23
click at [83, 291] on div "[PERSON_NAME]" at bounding box center [107, 297] width 101 height 12
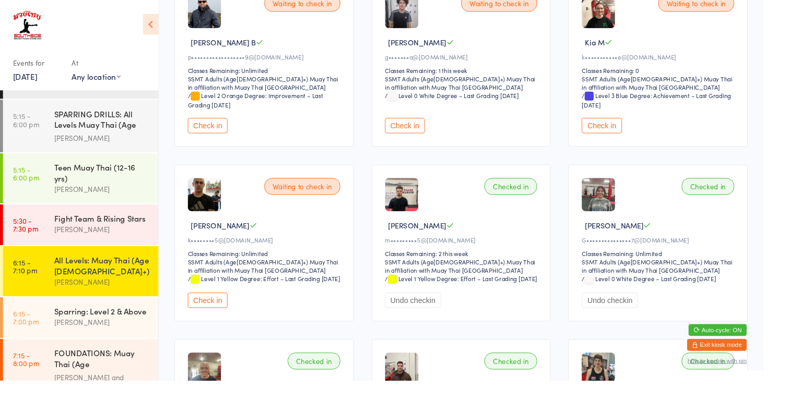
scroll to position [0, 0]
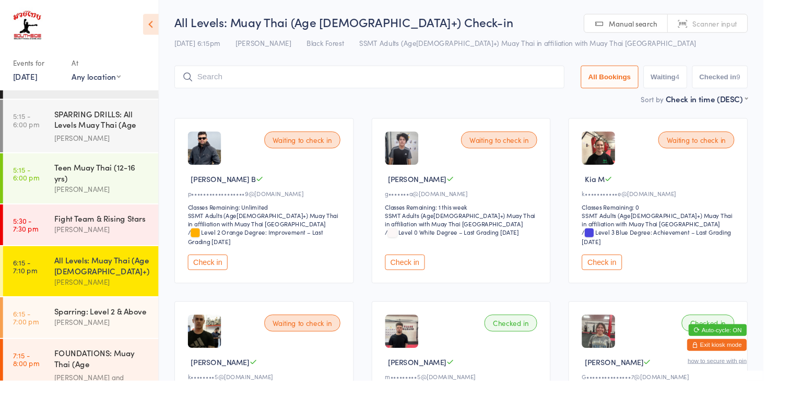
click at [128, 291] on div "[PERSON_NAME]" at bounding box center [107, 297] width 101 height 12
click at [111, 333] on div "[PERSON_NAME]" at bounding box center [107, 339] width 101 height 12
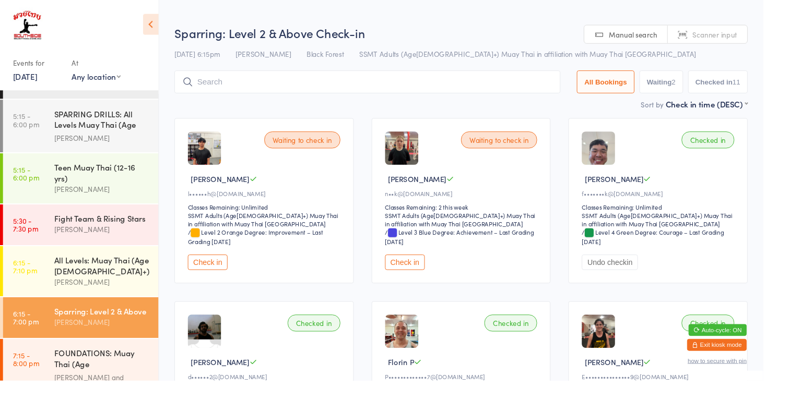
click at [230, 273] on button "Check in" at bounding box center [218, 276] width 42 height 16
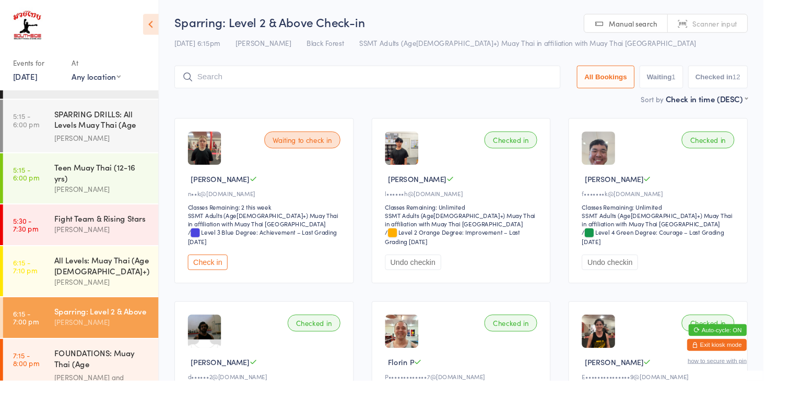
click at [220, 278] on button "Check in" at bounding box center [218, 276] width 42 height 16
click at [102, 291] on div "[PERSON_NAME]" at bounding box center [107, 297] width 101 height 12
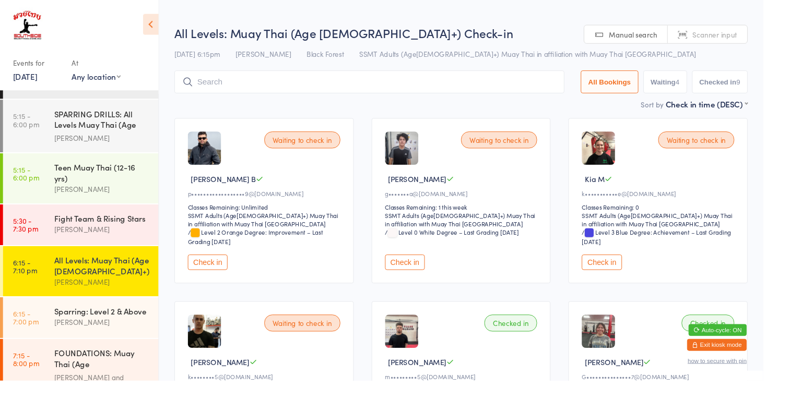
click at [221, 279] on button "Check in" at bounding box center [218, 276] width 42 height 16
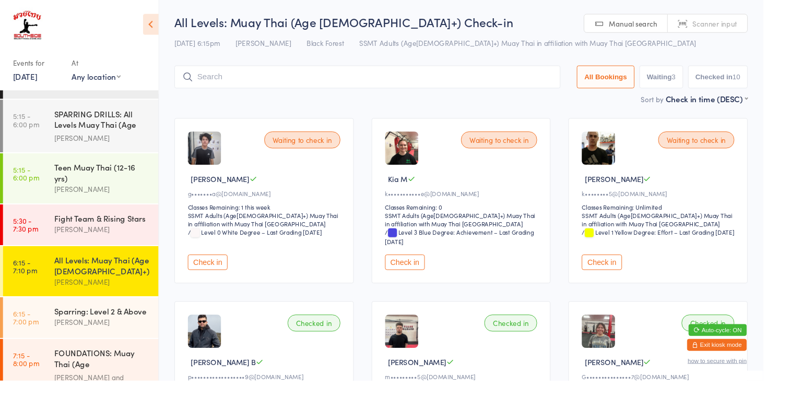
click at [424, 278] on button "Check in" at bounding box center [425, 276] width 42 height 16
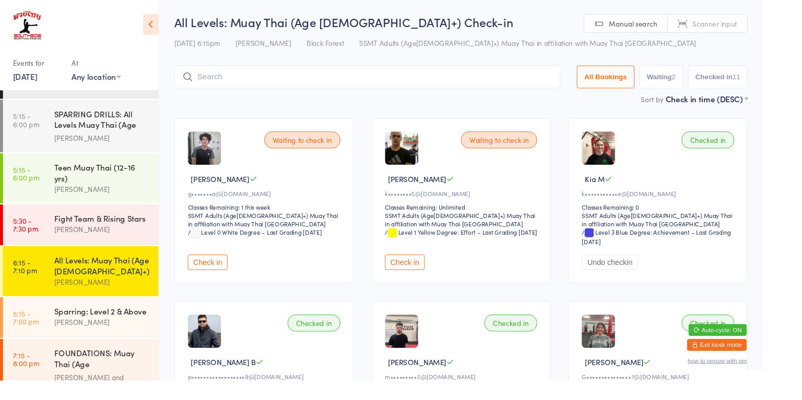
click at [219, 280] on button "Check in" at bounding box center [218, 276] width 42 height 16
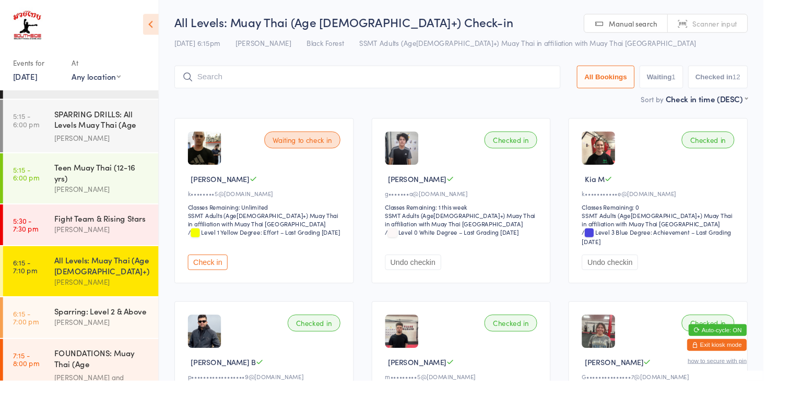
click at [100, 333] on div "[PERSON_NAME]" at bounding box center [107, 339] width 101 height 12
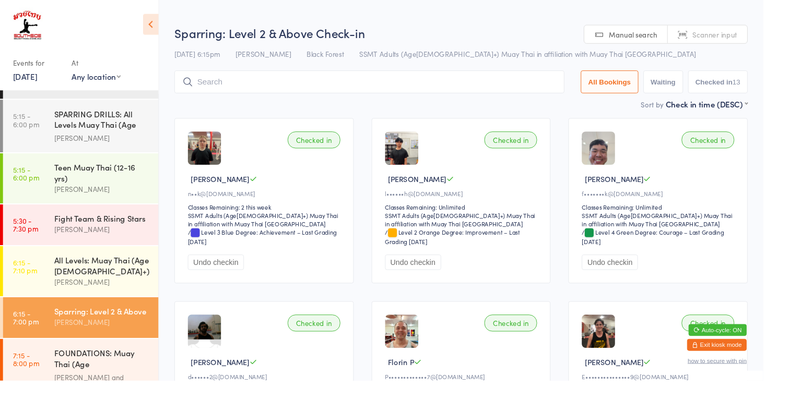
click at [65, 365] on div "FOUNDATIONS: Muay Thai (Age [DEMOGRAPHIC_DATA]+)" at bounding box center [107, 378] width 101 height 26
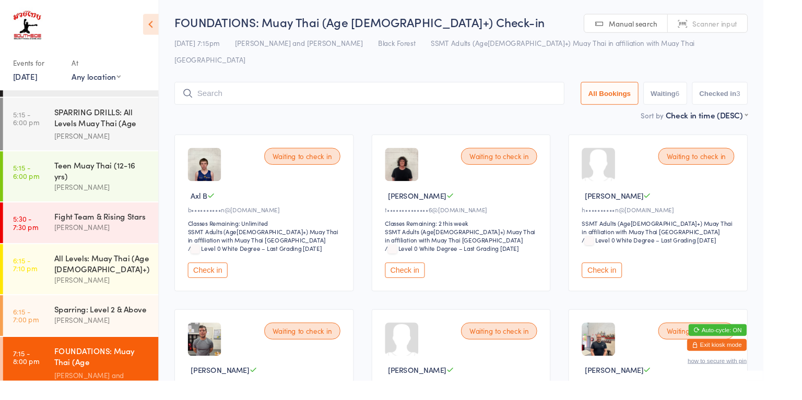
click at [361, 86] on input "search" at bounding box center [388, 98] width 410 height 24
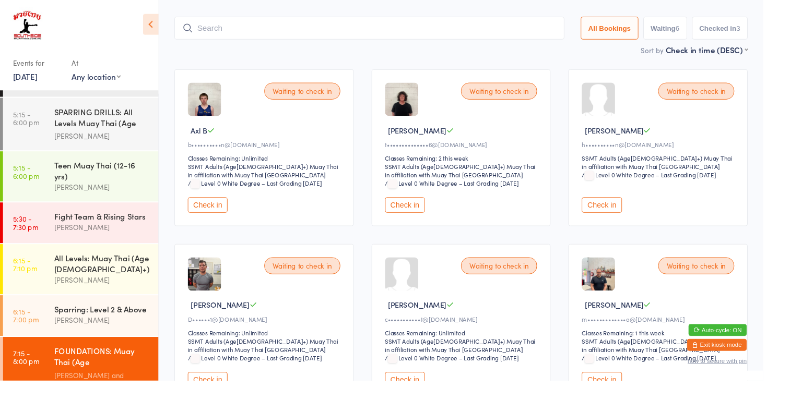
scroll to position [69, 0]
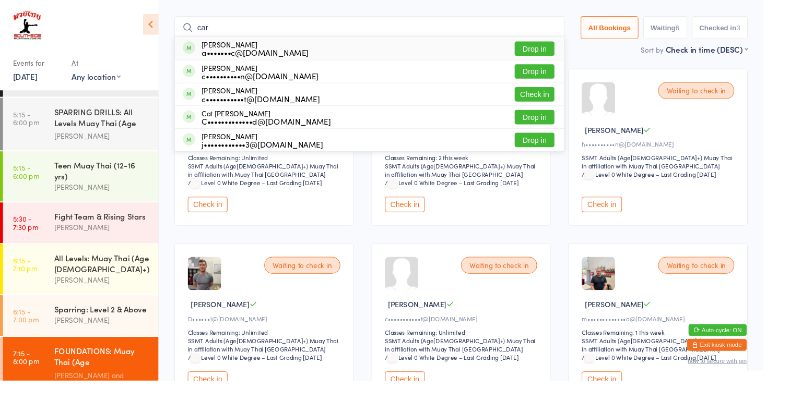
type input "car"
click at [293, 100] on div "c•••••••••••t@[DOMAIN_NAME]" at bounding box center [274, 104] width 124 height 8
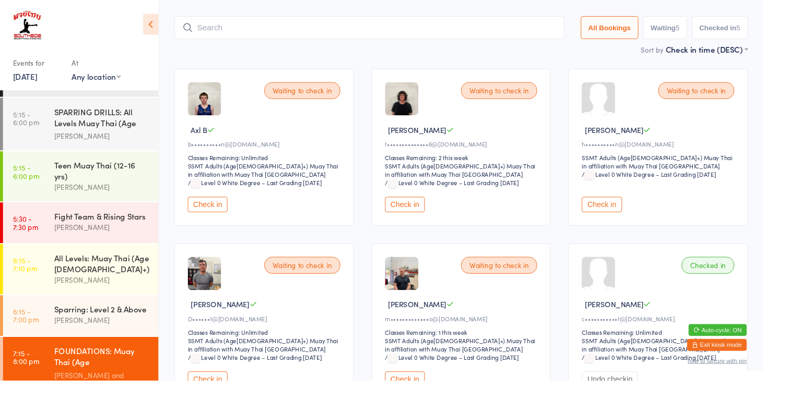
click at [421, 207] on button "Check in" at bounding box center [425, 215] width 42 height 16
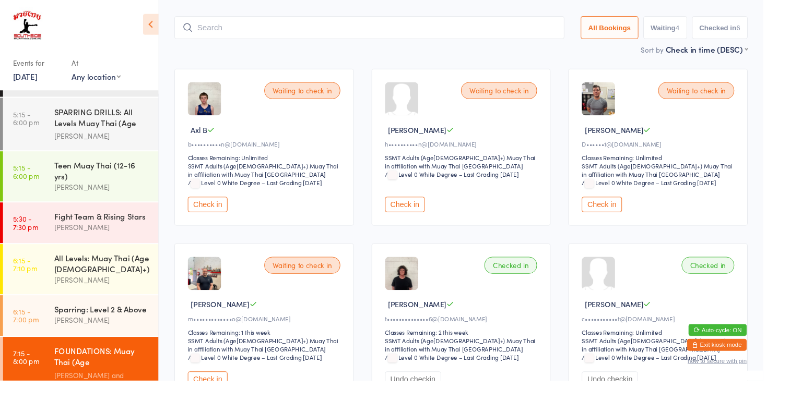
click at [137, 363] on div "FOUNDATIONS: Muay Thai (Age [DEMOGRAPHIC_DATA]+)" at bounding box center [107, 376] width 101 height 26
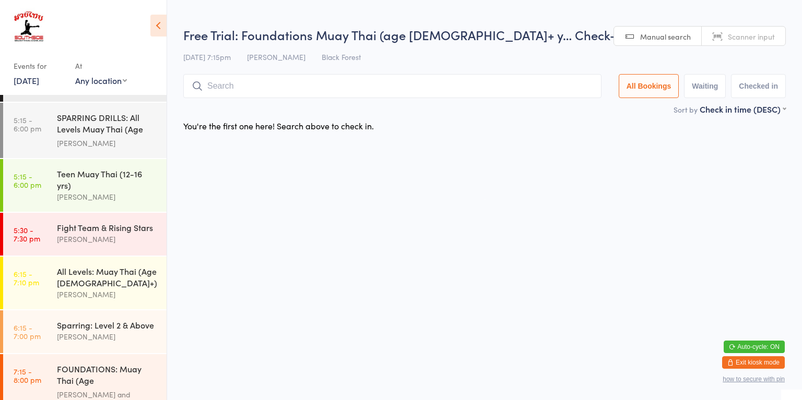
click at [100, 389] on div "[PERSON_NAME] and [PERSON_NAME]" at bounding box center [107, 401] width 101 height 24
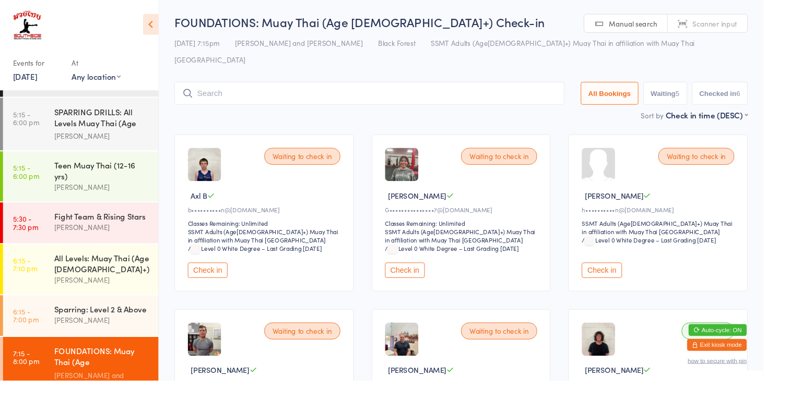
click at [444, 86] on input "search" at bounding box center [388, 98] width 410 height 24
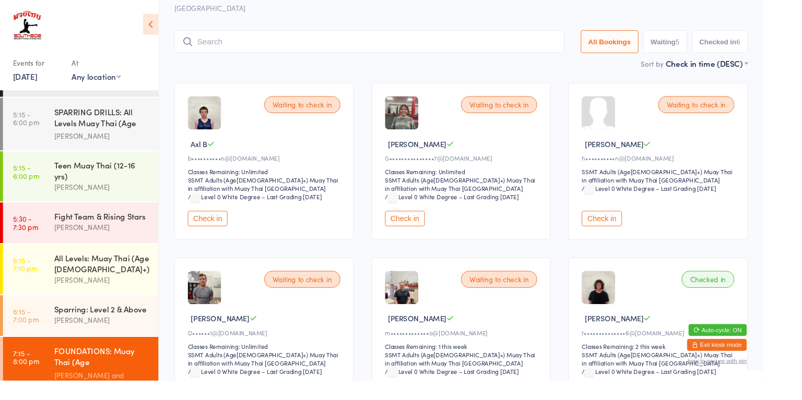
scroll to position [69, 0]
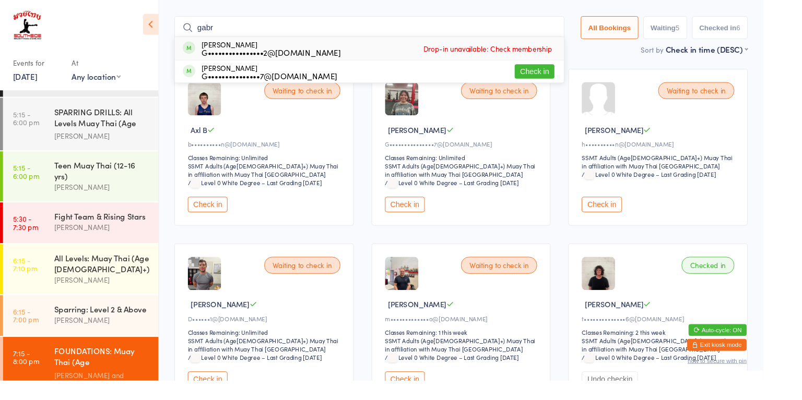
click at [616, 46] on div "Sort by Check in time (DESC) First name (ASC) First name (DESC) Last name (ASC)…" at bounding box center [484, 51] width 602 height 11
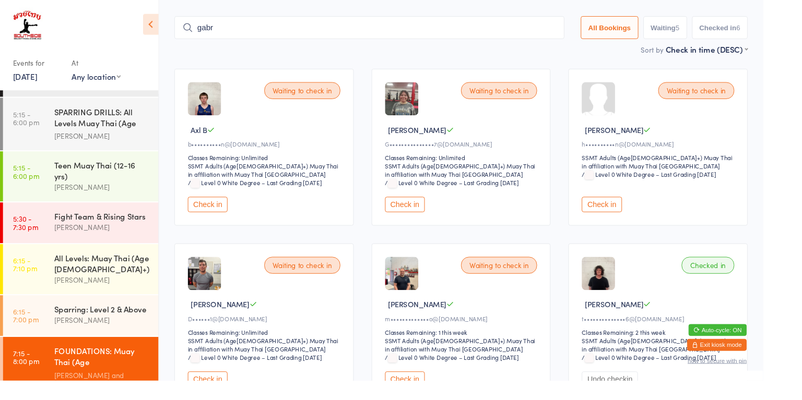
click at [407, 17] on input "gabr" at bounding box center [388, 29] width 410 height 24
click at [392, 17] on input "gabr" at bounding box center [388, 29] width 410 height 24
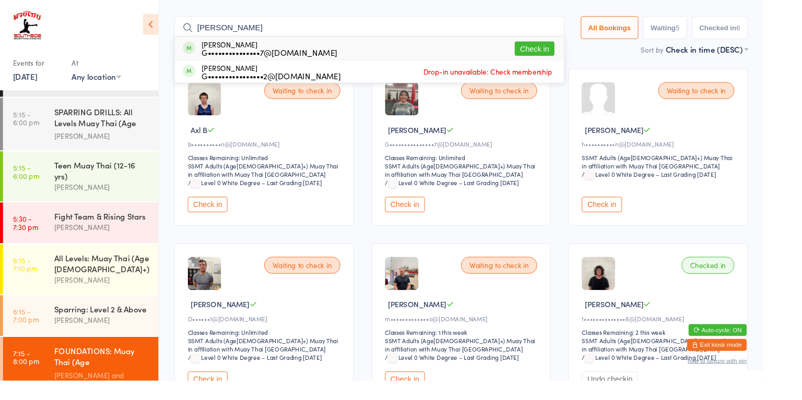
type input "[PERSON_NAME]"
click at [568, 44] on button "Check in" at bounding box center [562, 51] width 42 height 15
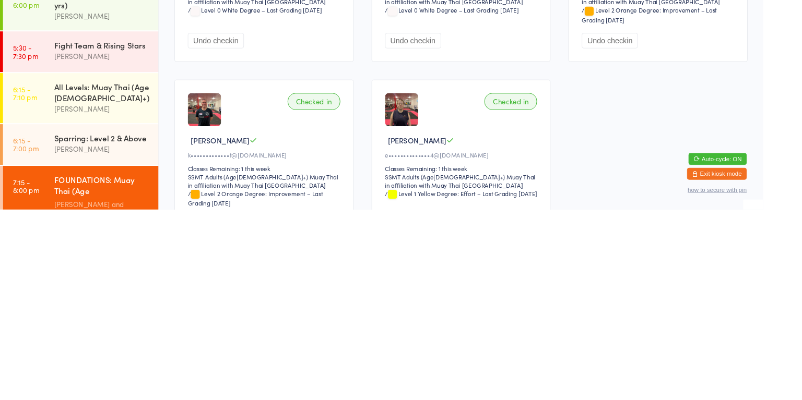
scroll to position [441, 0]
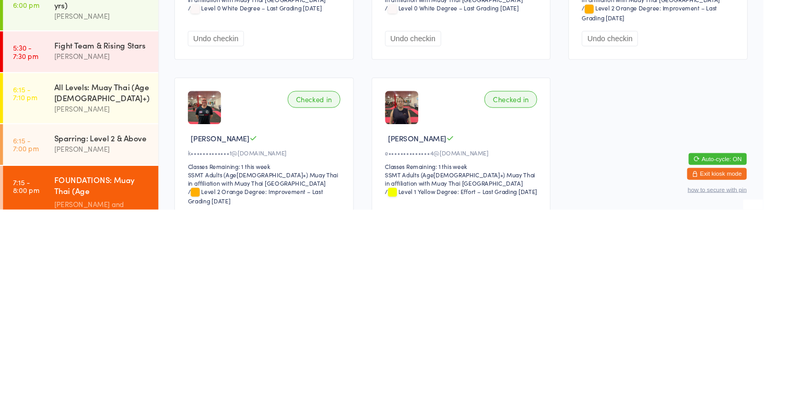
click at [373, 368] on select "SSMT Adults (Age[DEMOGRAPHIC_DATA]+) Muay Thai in affiliation with Muay Thai [G…" at bounding box center [313, 373] width 232 height 10
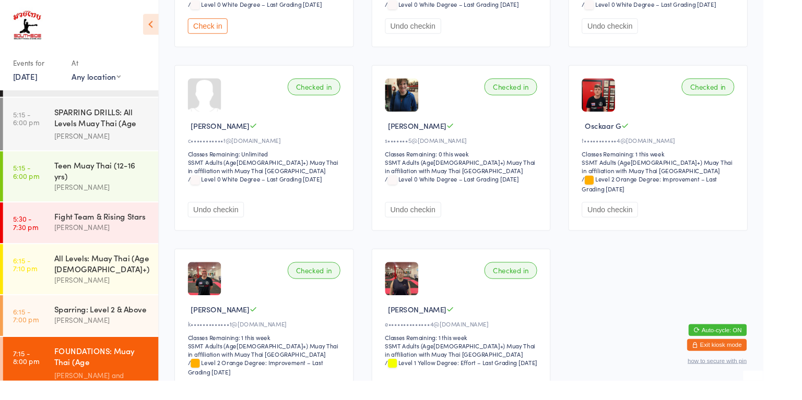
click at [377, 316] on div "Waiting to check in Axl B b••••••••••n@[DOMAIN_NAME] Classes Remaining: Unlimit…" at bounding box center [484, 68] width 621 height 753
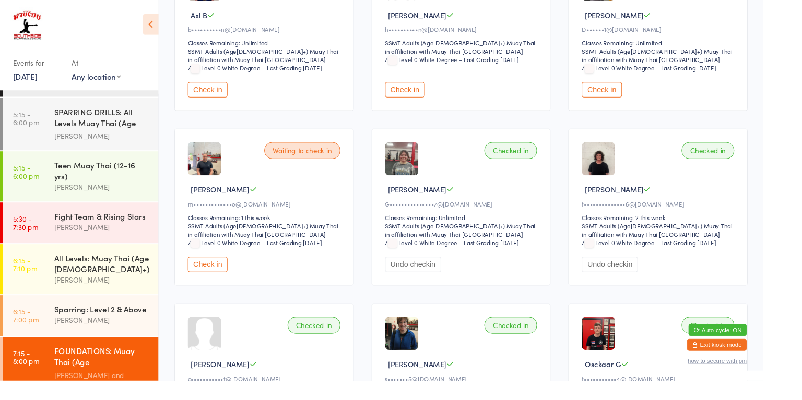
scroll to position [0, 0]
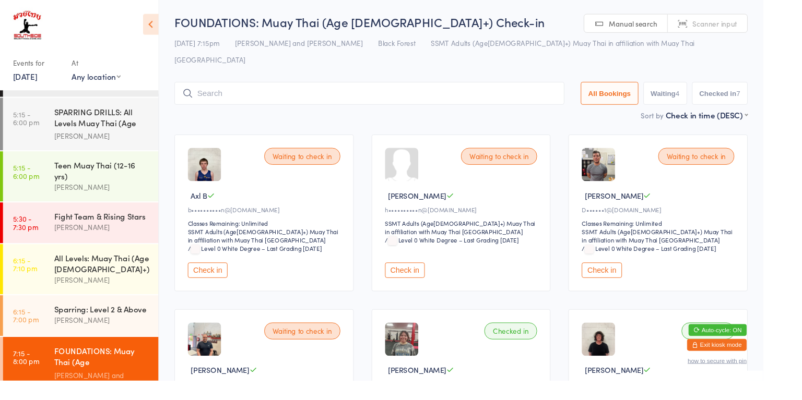
click at [98, 363] on div "FOUNDATIONS: Muay Thai (Age [DEMOGRAPHIC_DATA]+)" at bounding box center [107, 376] width 101 height 26
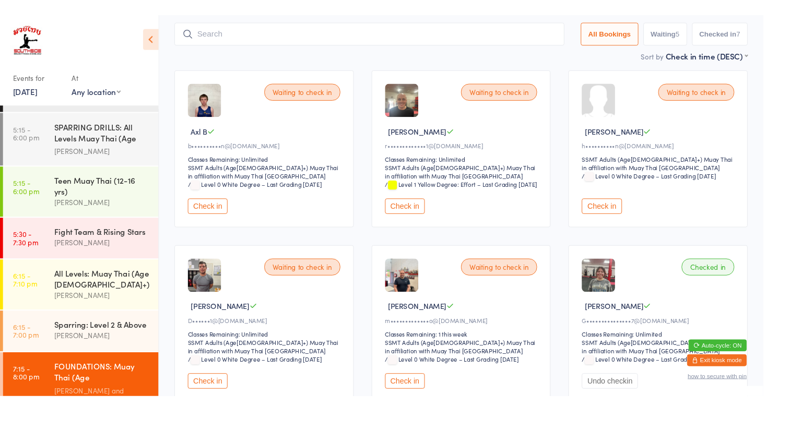
scroll to position [87, 0]
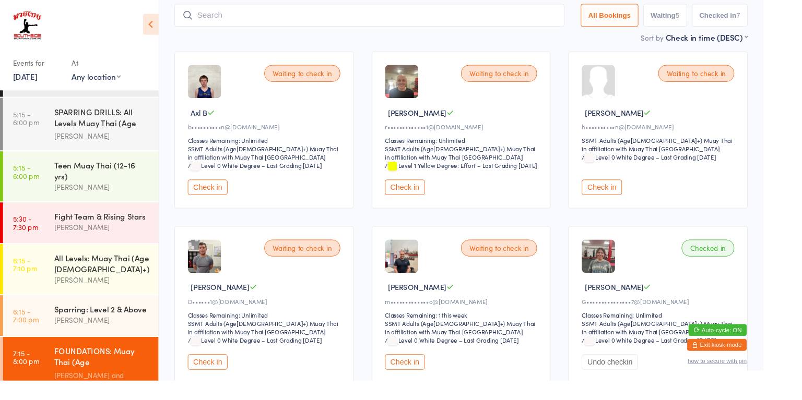
click at [431, 189] on button "Check in" at bounding box center [425, 197] width 42 height 16
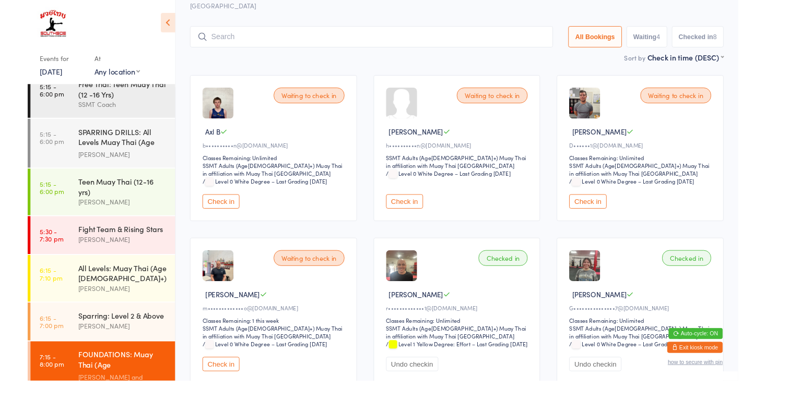
scroll to position [875, 0]
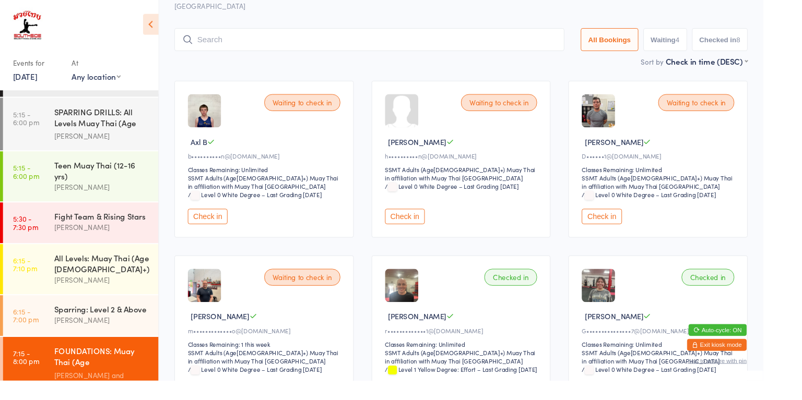
click at [640, 220] on button "Check in" at bounding box center [632, 228] width 42 height 16
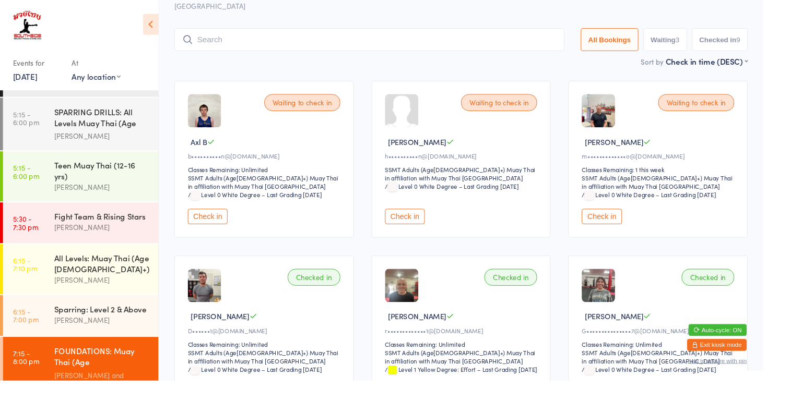
click at [221, 220] on button "Check in" at bounding box center [218, 228] width 42 height 16
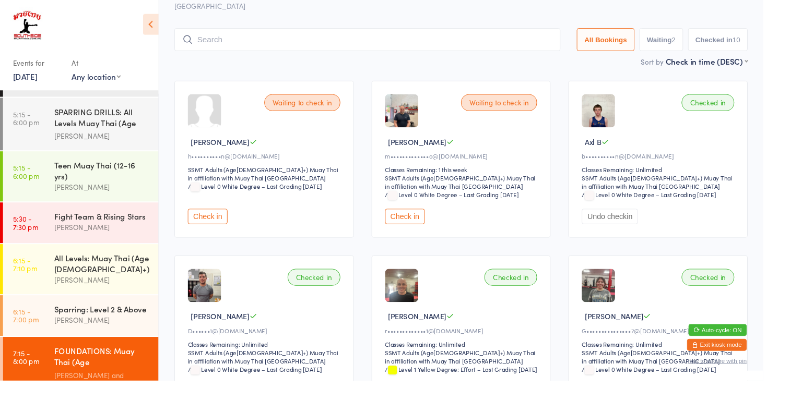
click at [136, 363] on div "FOUNDATIONS: Muay Thai (Age [DEMOGRAPHIC_DATA]+)" at bounding box center [107, 376] width 101 height 26
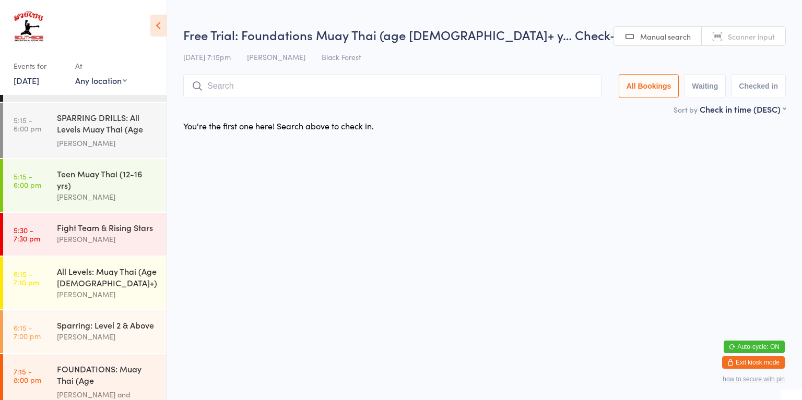
click at [125, 363] on div "FOUNDATIONS: Muay Thai (Age [DEMOGRAPHIC_DATA]+)" at bounding box center [107, 376] width 101 height 26
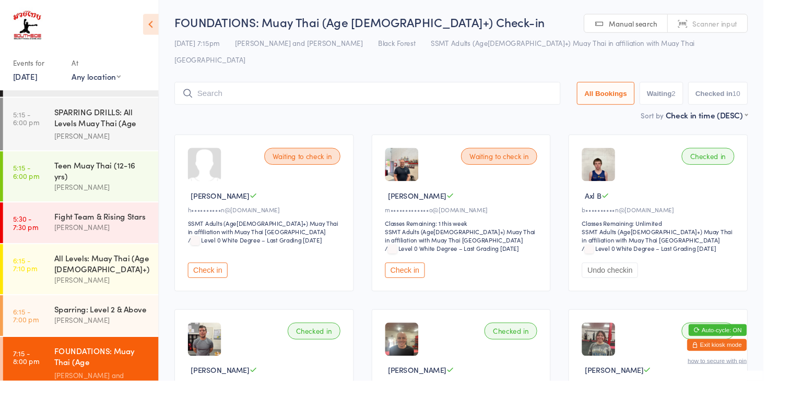
click at [133, 389] on div "[PERSON_NAME] and [PERSON_NAME]" at bounding box center [107, 401] width 101 height 24
click at [106, 389] on div "[PERSON_NAME] and [PERSON_NAME]" at bounding box center [107, 401] width 101 height 24
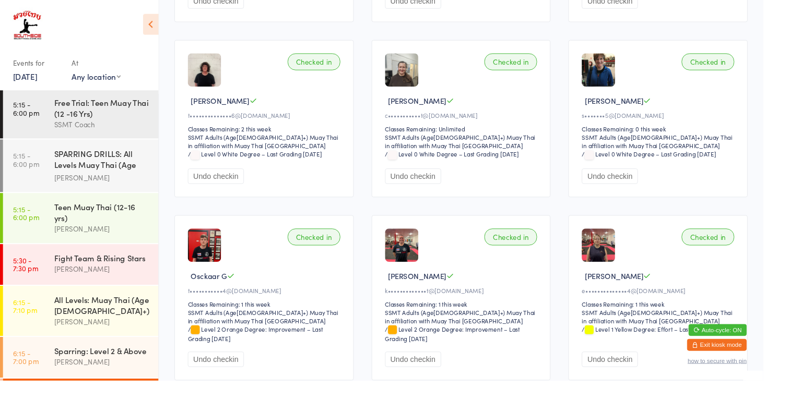
scroll to position [829, 0]
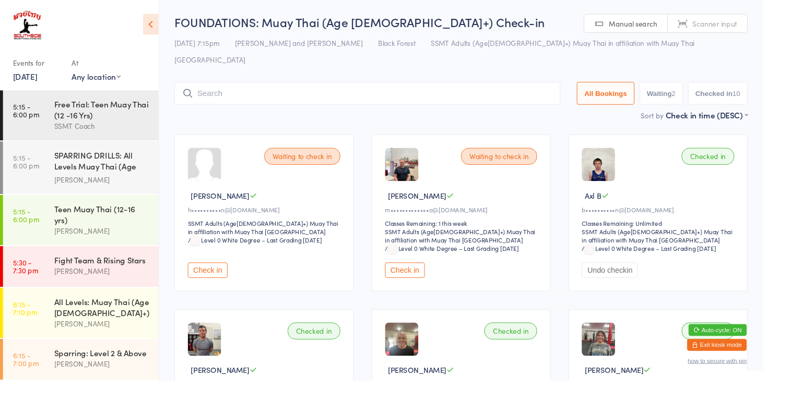
scroll to position [875, 0]
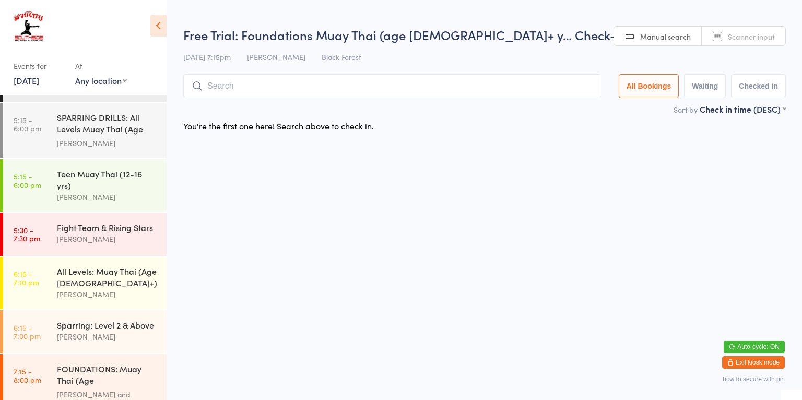
click at [124, 389] on div "[PERSON_NAME] and [PERSON_NAME]" at bounding box center [107, 401] width 101 height 24
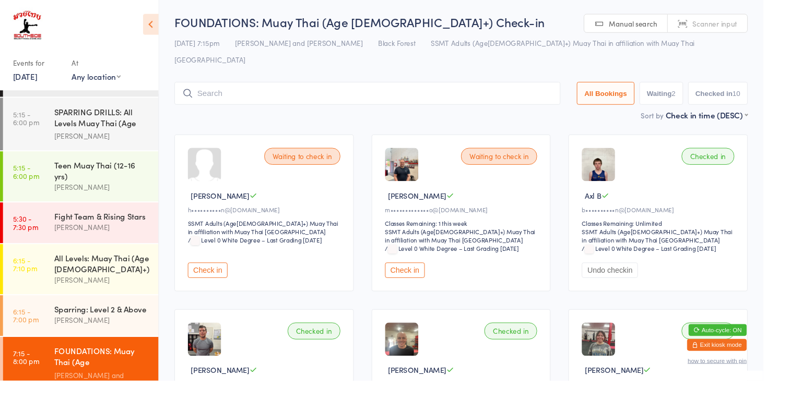
click at [111, 331] on div "[PERSON_NAME]" at bounding box center [107, 337] width 101 height 12
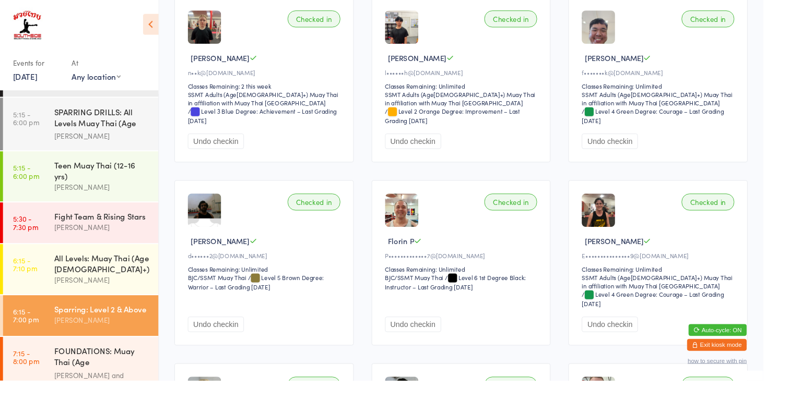
click at [276, 244] on div "Checked in Ray D d••••••2@[DOMAIN_NAME] Classes Remaining: Unlimited BJC/SSMT M…" at bounding box center [277, 276] width 188 height 174
click at [276, 233] on div "Checked in Ray D d••••••2@[DOMAIN_NAME] Classes Remaining: Unlimited BJC/SSMT M…" at bounding box center [277, 276] width 188 height 174
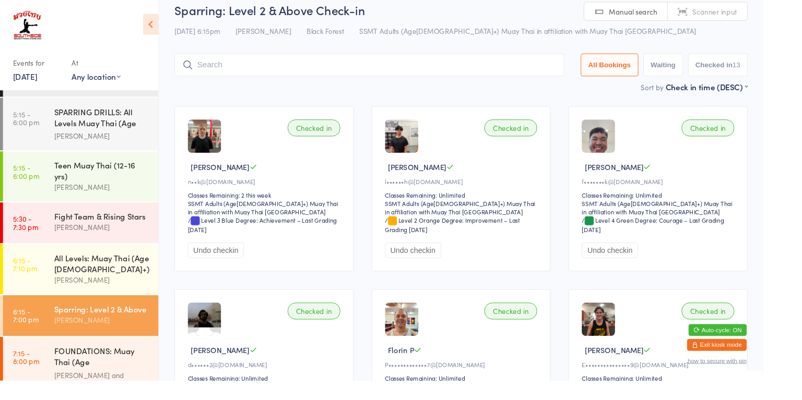
scroll to position [11, 0]
click at [115, 363] on div "FOUNDATIONS: Muay Thai (Age [DEMOGRAPHIC_DATA]+)" at bounding box center [107, 376] width 101 height 26
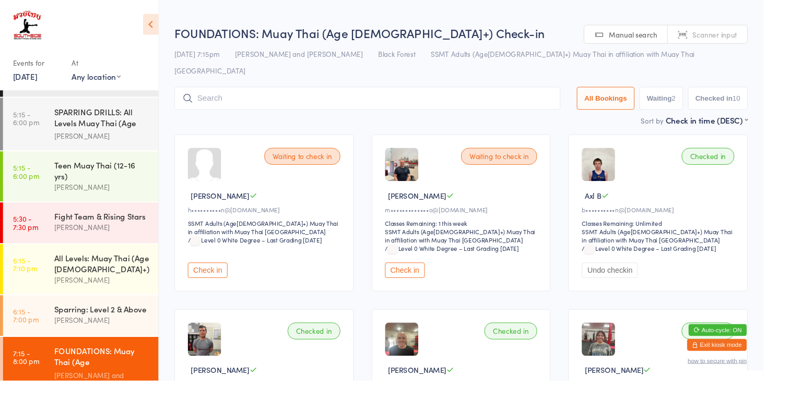
click at [219, 276] on button "Check in" at bounding box center [218, 284] width 42 height 16
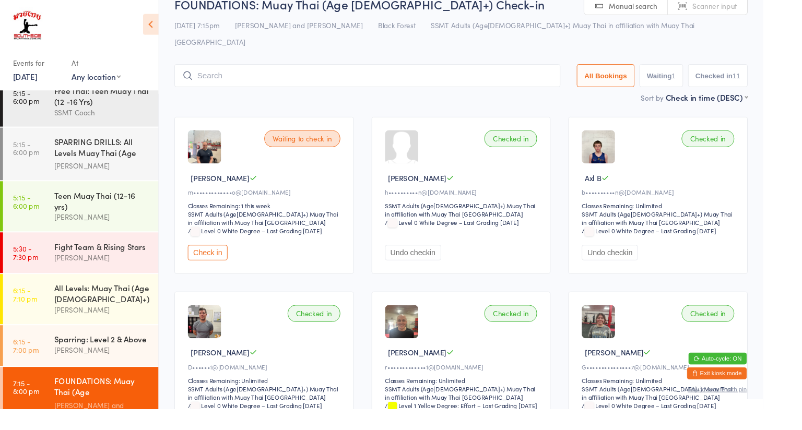
scroll to position [19, 0]
click at [219, 257] on button "Check in" at bounding box center [218, 265] width 42 height 16
